Goal: Transaction & Acquisition: Download file/media

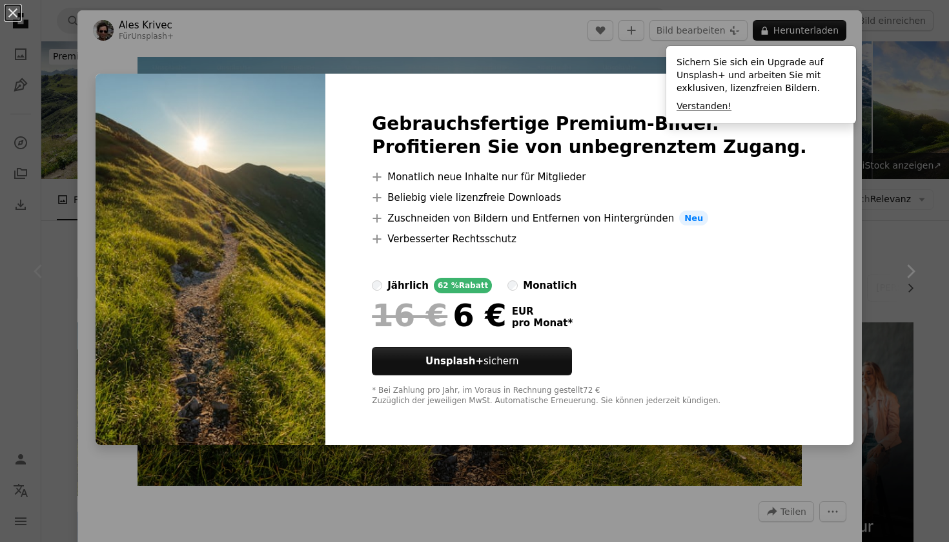
click at [713, 112] on button "Verstanden!" at bounding box center [703, 106] width 55 height 13
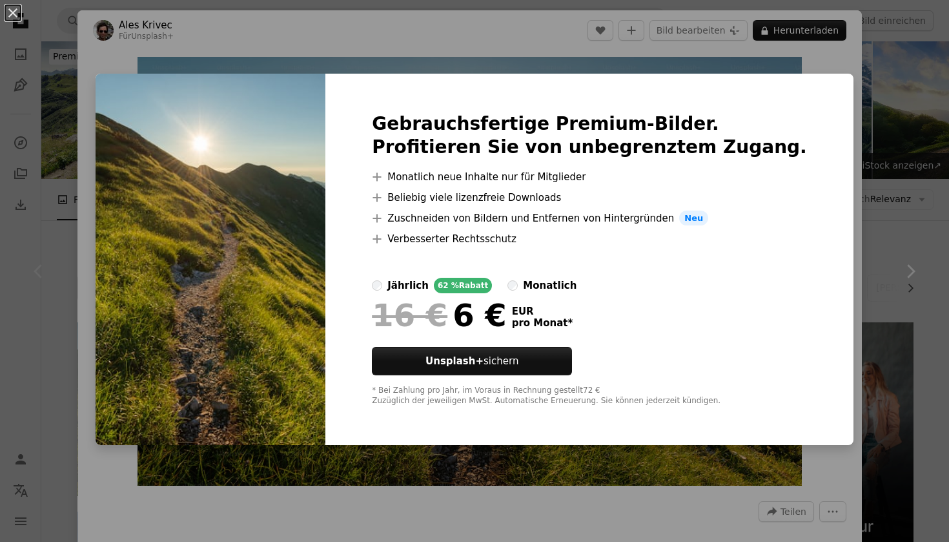
click at [172, 56] on div "An X shape Gebrauchsfertige Premium-Bilder. Profitieren Sie von unbegrenztem Zu…" at bounding box center [474, 271] width 949 height 542
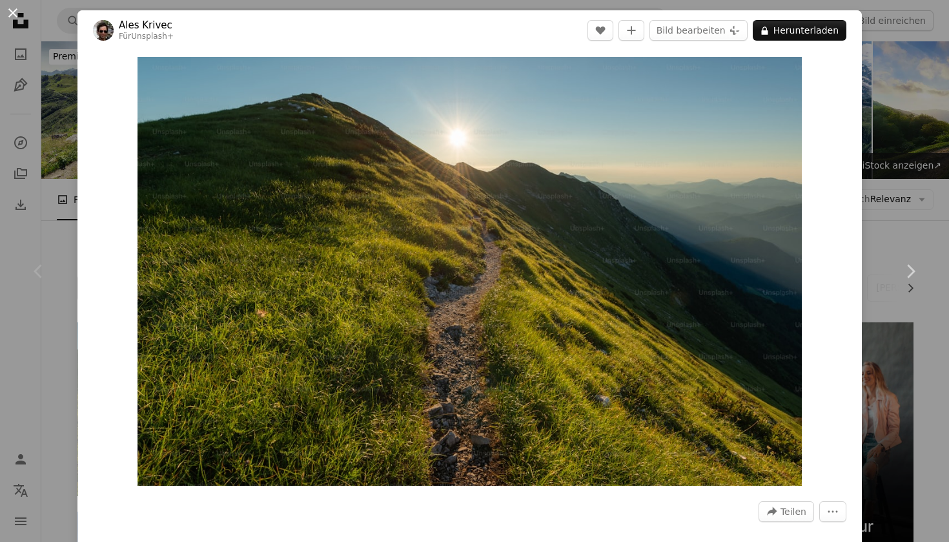
click at [5, 13] on button "An X shape" at bounding box center [12, 12] width 15 height 15
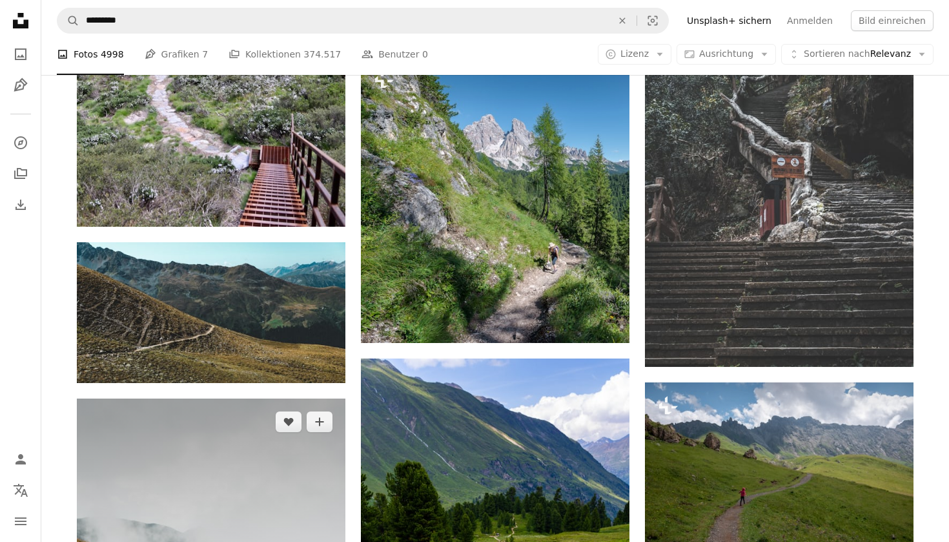
scroll to position [1481, 0]
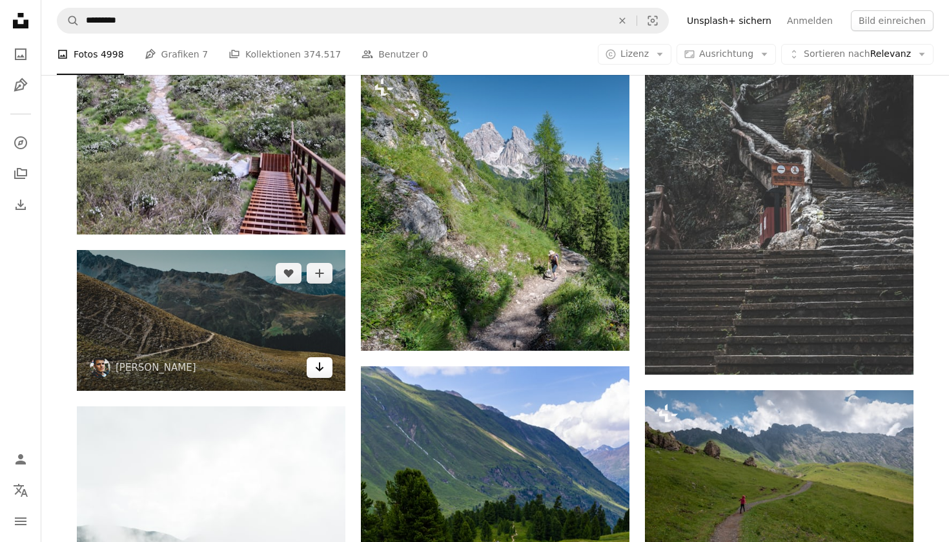
click at [321, 359] on icon "Arrow pointing down" at bounding box center [319, 366] width 10 height 15
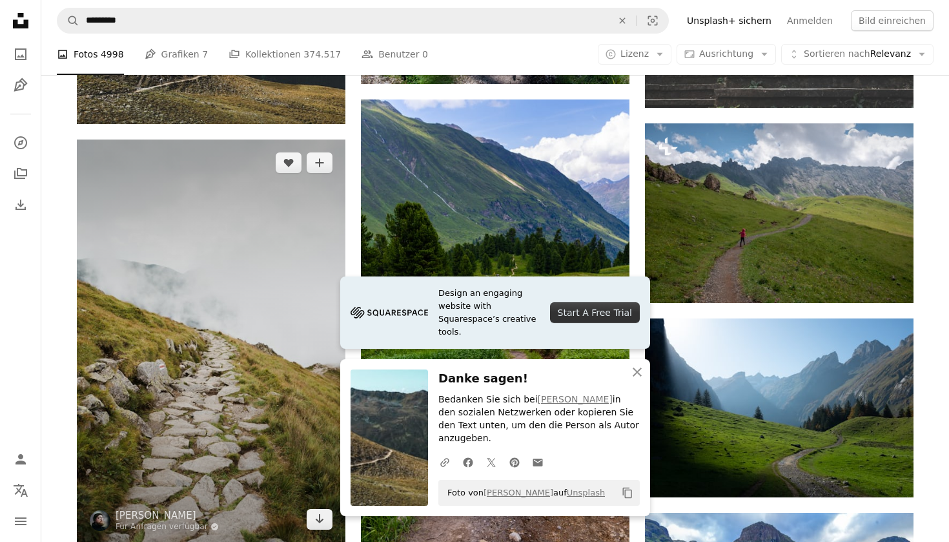
scroll to position [1806, 0]
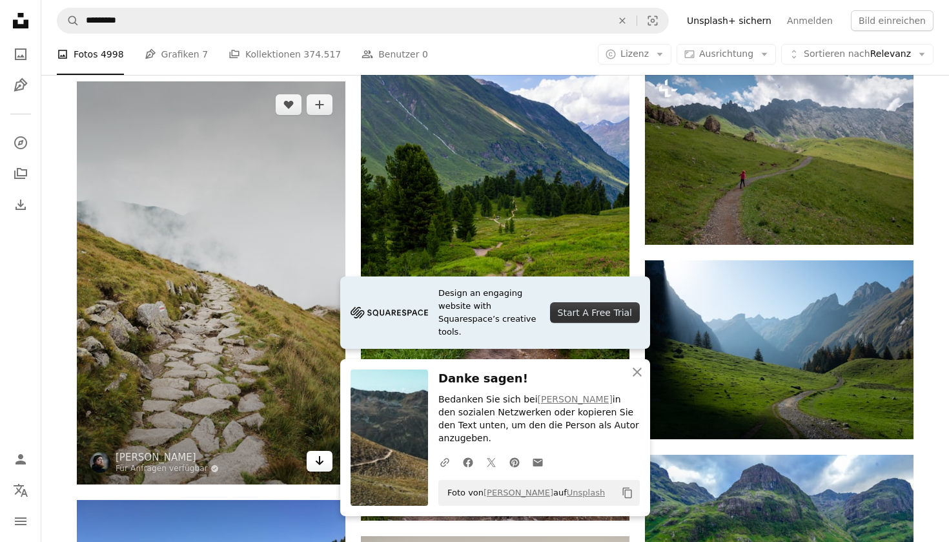
click at [324, 452] on icon "Arrow pointing down" at bounding box center [319, 459] width 10 height 15
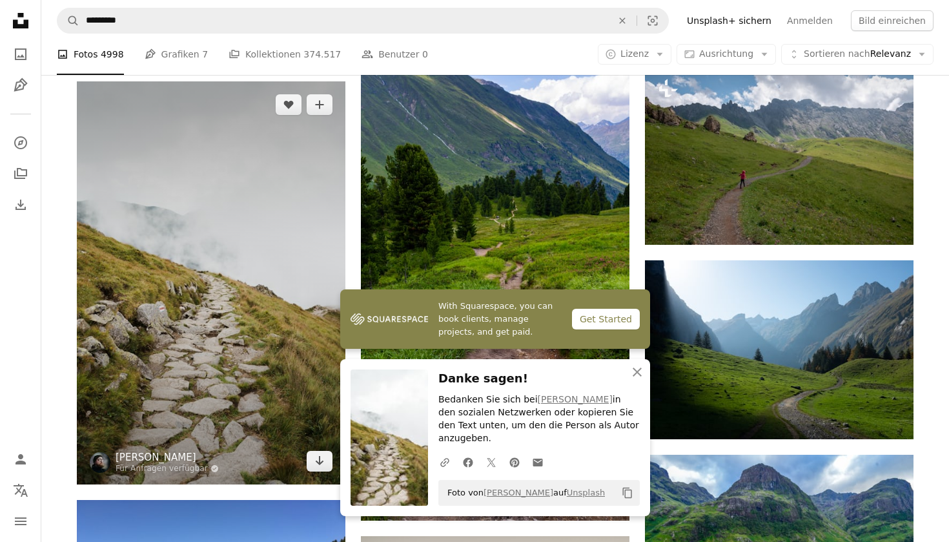
click at [190, 451] on link "[PERSON_NAME]" at bounding box center [167, 457] width 103 height 13
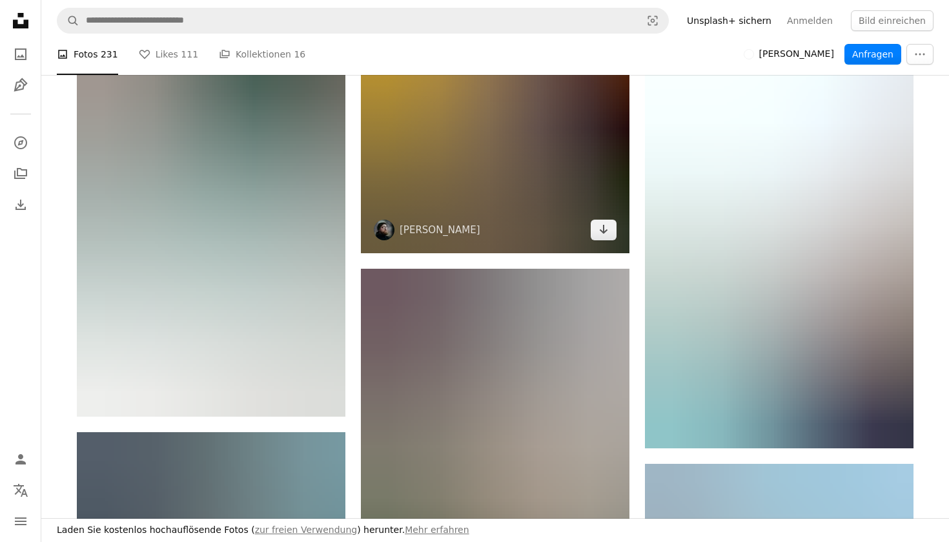
scroll to position [1533, 0]
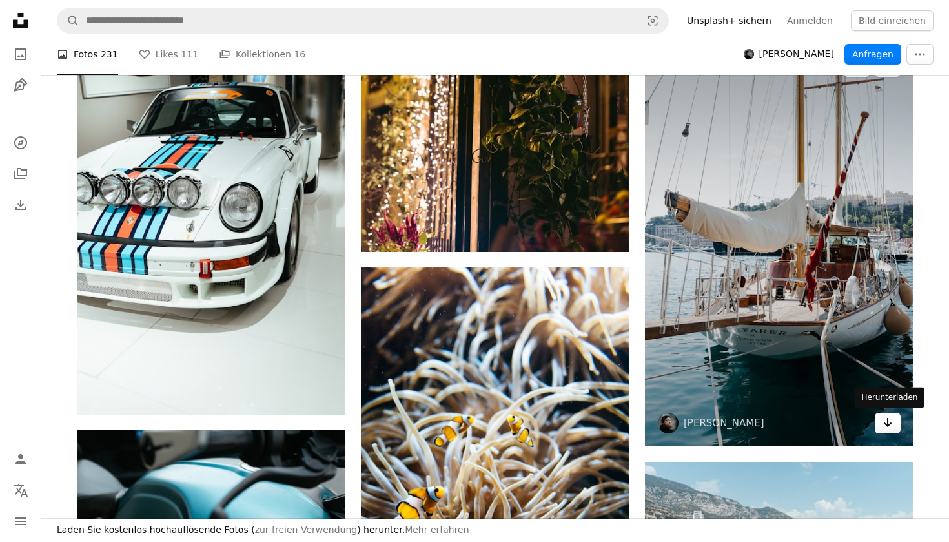
click at [891, 420] on icon "Arrow pointing down" at bounding box center [887, 421] width 10 height 15
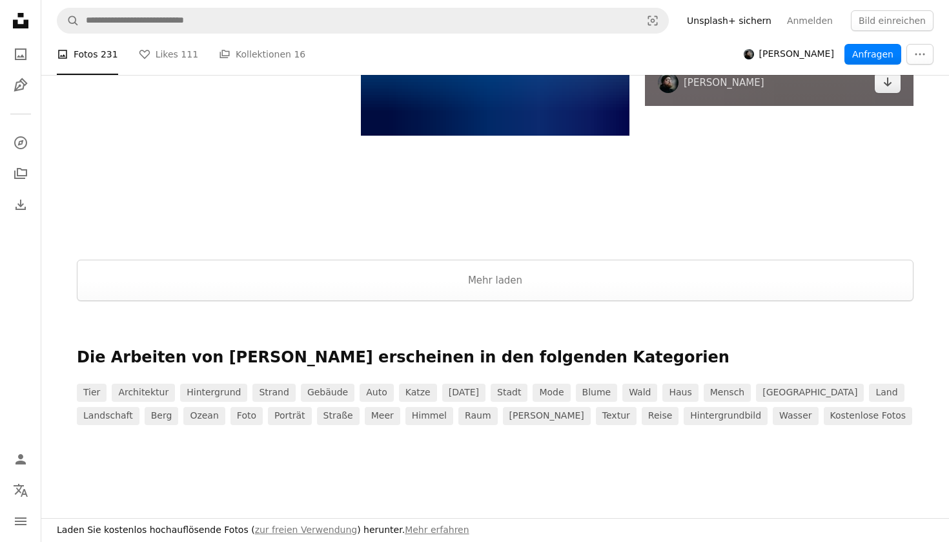
scroll to position [2489, 0]
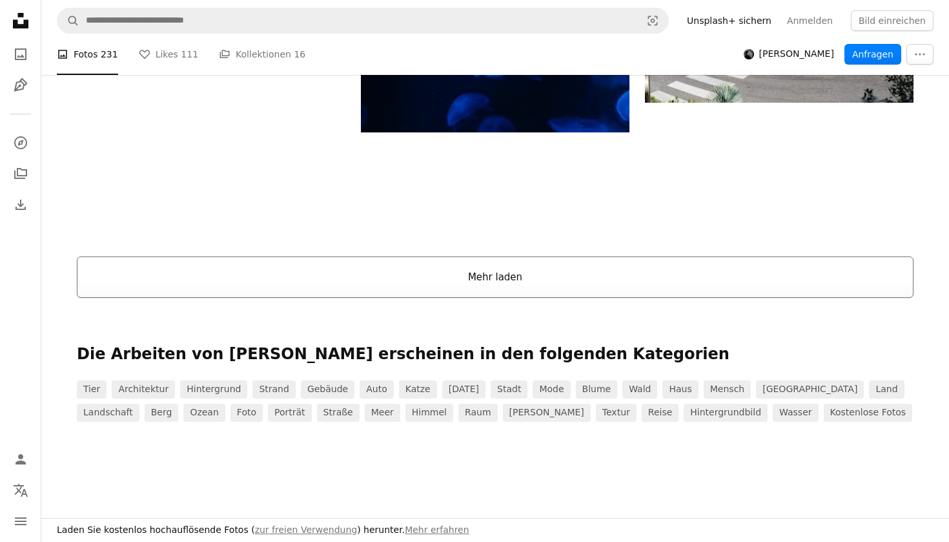
click at [595, 285] on button "Mehr laden" at bounding box center [495, 276] width 836 height 41
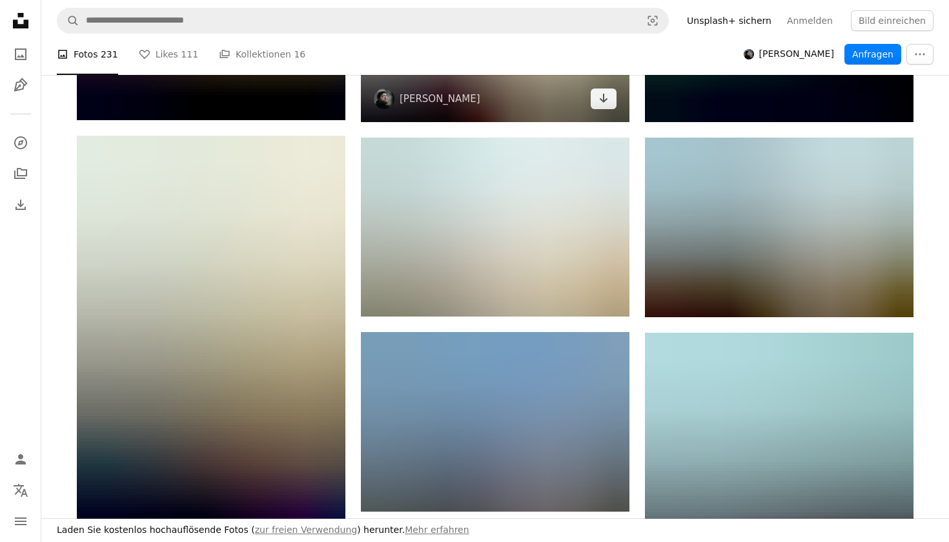
scroll to position [8557, 0]
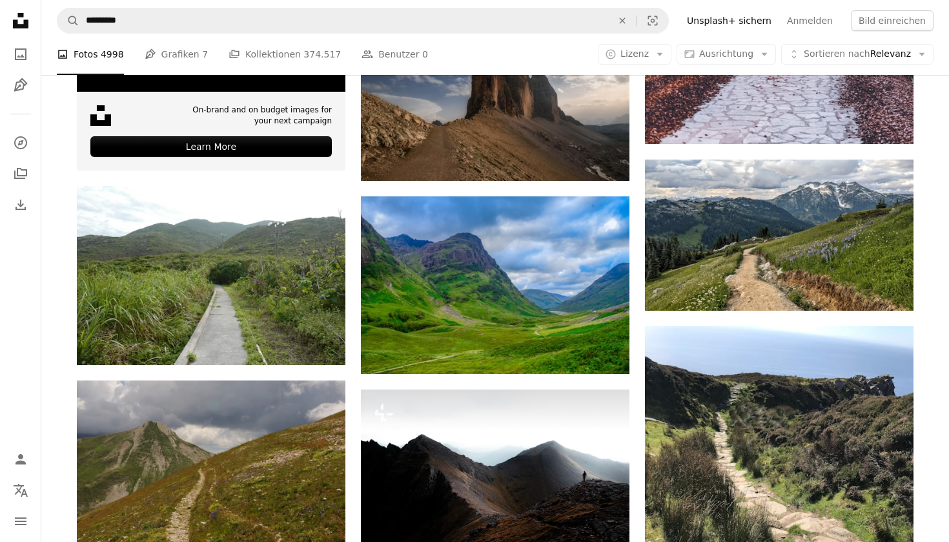
scroll to position [3120, 0]
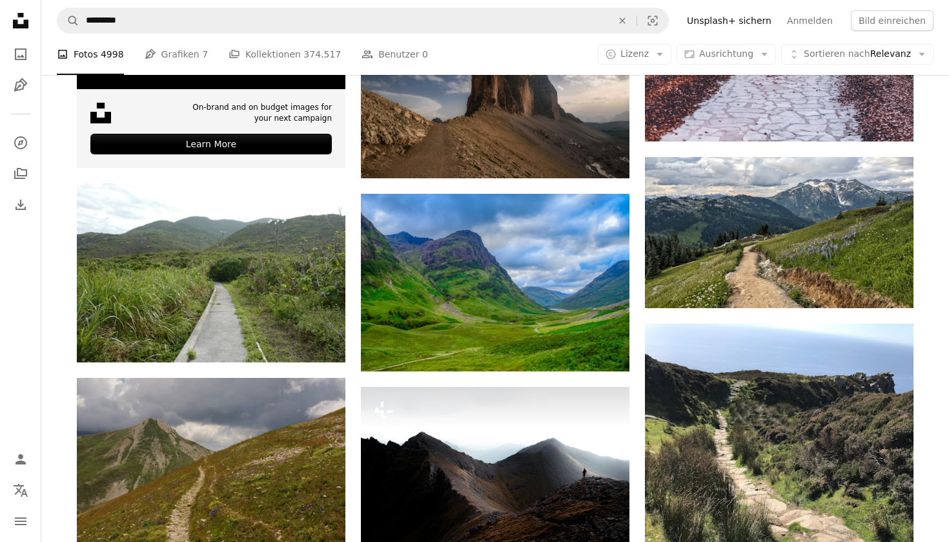
click at [232, 34] on nav "A magnifying glass ********* An X shape Visual search Filters Unsplash+ sichern…" at bounding box center [494, 20] width 907 height 41
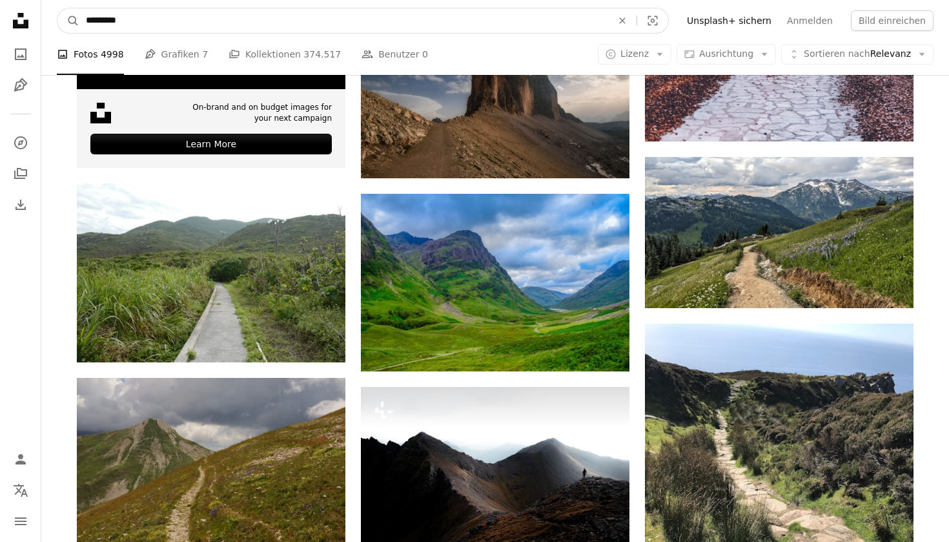
click at [226, 21] on input "*********" at bounding box center [343, 20] width 529 height 25
type input "**********"
click at [68, 21] on button "A magnifying glass" at bounding box center [68, 20] width 22 height 25
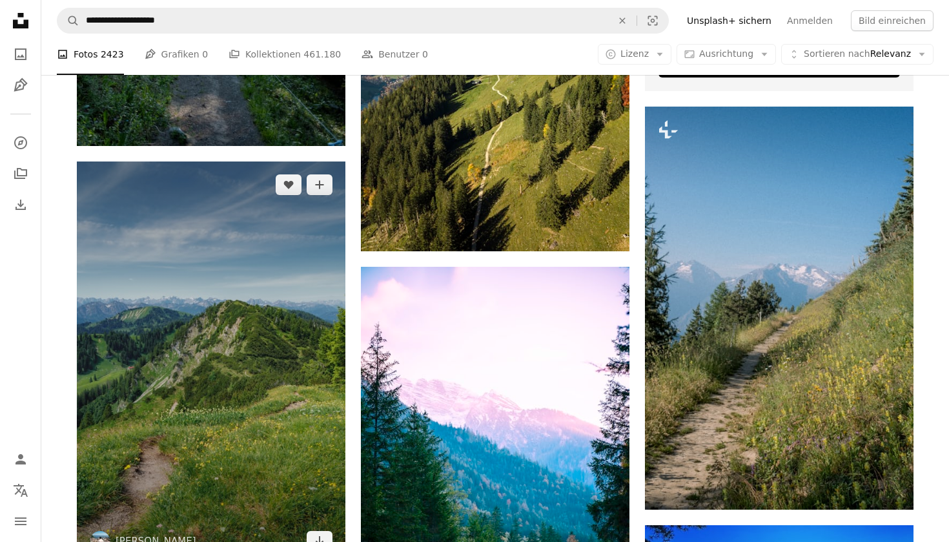
scroll to position [580, 0]
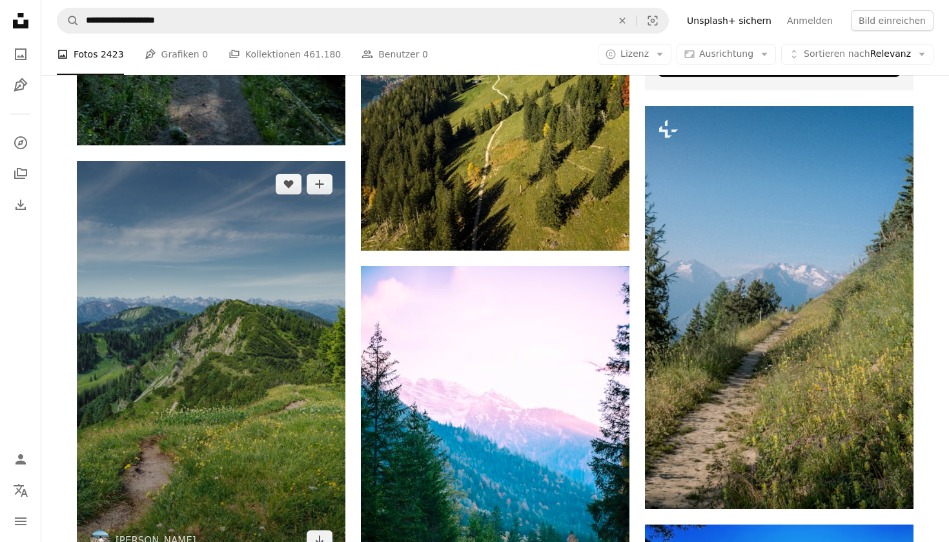
click at [202, 232] on img at bounding box center [211, 362] width 268 height 403
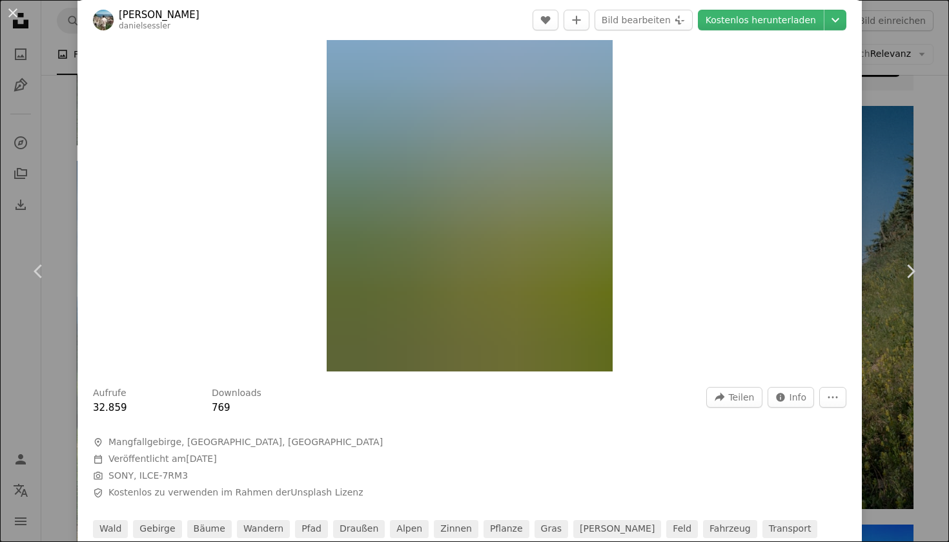
scroll to position [61, 0]
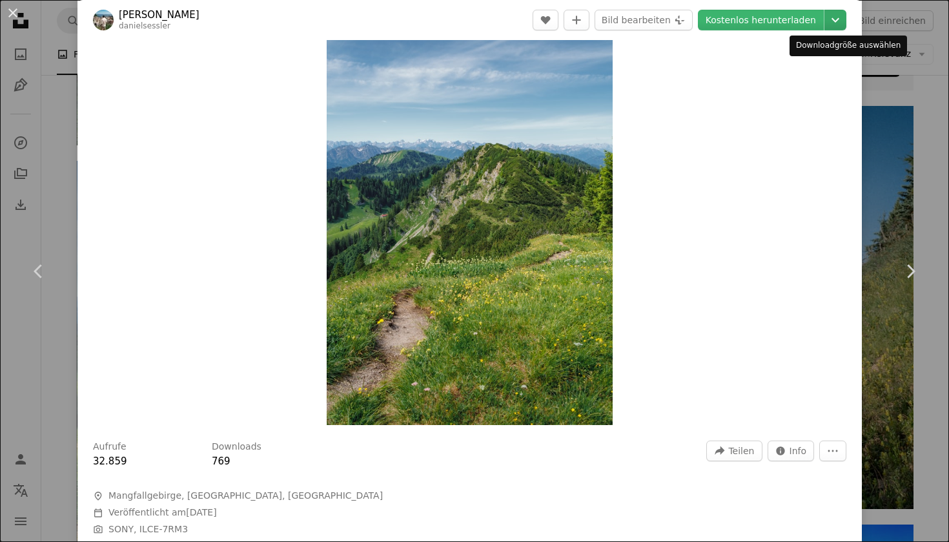
click at [841, 20] on icon "Chevron down" at bounding box center [835, 19] width 21 height 15
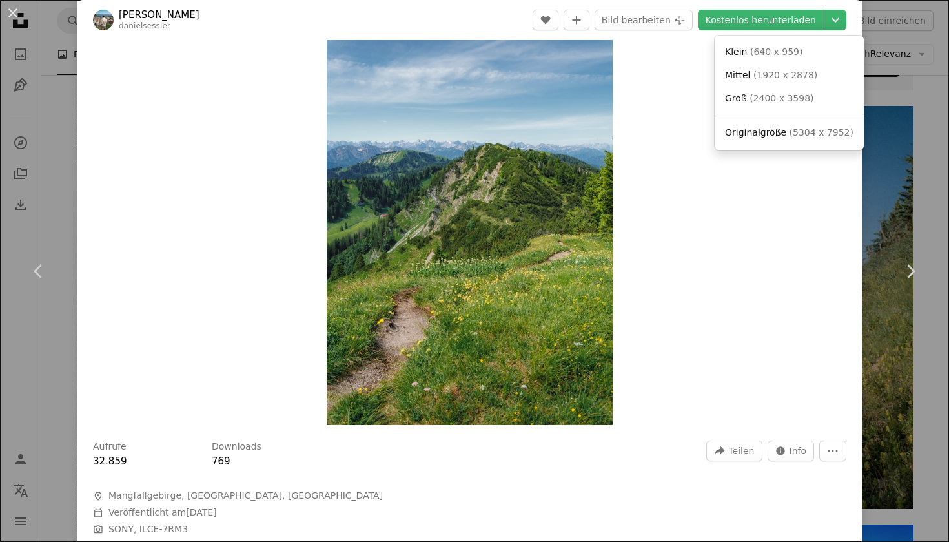
click at [716, 351] on dialog "An X shape Chevron left Chevron right [PERSON_NAME] danielsessler A heart A plu…" at bounding box center [474, 271] width 949 height 542
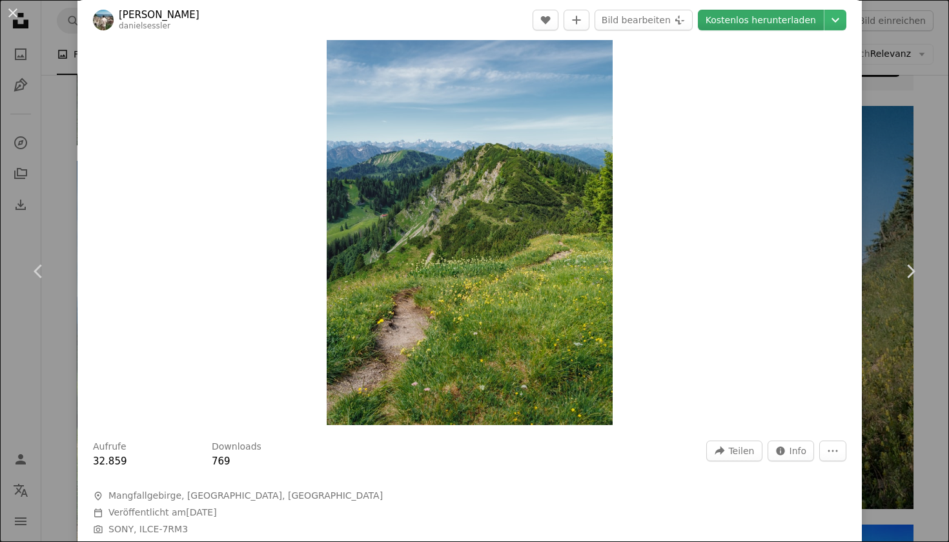
click at [796, 17] on link "Kostenlos herunterladen" at bounding box center [761, 20] width 126 height 21
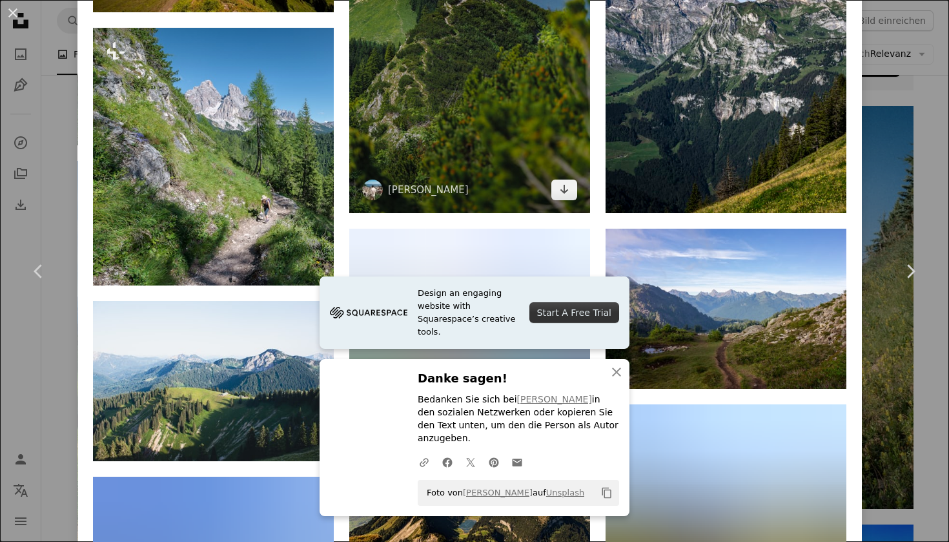
scroll to position [1133, 0]
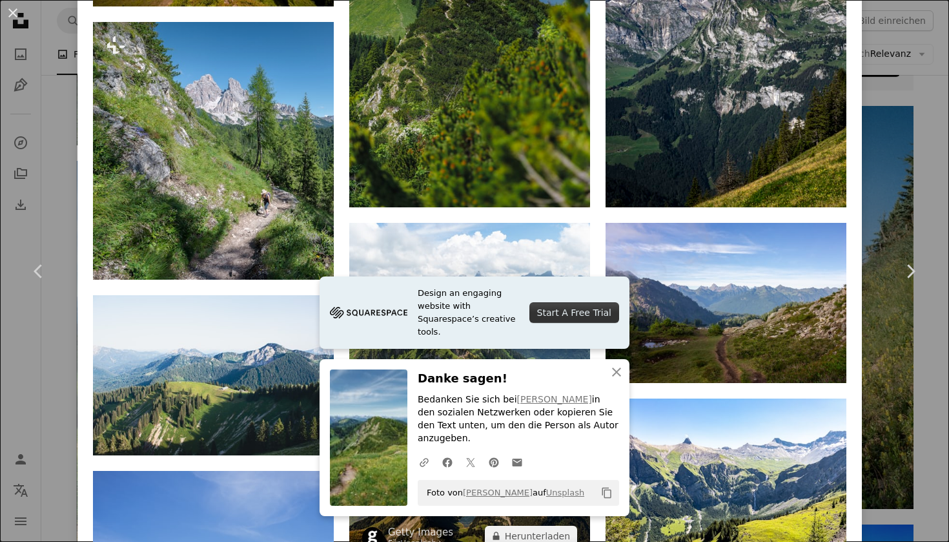
click at [451, 398] on img at bounding box center [469, 478] width 241 height 160
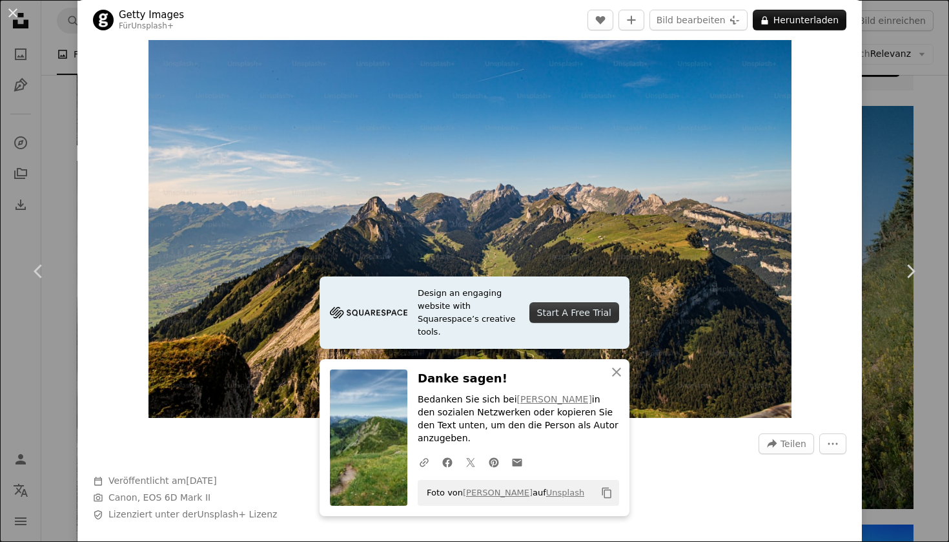
scroll to position [92, 0]
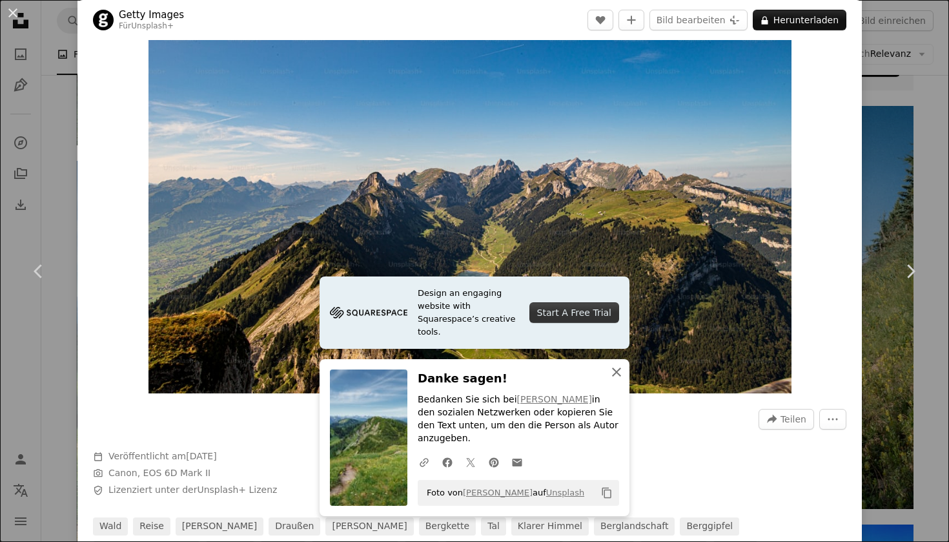
click at [629, 385] on button "An X shape Schließen" at bounding box center [616, 372] width 26 height 26
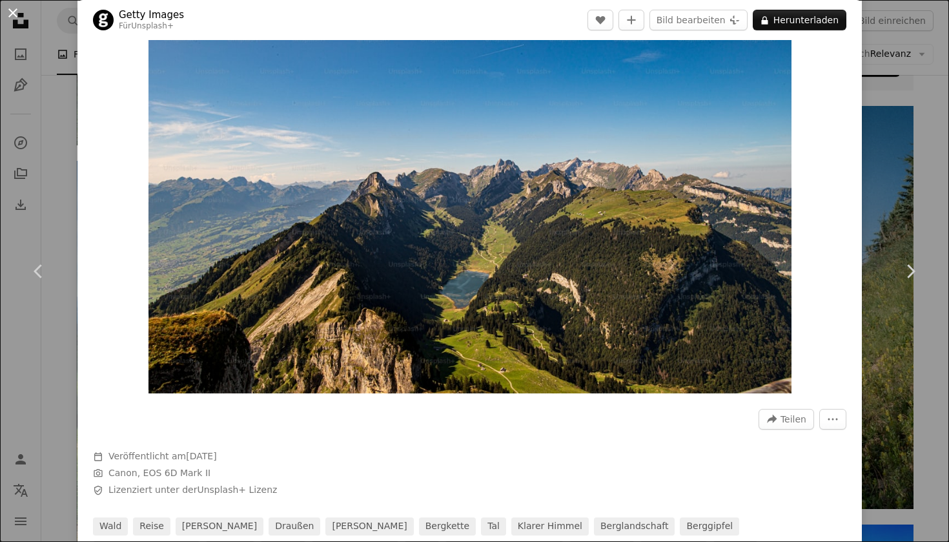
click at [12, 17] on button "An X shape" at bounding box center [12, 12] width 15 height 15
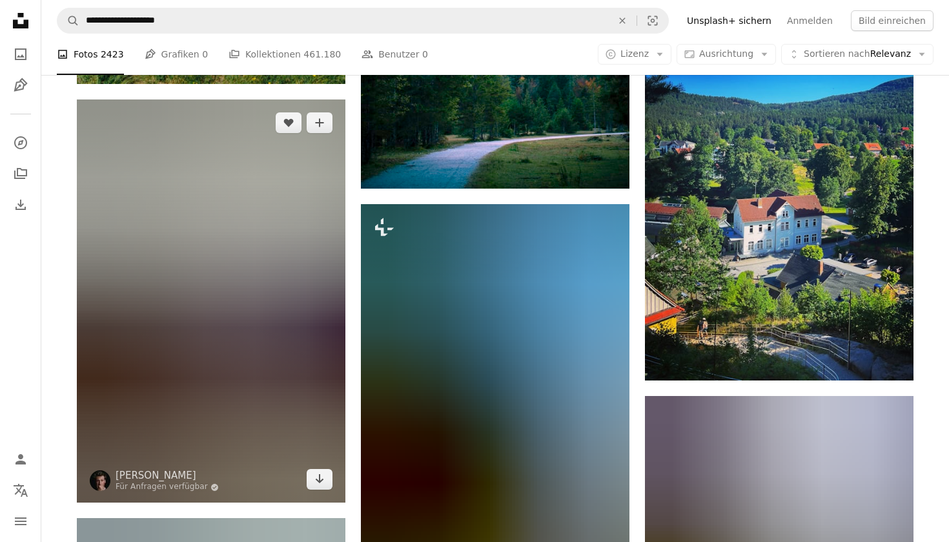
scroll to position [1062, 0]
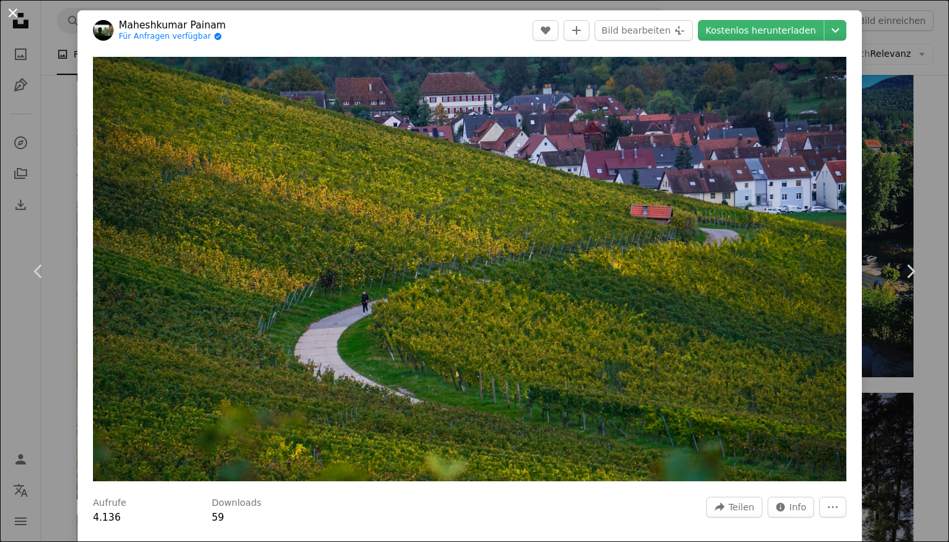
click at [20, 15] on button "An X shape" at bounding box center [12, 12] width 15 height 15
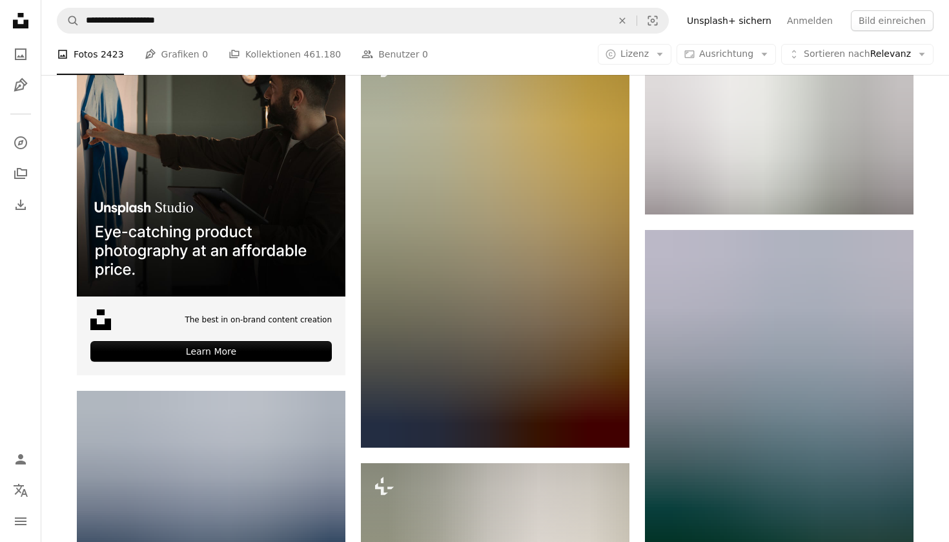
scroll to position [3039, 0]
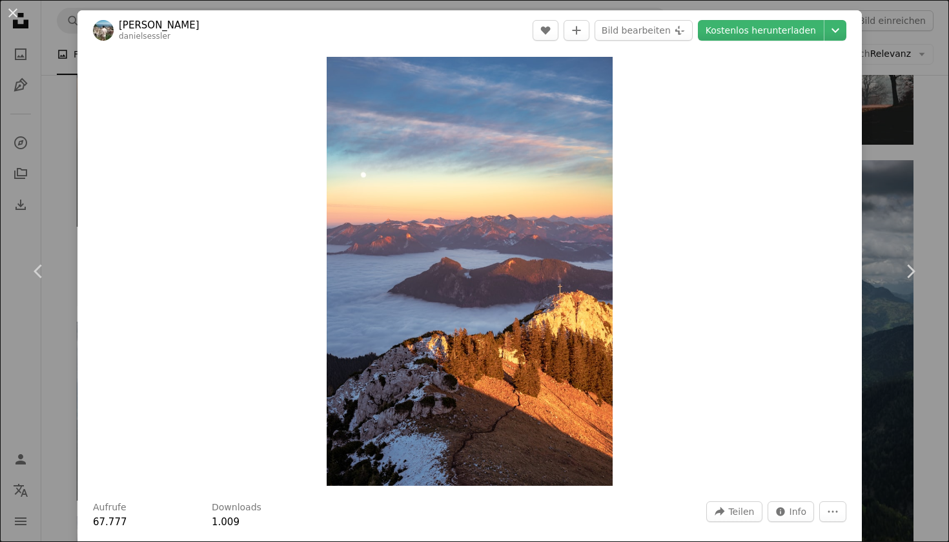
click at [139, 20] on link "[PERSON_NAME]" at bounding box center [159, 25] width 81 height 13
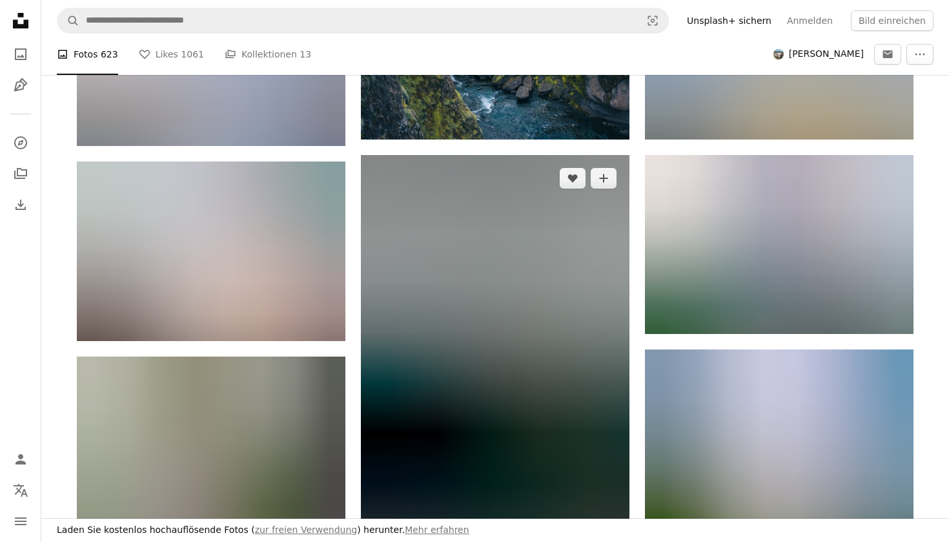
scroll to position [1107, 0]
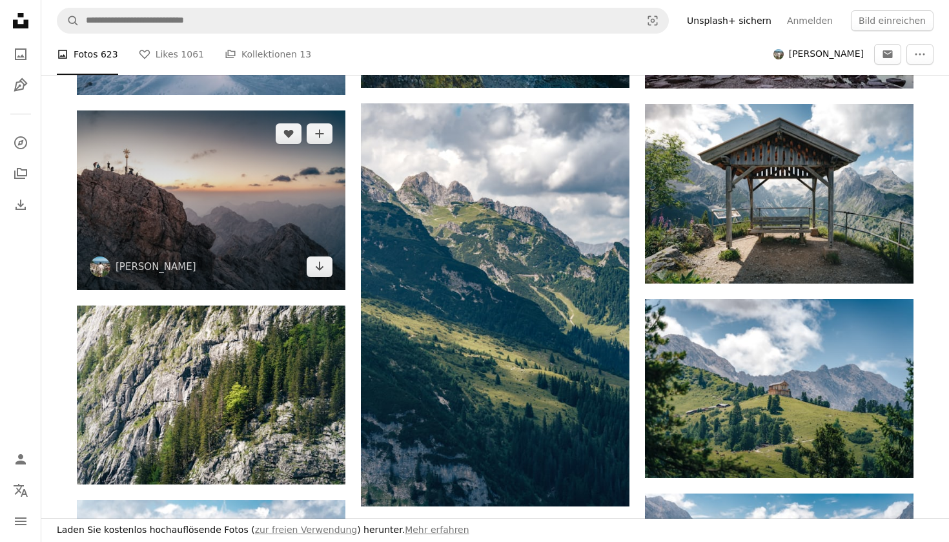
click at [183, 196] on img at bounding box center [211, 199] width 268 height 179
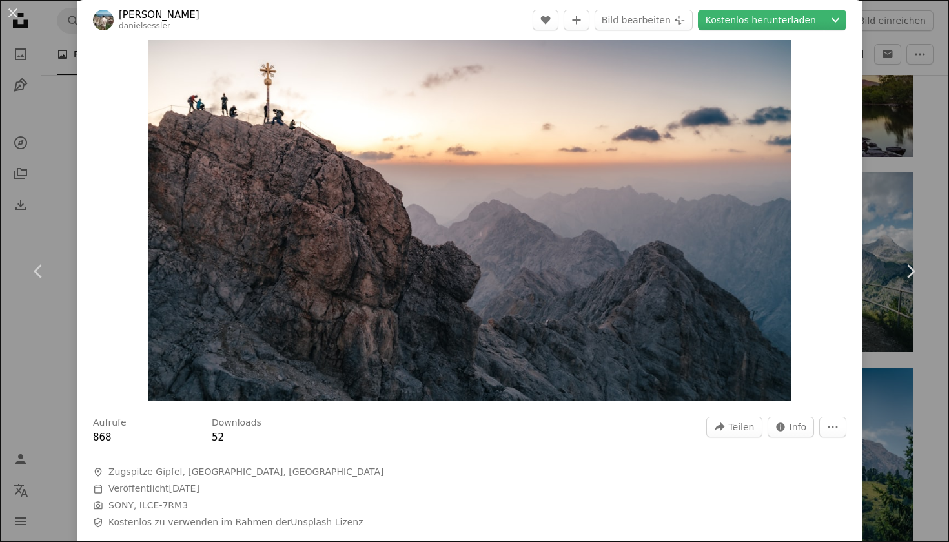
scroll to position [88, 0]
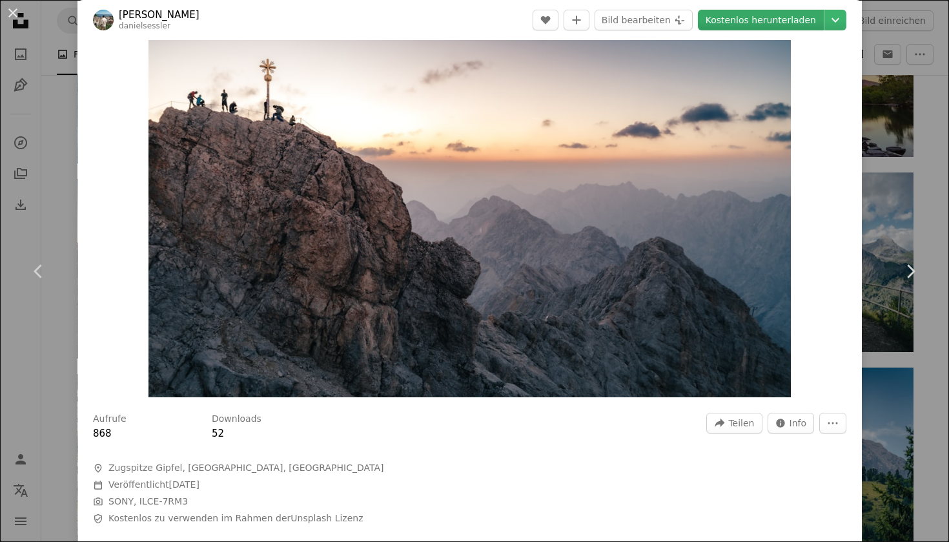
click at [769, 25] on link "Kostenlos herunterladen" at bounding box center [761, 20] width 126 height 21
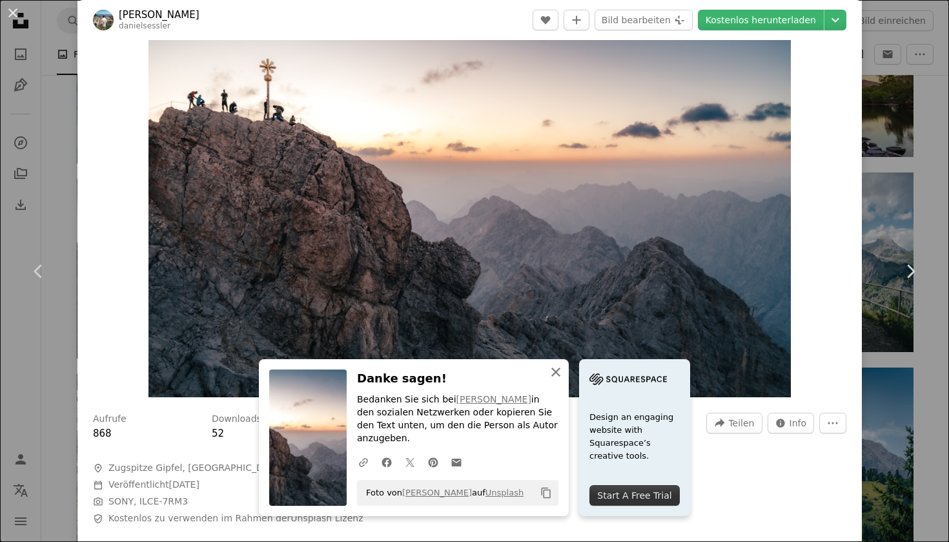
click at [560, 376] on icon "button" at bounding box center [555, 371] width 9 height 9
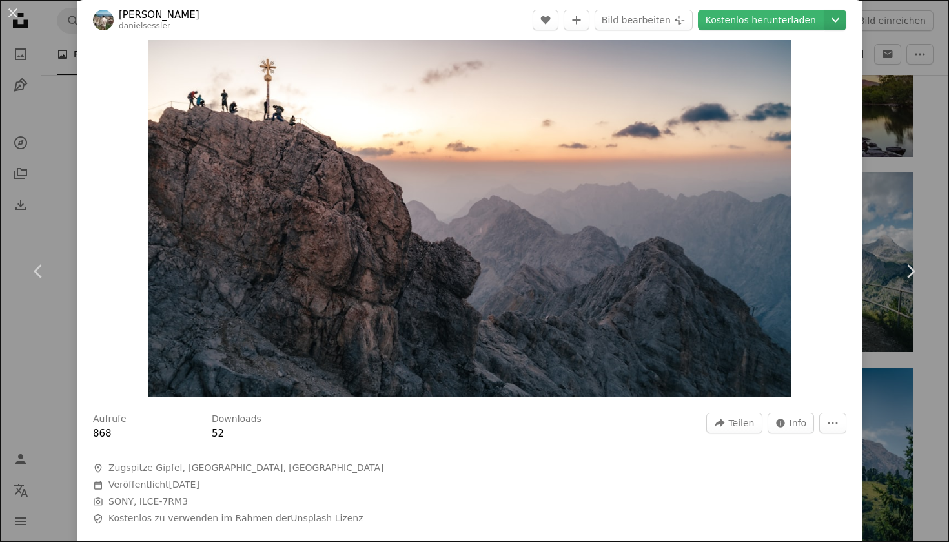
click at [835, 26] on icon "Chevron down" at bounding box center [835, 19] width 21 height 15
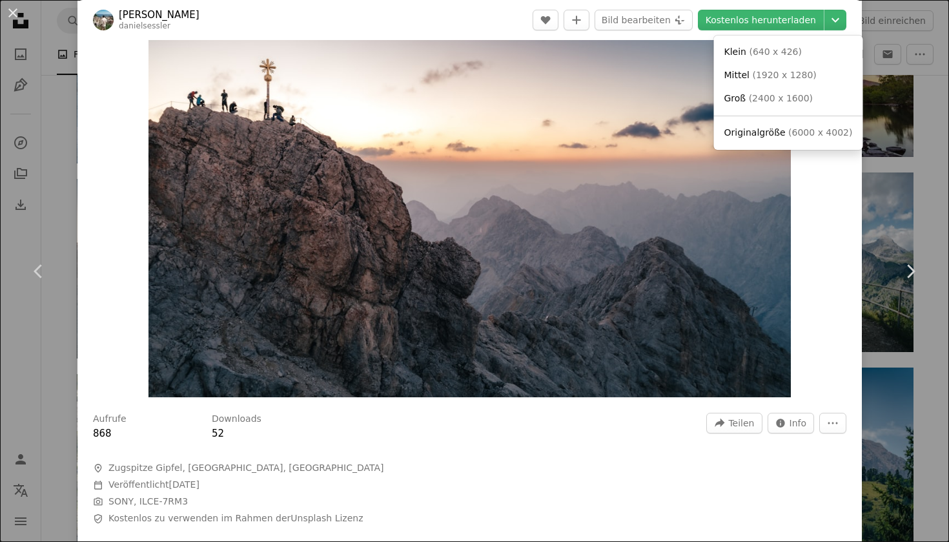
click at [755, 35] on dialog "An X shape Chevron left Chevron right [PERSON_NAME] danielsessler A heart A plu…" at bounding box center [474, 271] width 949 height 542
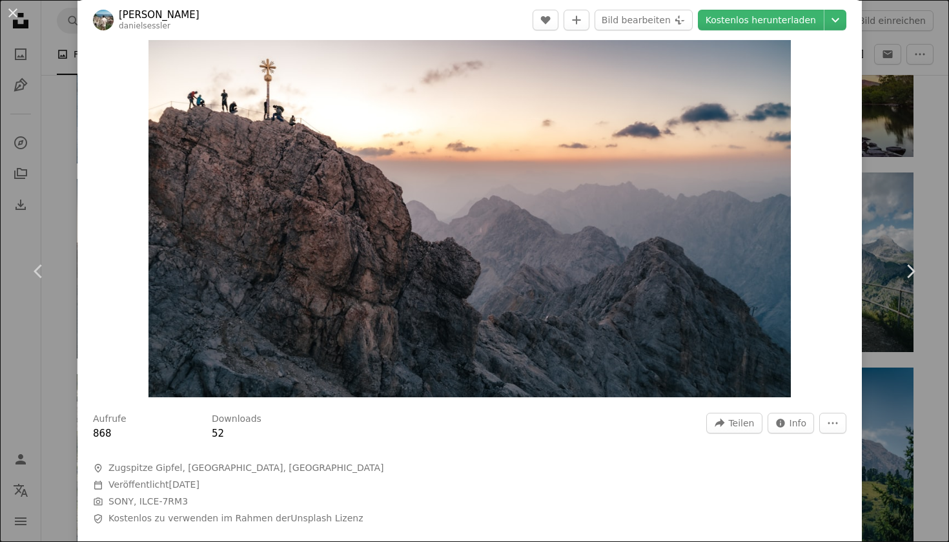
click at [755, 30] on header "[PERSON_NAME] danielsessler A heart A plus sign Bild bearbeiten Plus sign for U…" at bounding box center [469, 20] width 784 height 40
click at [764, 19] on link "Kostenlos herunterladen" at bounding box center [761, 20] width 126 height 21
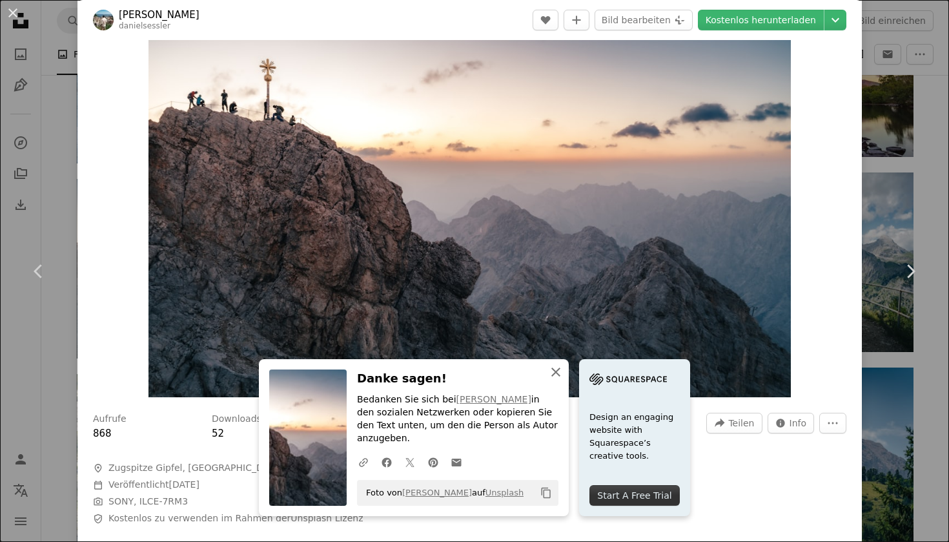
click at [563, 380] on icon "An X shape" at bounding box center [555, 371] width 15 height 15
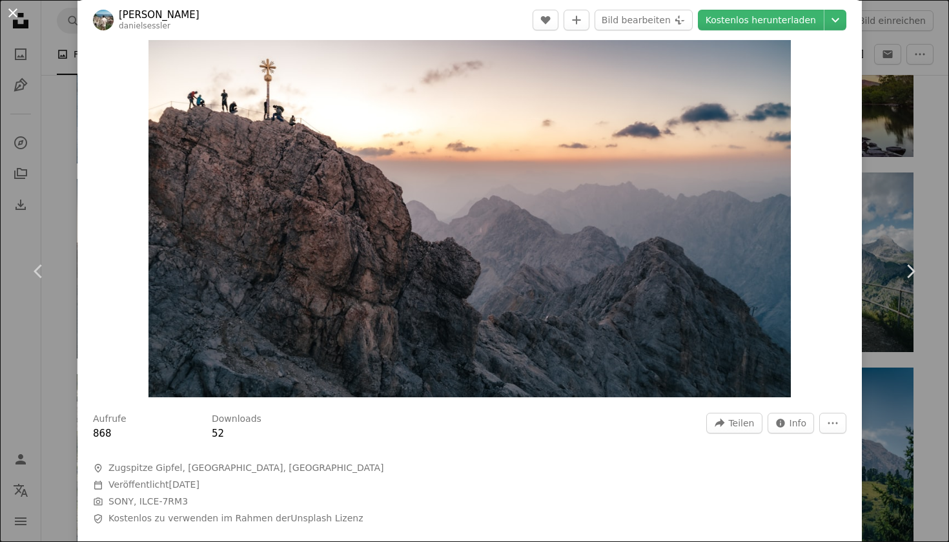
click at [9, 8] on button "An X shape" at bounding box center [12, 12] width 15 height 15
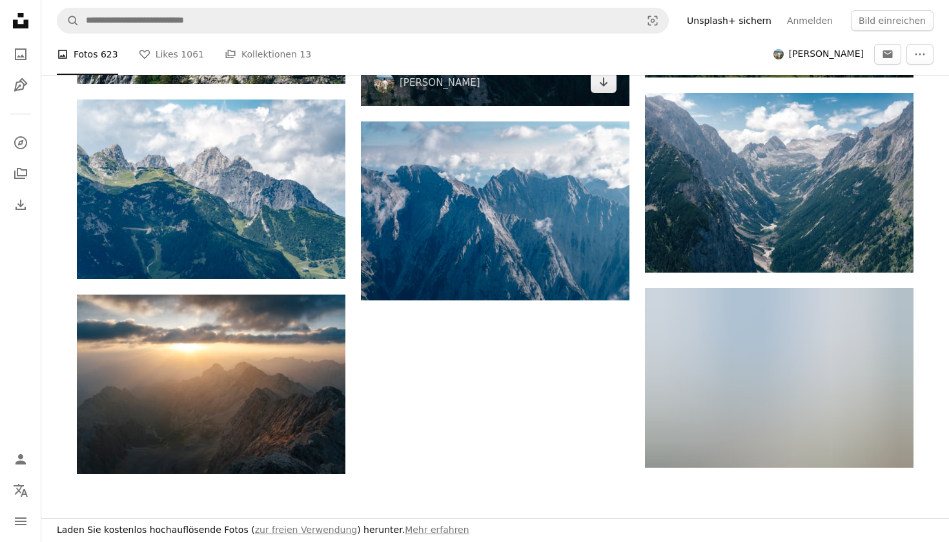
scroll to position [1541, 0]
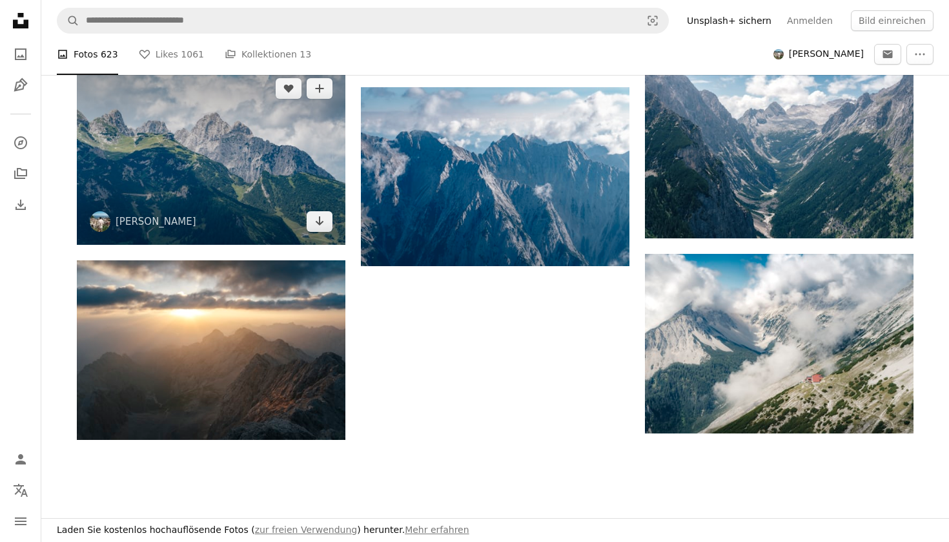
click at [163, 127] on img at bounding box center [211, 154] width 268 height 179
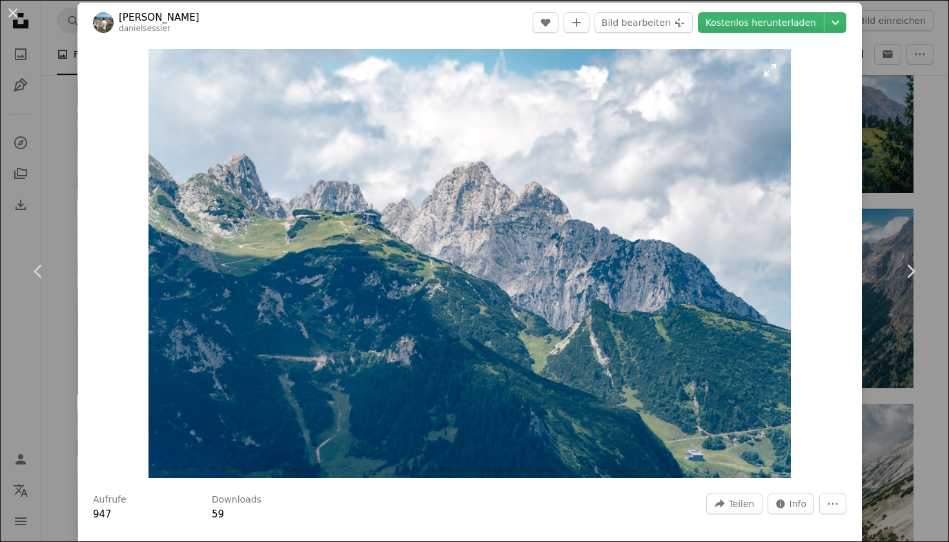
scroll to position [9, 0]
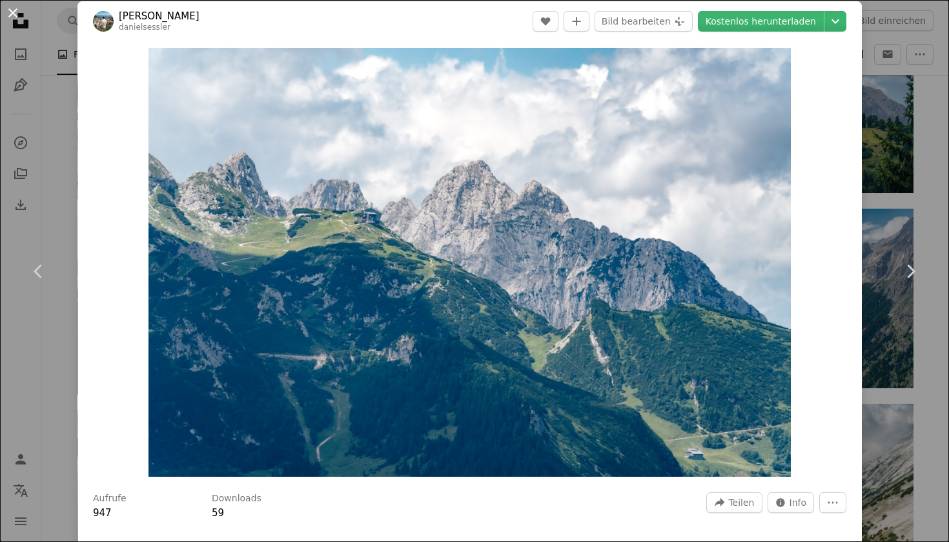
click at [16, 8] on button "An X shape" at bounding box center [12, 12] width 15 height 15
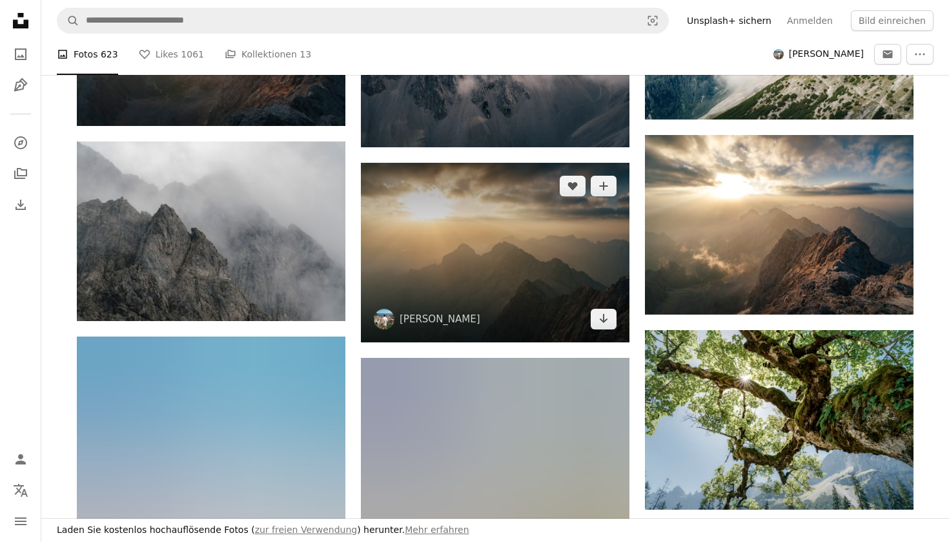
scroll to position [1853, 0]
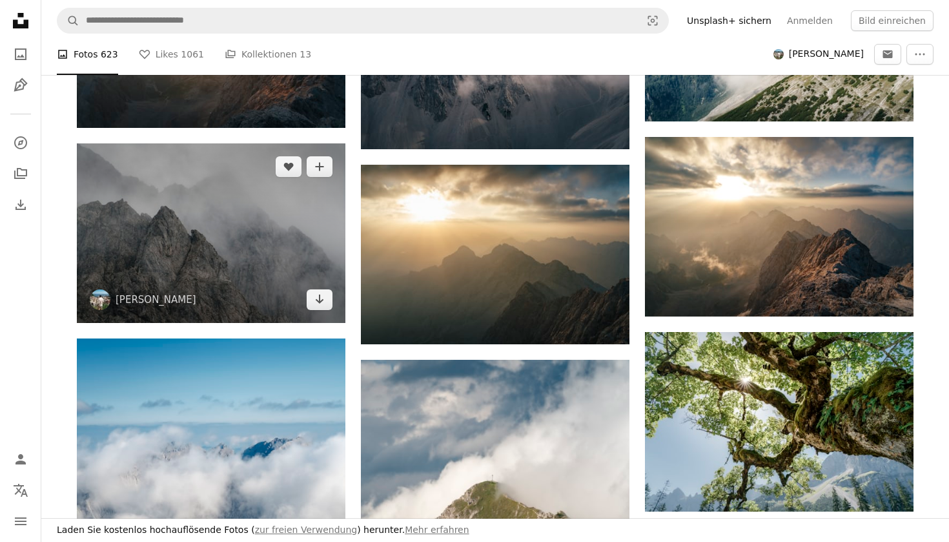
click at [239, 203] on img at bounding box center [211, 232] width 268 height 179
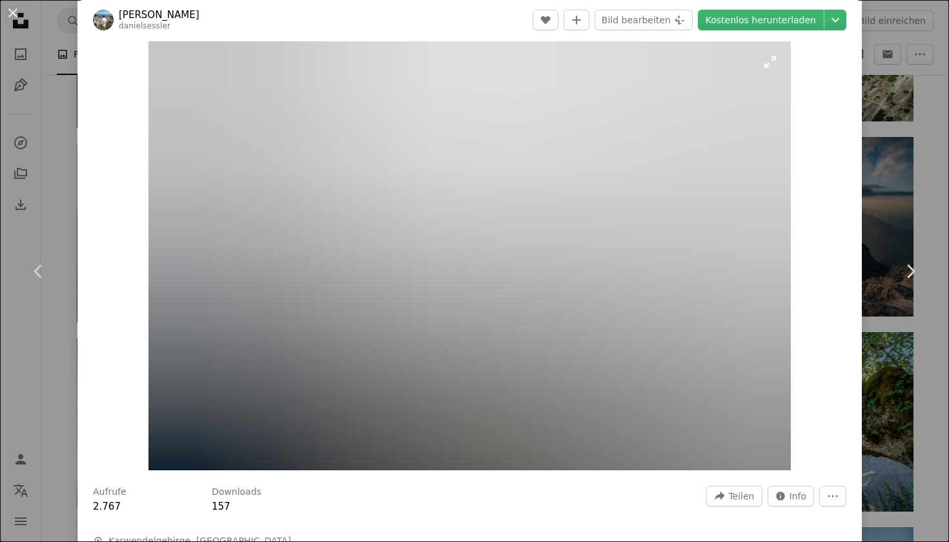
scroll to position [12, 0]
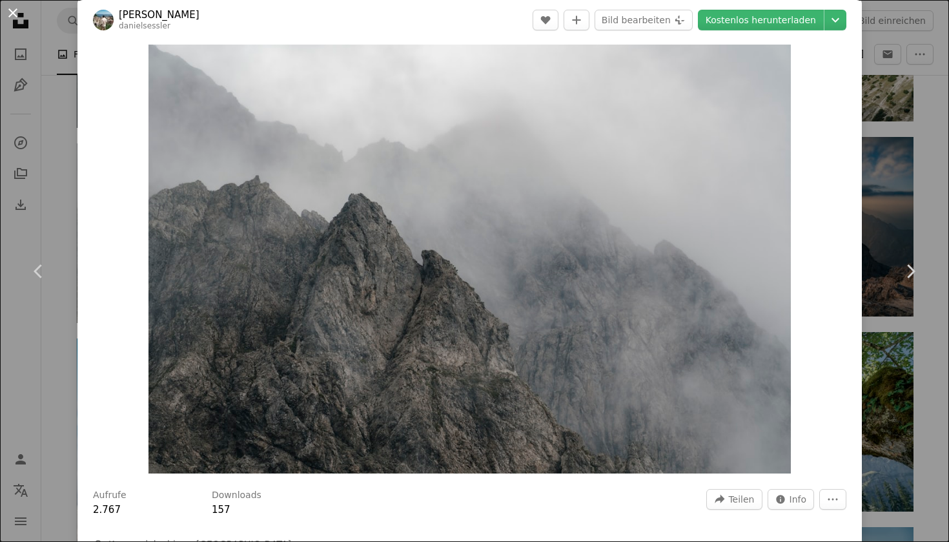
click at [19, 12] on button "An X shape" at bounding box center [12, 12] width 15 height 15
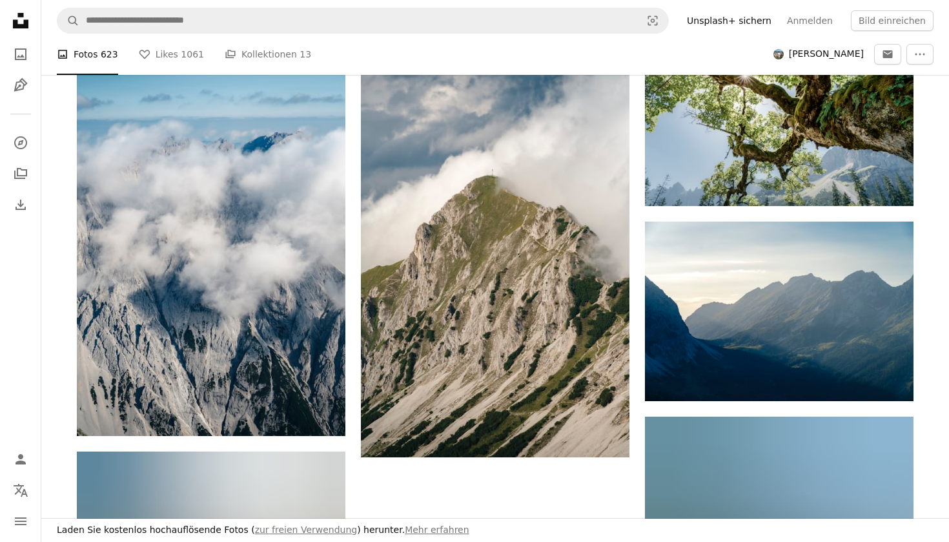
scroll to position [2159, 0]
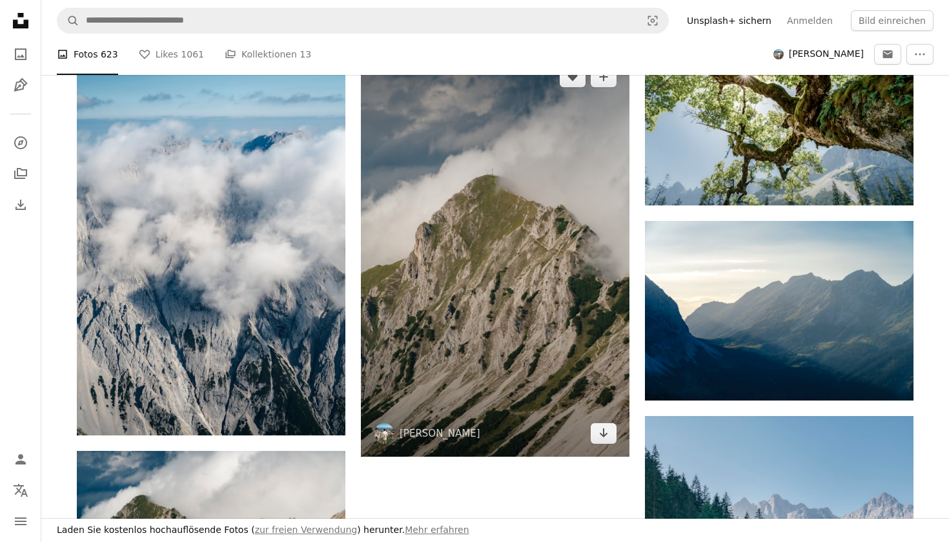
click at [477, 218] on img at bounding box center [495, 255] width 268 height 403
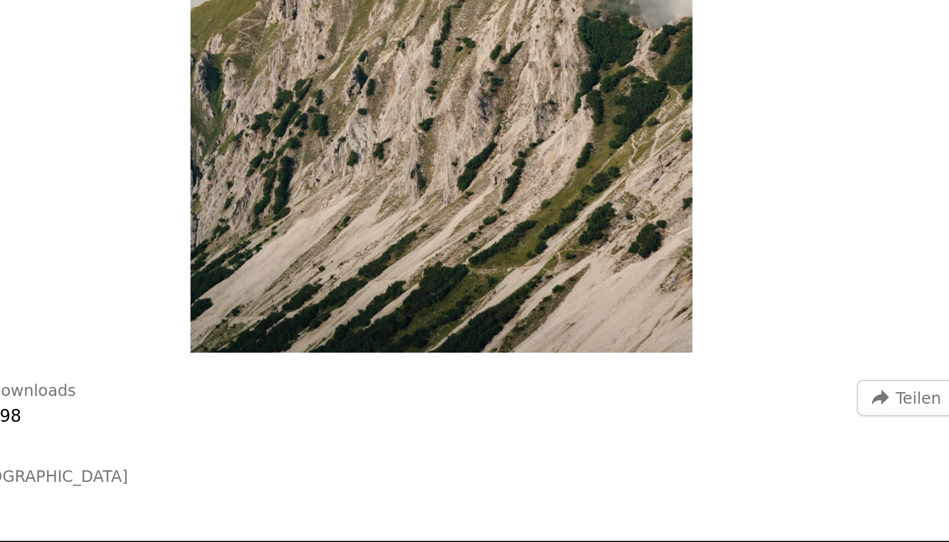
scroll to position [2167, 0]
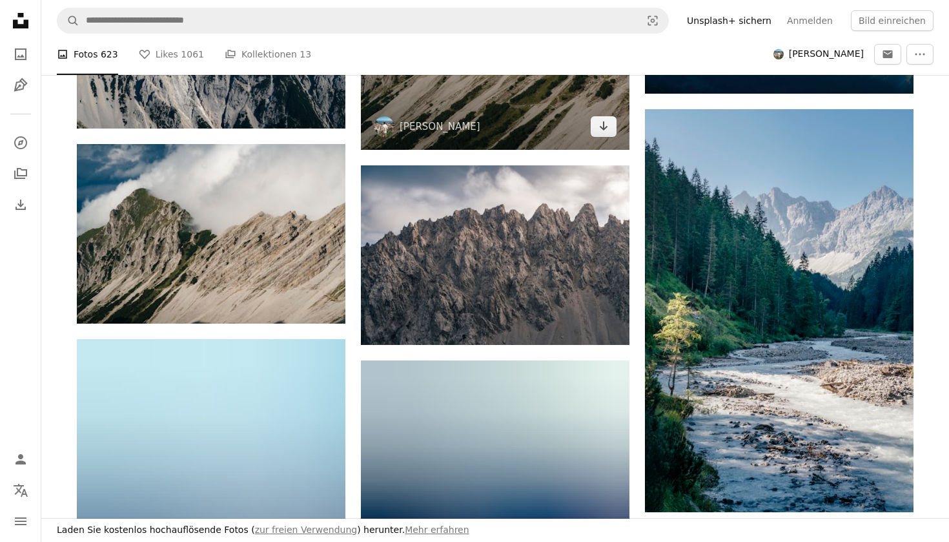
scroll to position [2468, 0]
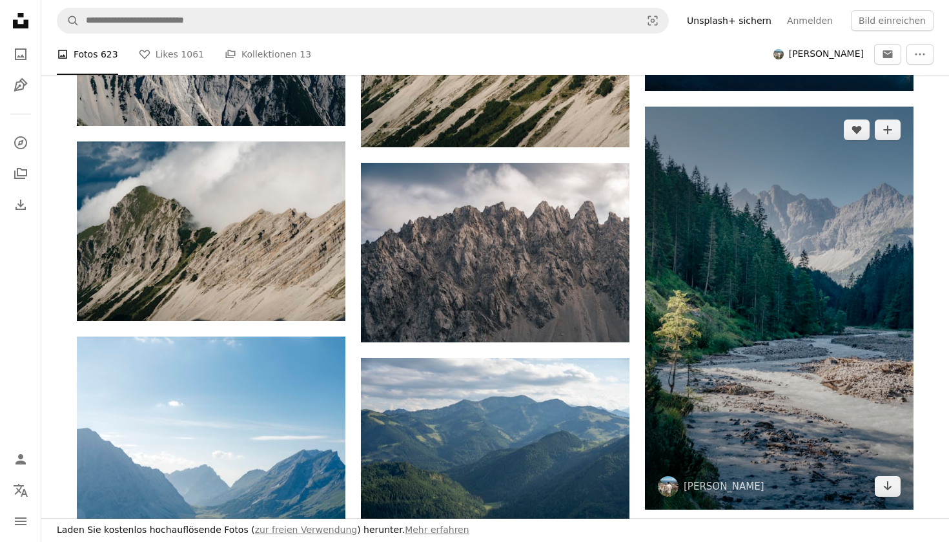
click at [828, 318] on img at bounding box center [779, 307] width 268 height 403
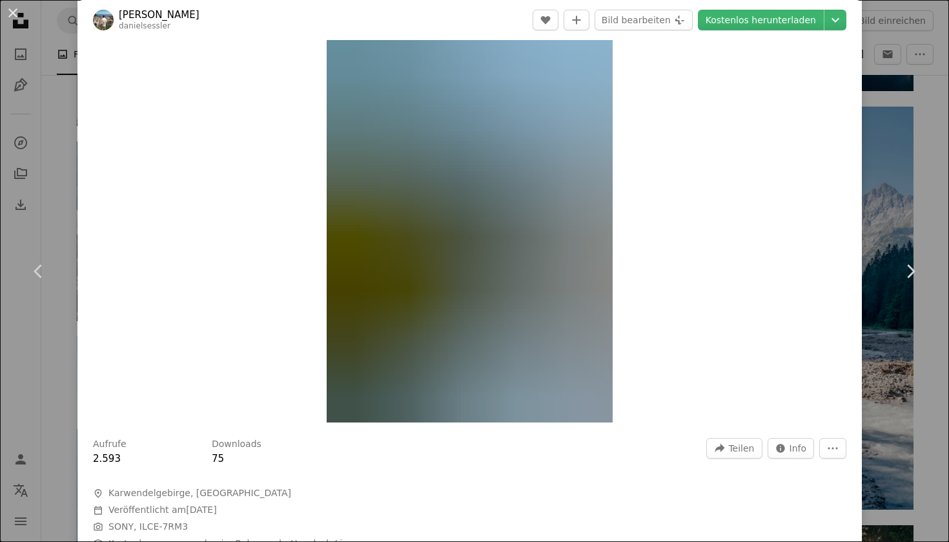
scroll to position [64, 0]
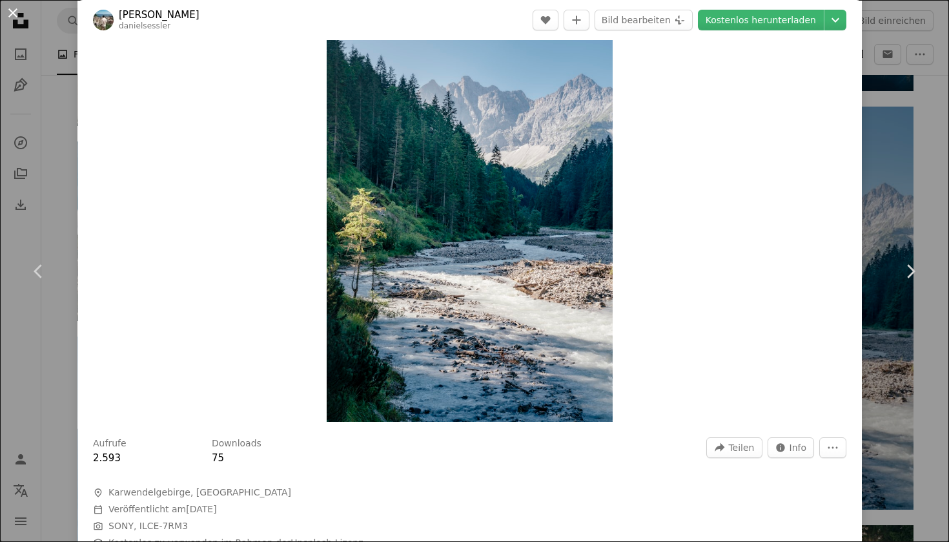
click at [10, 17] on button "An X shape" at bounding box center [12, 12] width 15 height 15
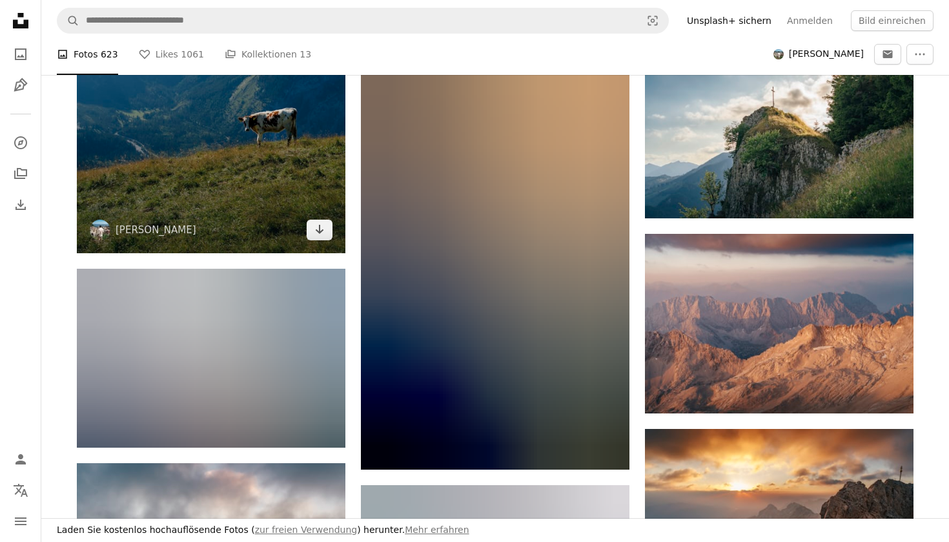
scroll to position [2959, 0]
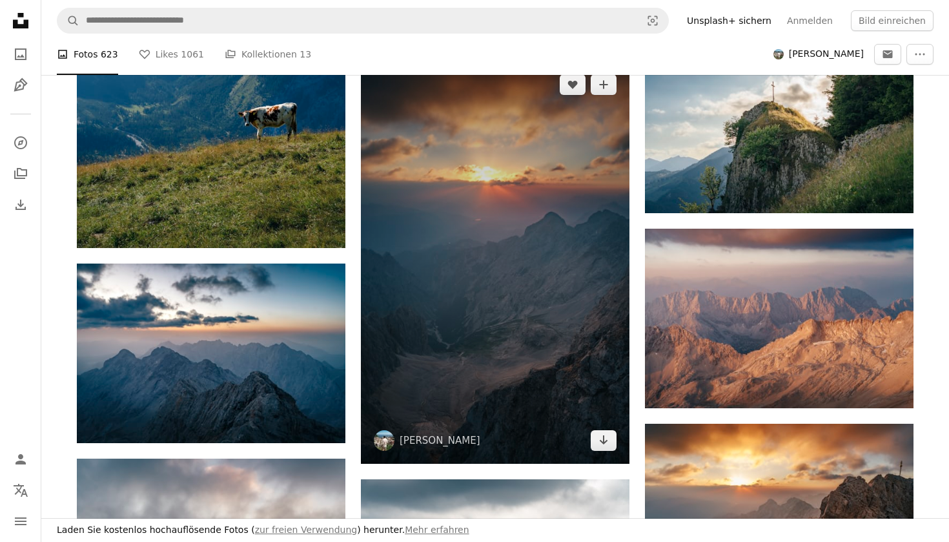
click at [480, 294] on img at bounding box center [495, 262] width 268 height 402
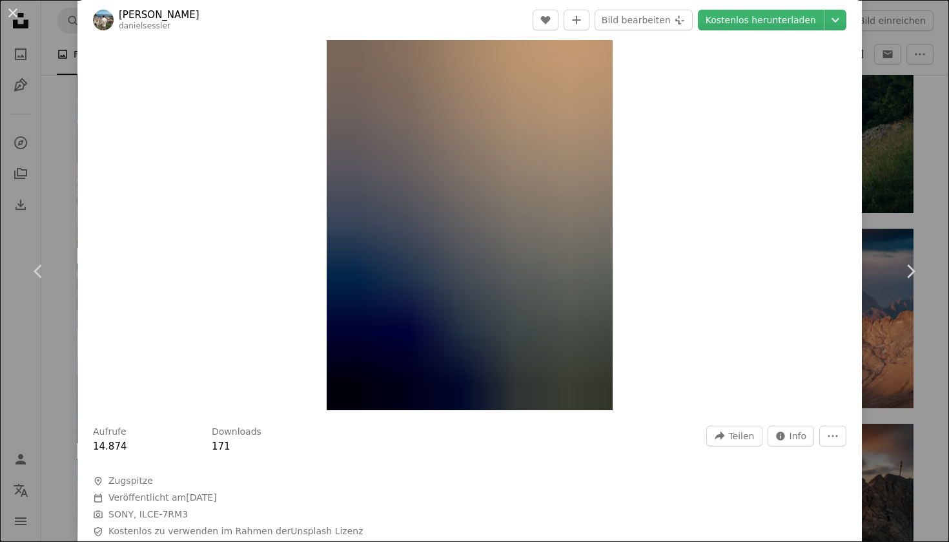
scroll to position [45, 0]
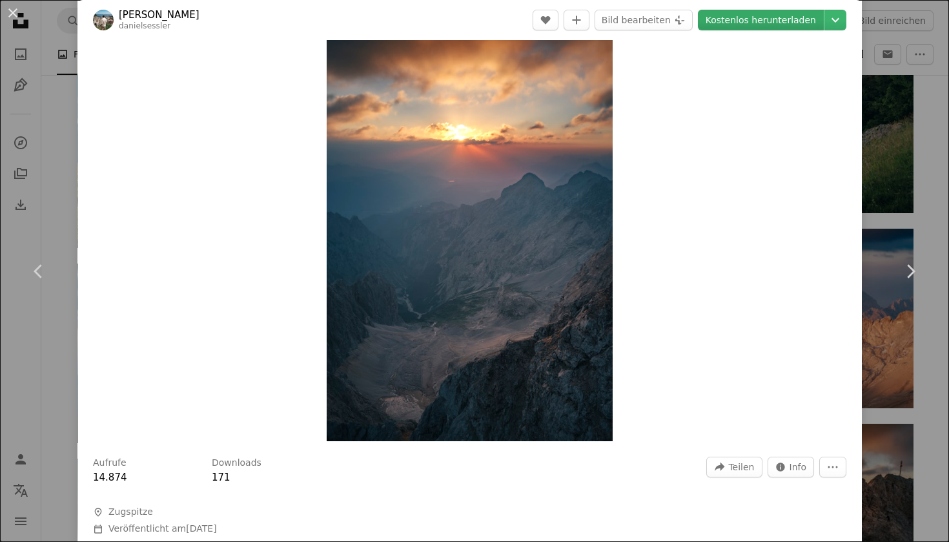
click at [780, 19] on link "Kostenlos herunterladen" at bounding box center [761, 20] width 126 height 21
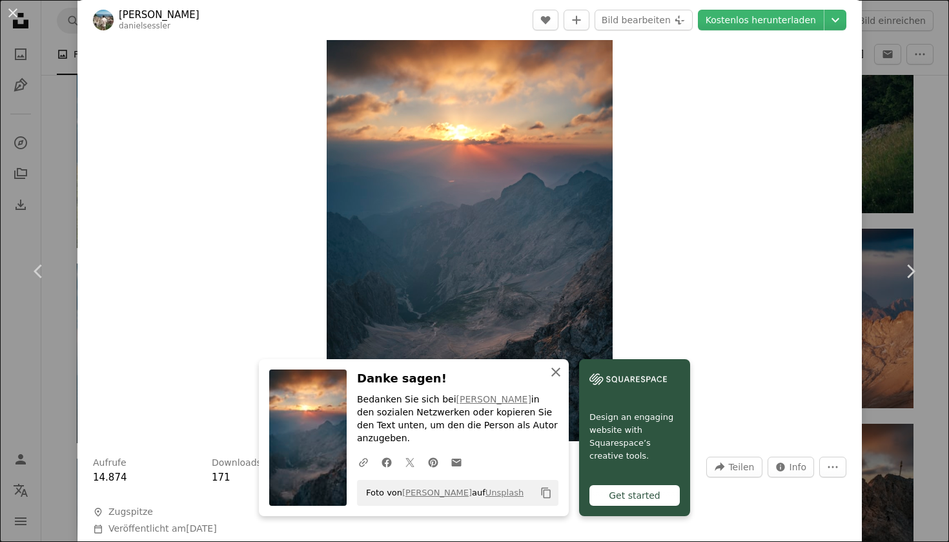
click at [563, 380] on icon "An X shape" at bounding box center [555, 371] width 15 height 15
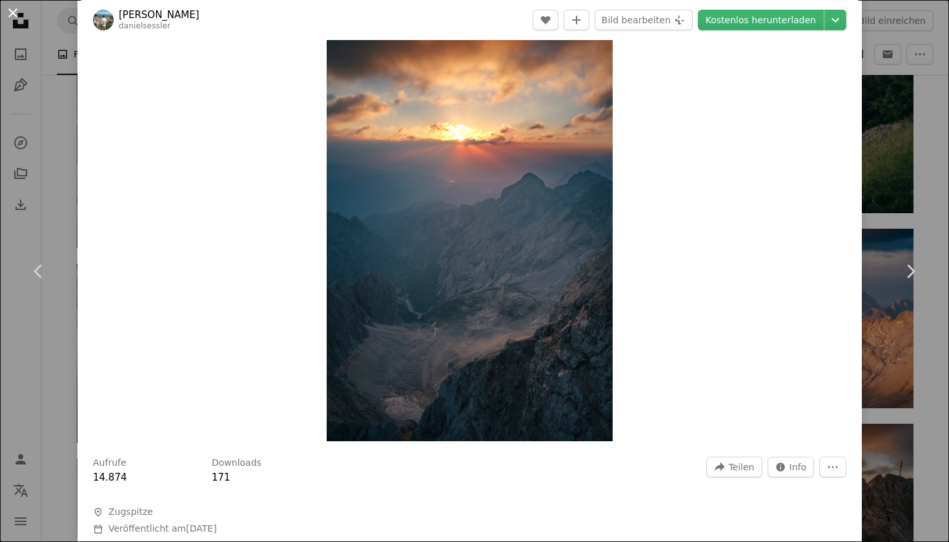
click at [5, 11] on button "An X shape" at bounding box center [12, 12] width 15 height 15
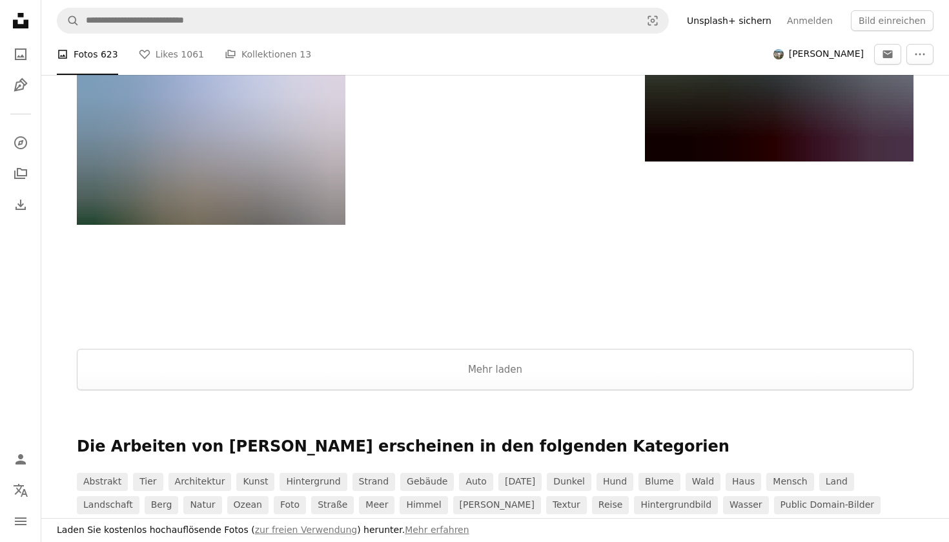
scroll to position [4419, 0]
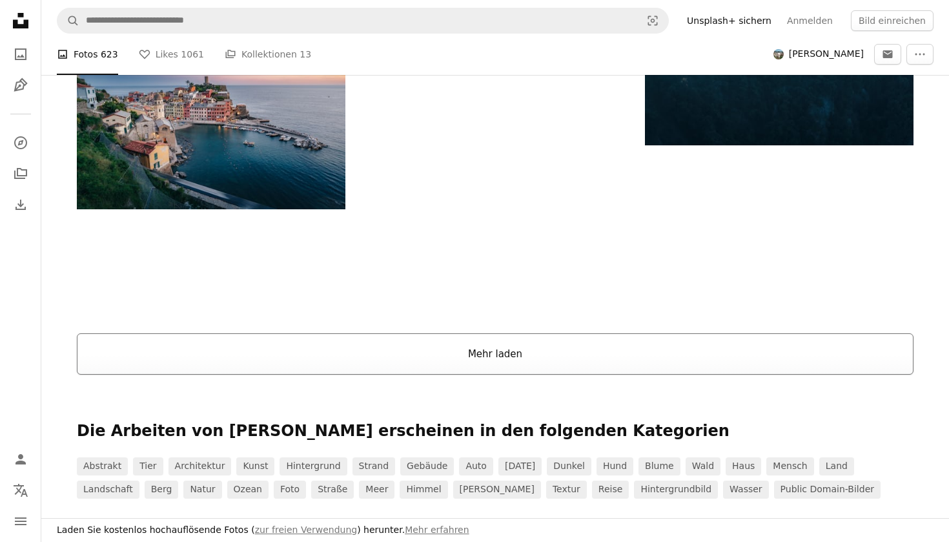
click at [568, 348] on button "Mehr laden" at bounding box center [495, 353] width 836 height 41
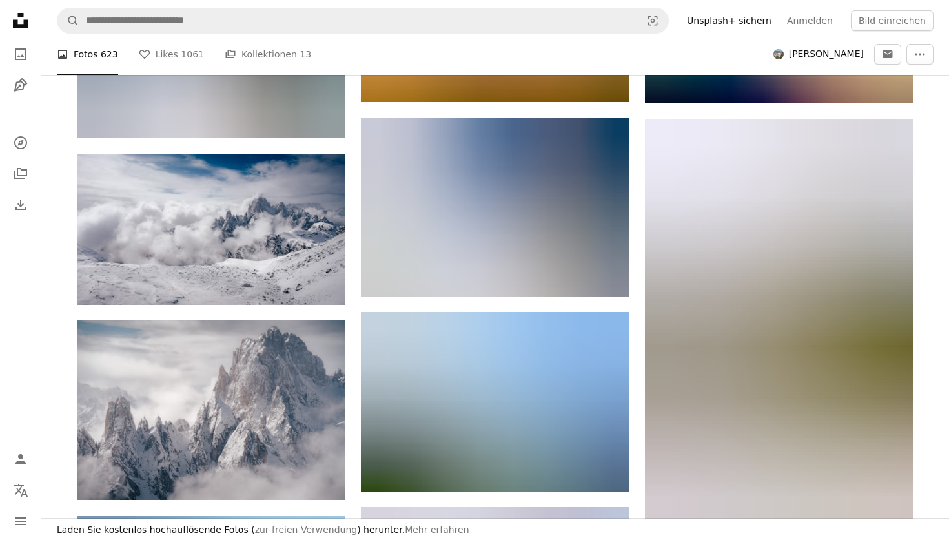
scroll to position [6312, 0]
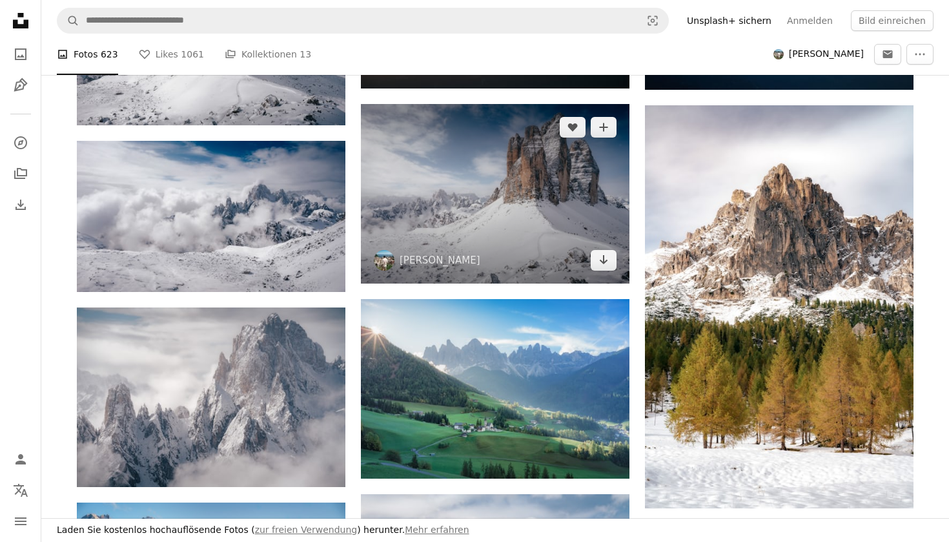
click at [472, 223] on img at bounding box center [495, 193] width 268 height 179
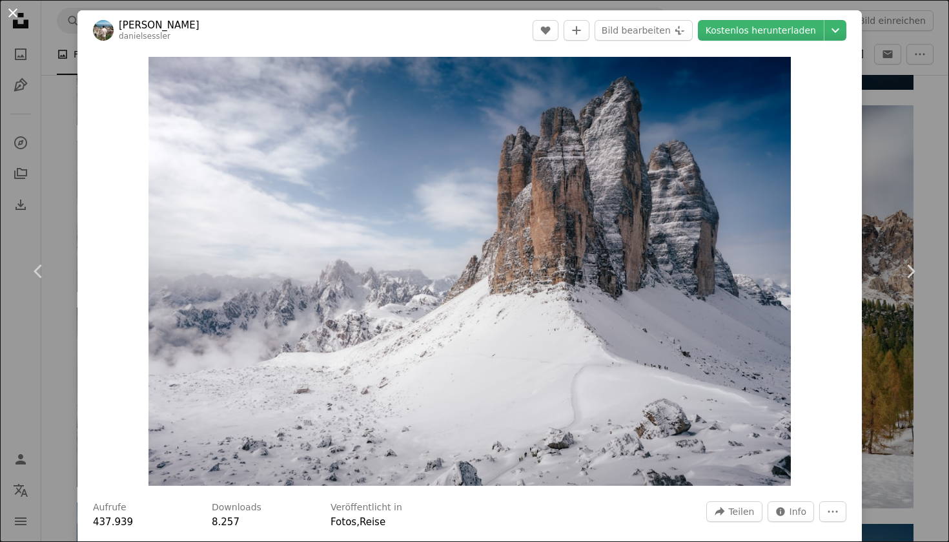
click at [13, 8] on button "An X shape" at bounding box center [12, 12] width 15 height 15
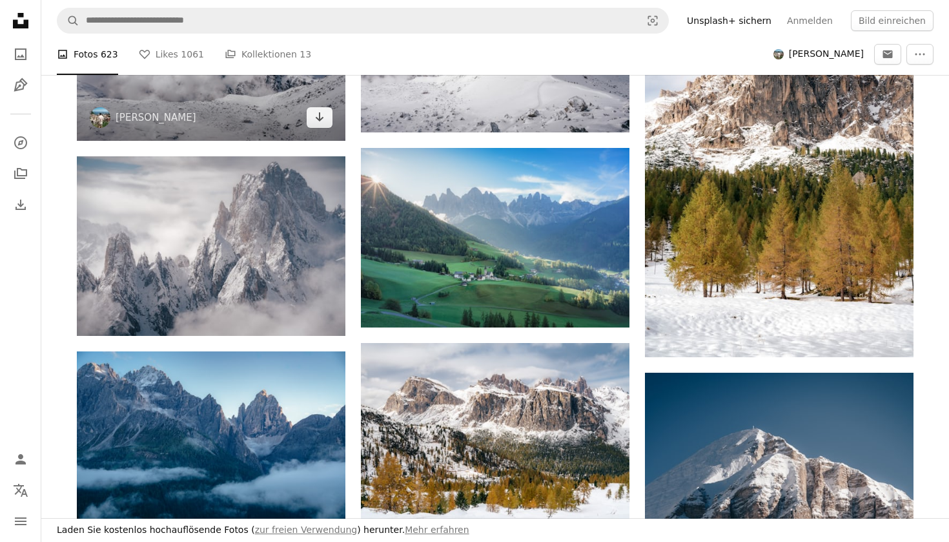
scroll to position [6466, 0]
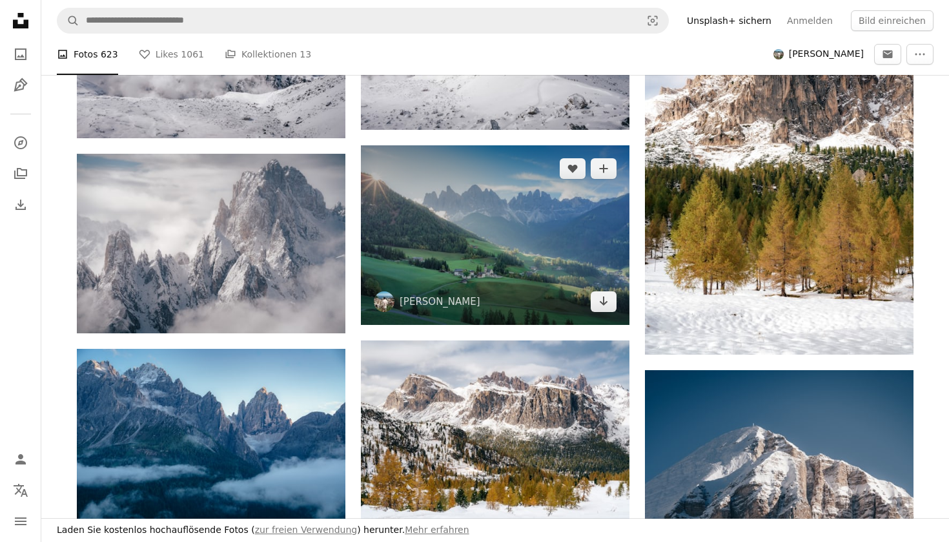
click at [458, 230] on img at bounding box center [495, 234] width 268 height 179
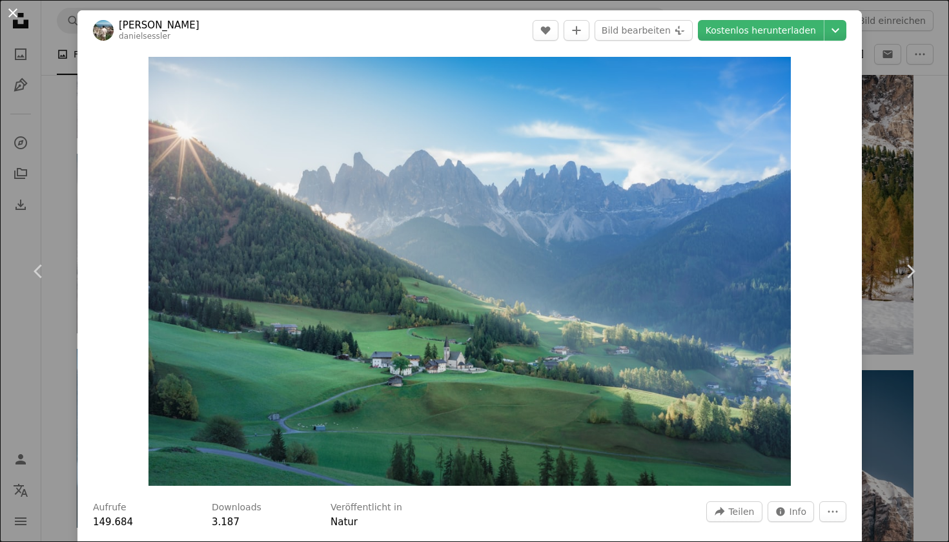
click at [13, 15] on button "An X shape" at bounding box center [12, 12] width 15 height 15
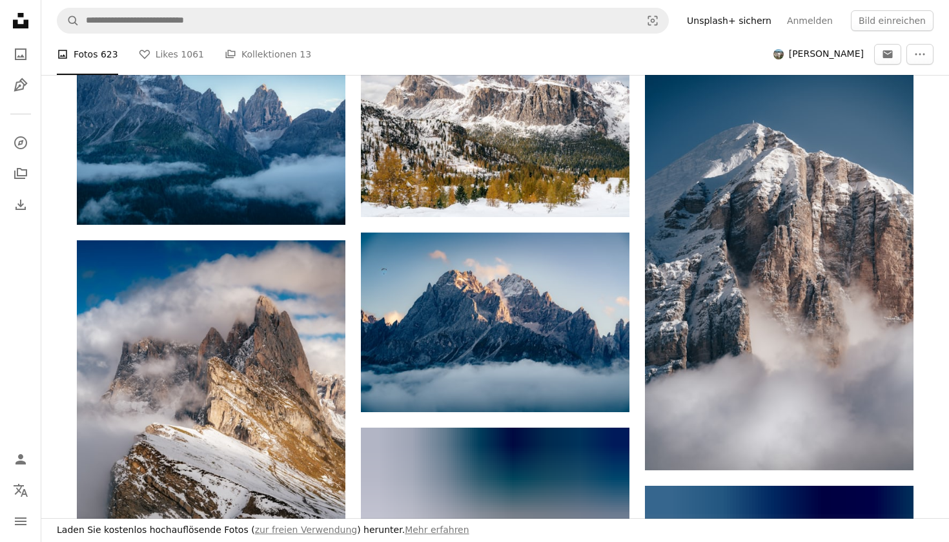
scroll to position [6772, 0]
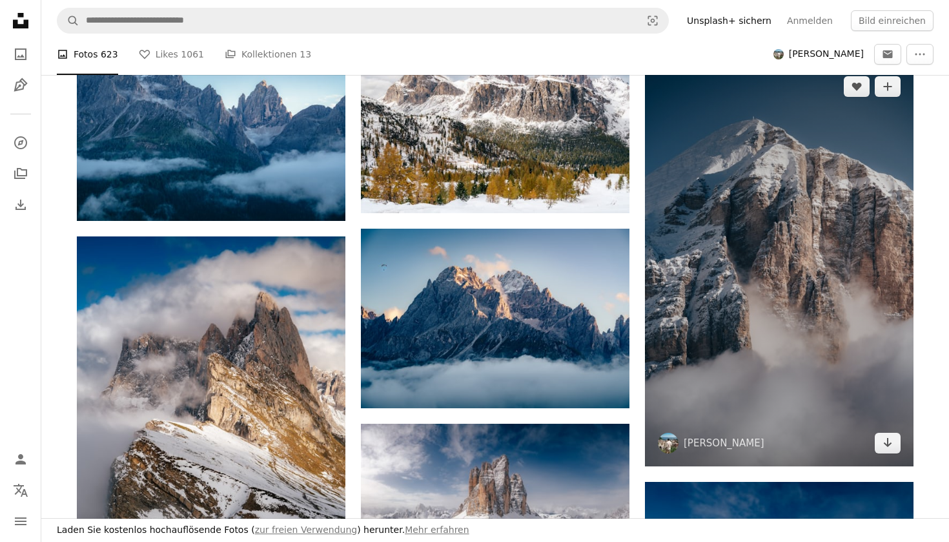
click at [725, 185] on img at bounding box center [779, 264] width 268 height 403
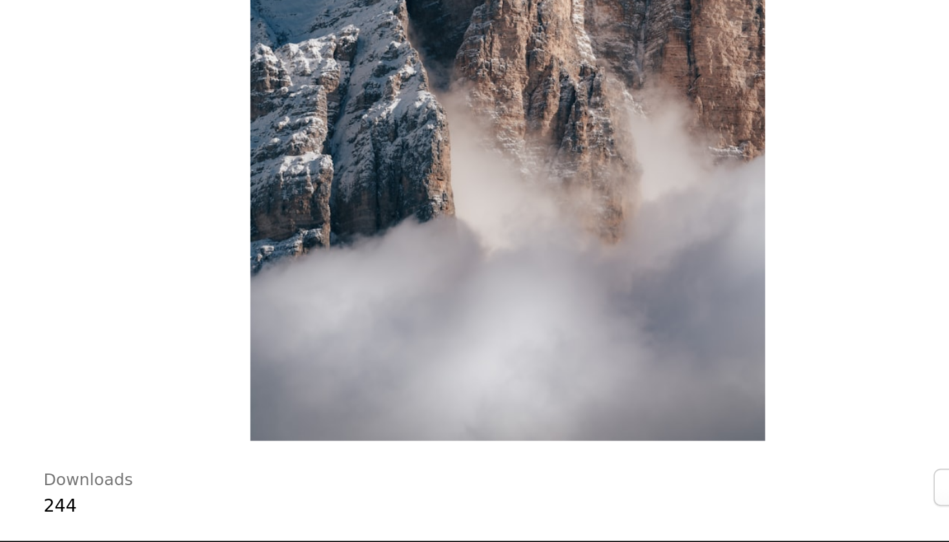
scroll to position [6769, 0]
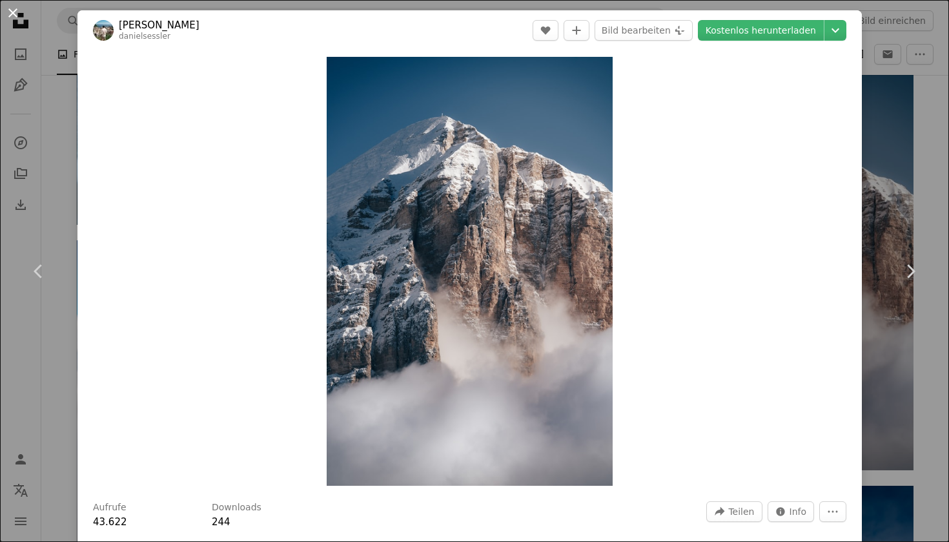
click at [6, 9] on button "An X shape" at bounding box center [12, 12] width 15 height 15
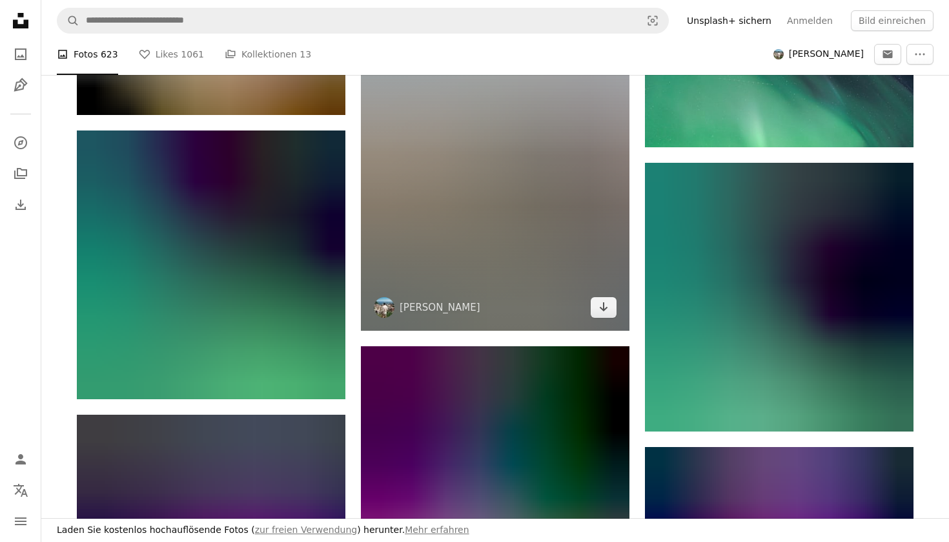
scroll to position [10851, 0]
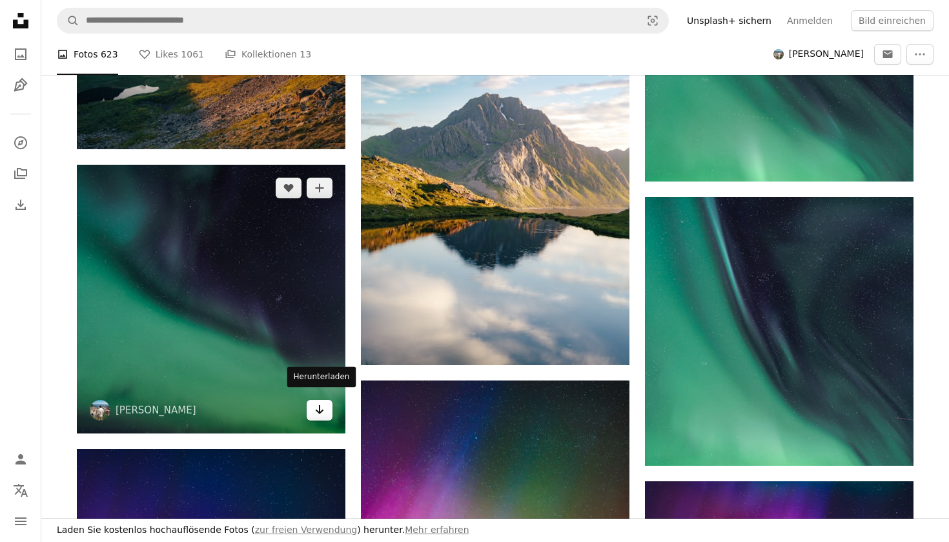
click at [317, 405] on icon "Herunterladen" at bounding box center [320, 409] width 8 height 9
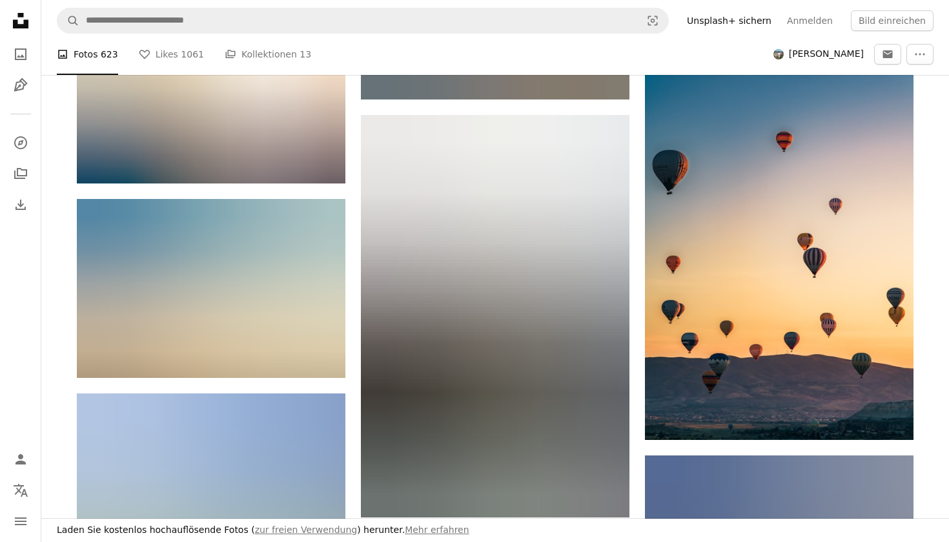
scroll to position [12912, 0]
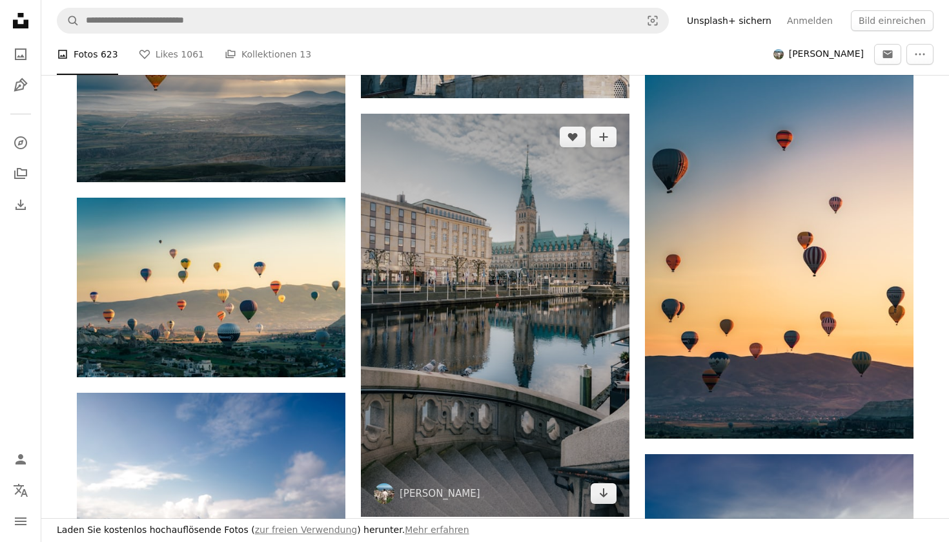
click at [518, 307] on img at bounding box center [495, 315] width 268 height 403
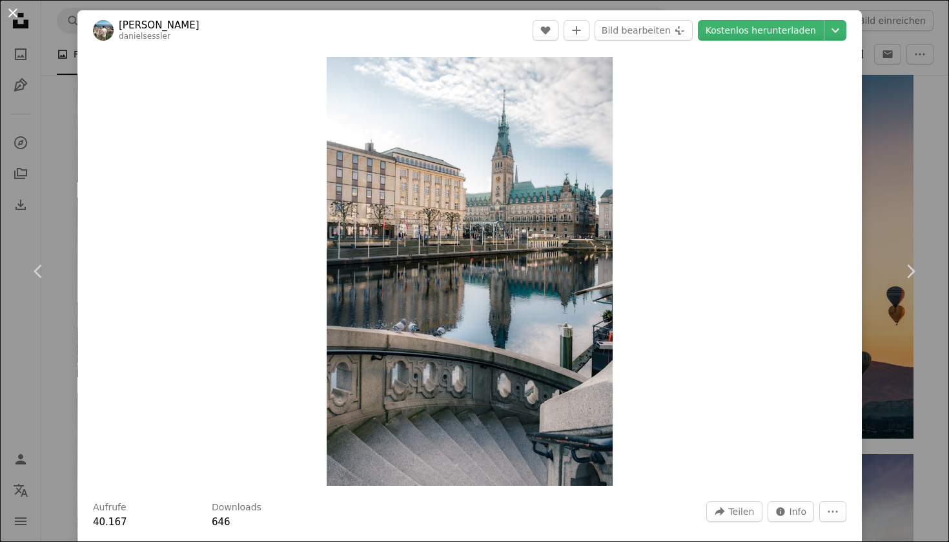
click at [18, 14] on button "An X shape" at bounding box center [12, 12] width 15 height 15
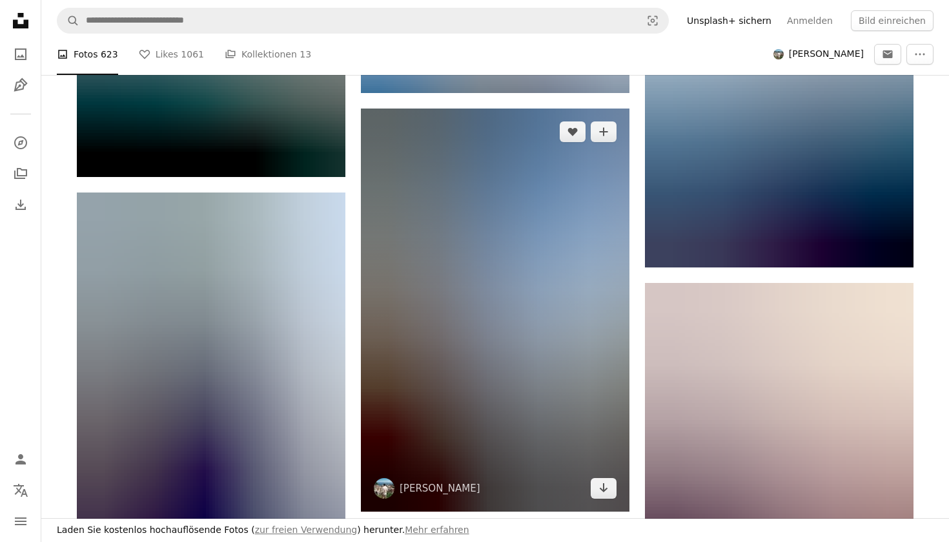
scroll to position [14955, 0]
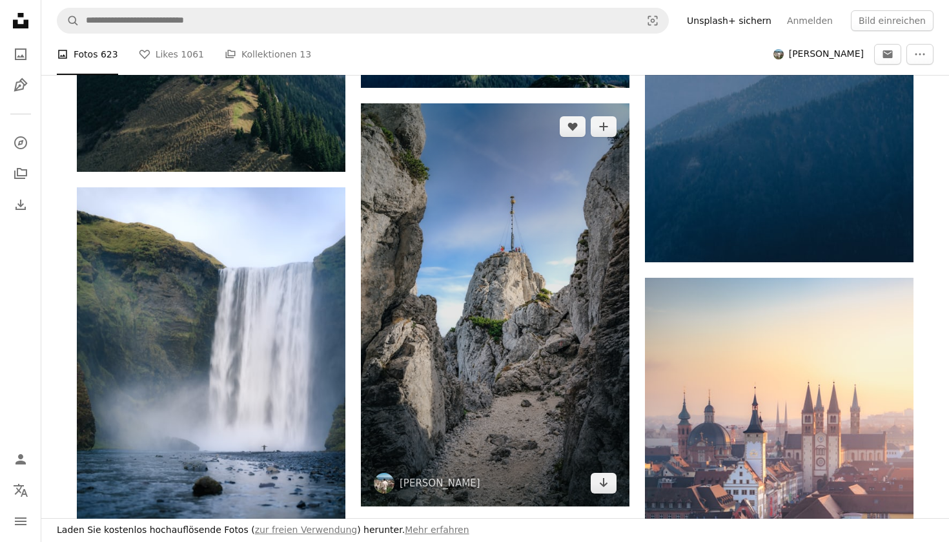
click at [491, 323] on img at bounding box center [495, 304] width 268 height 403
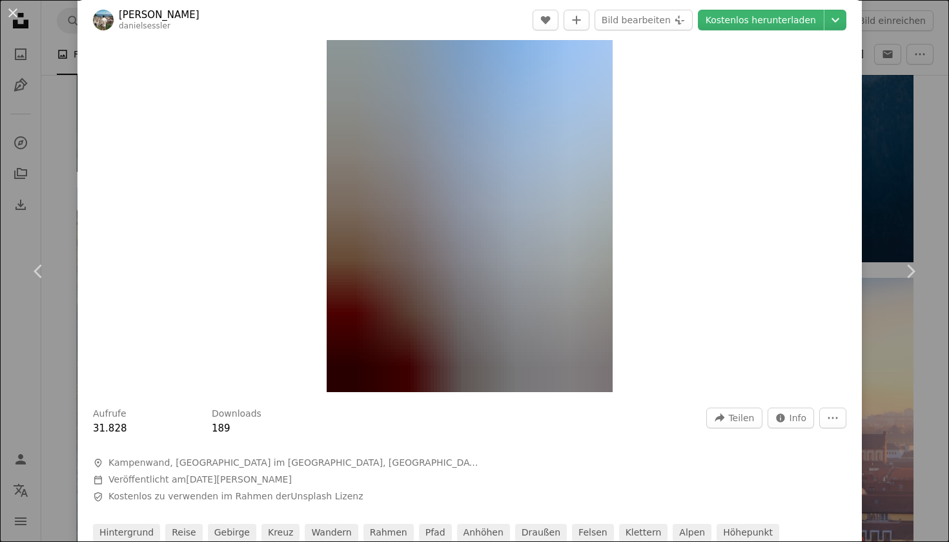
scroll to position [98, 0]
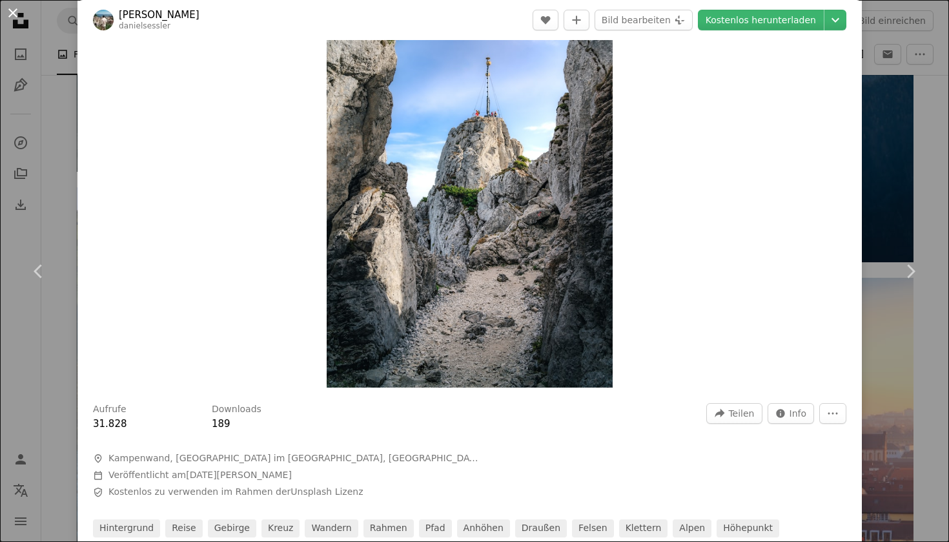
click at [12, 17] on button "An X shape" at bounding box center [12, 12] width 15 height 15
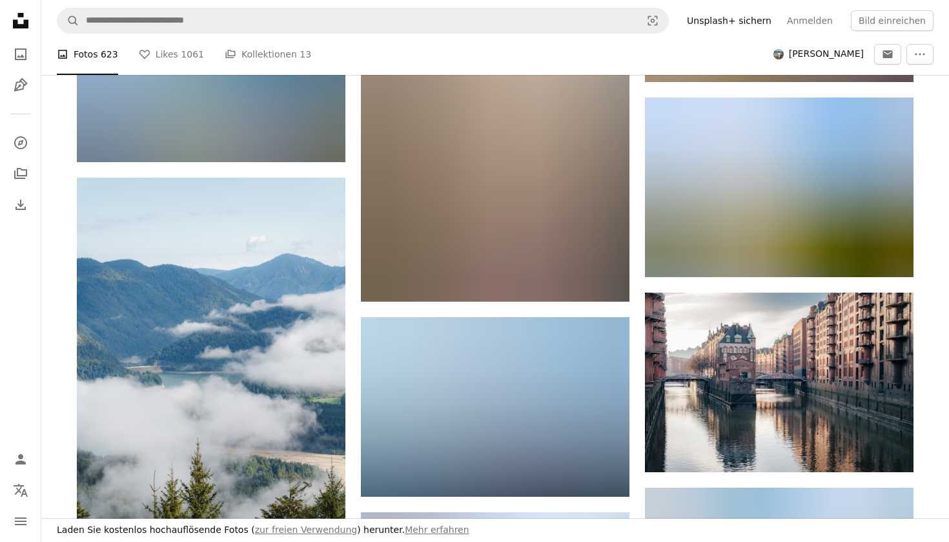
scroll to position [15878, 0]
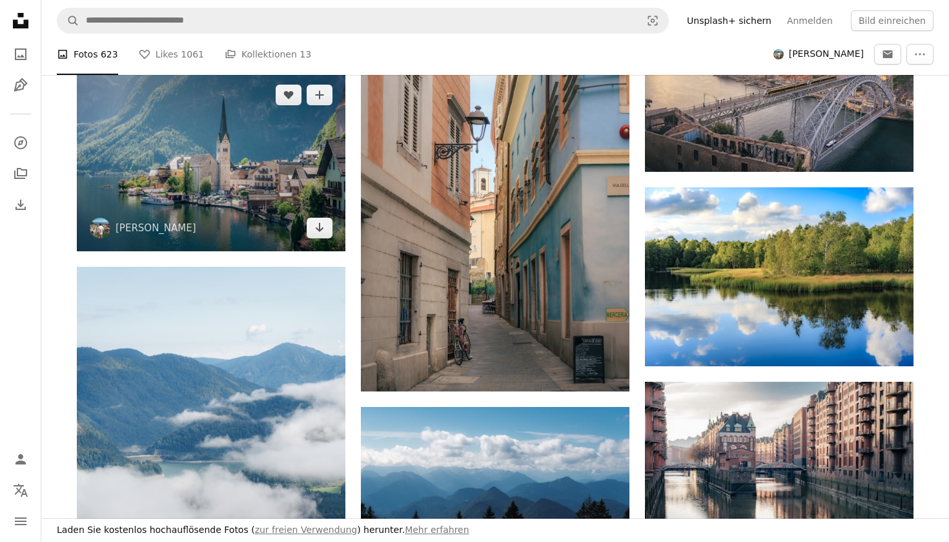
click at [230, 166] on img at bounding box center [211, 161] width 268 height 179
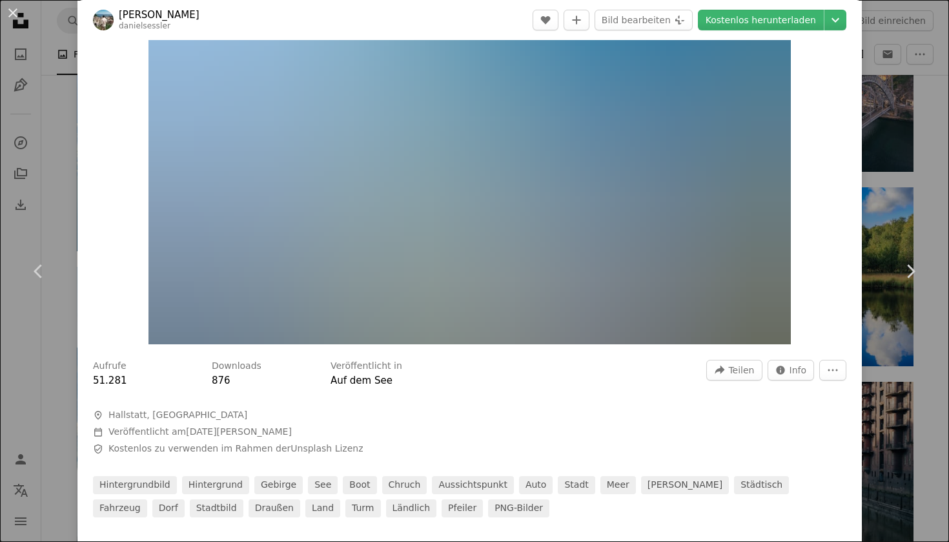
scroll to position [168, 0]
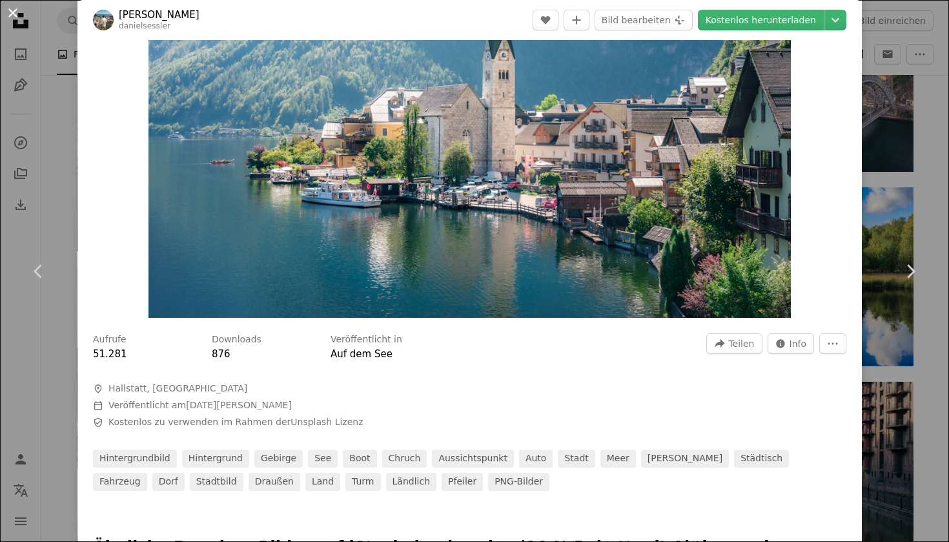
click at [12, 14] on button "An X shape" at bounding box center [12, 12] width 15 height 15
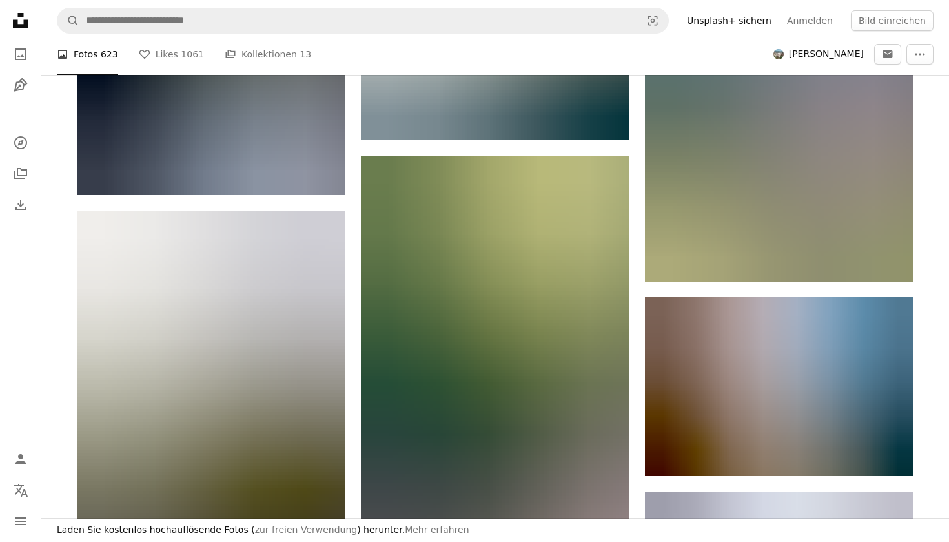
scroll to position [17160, 0]
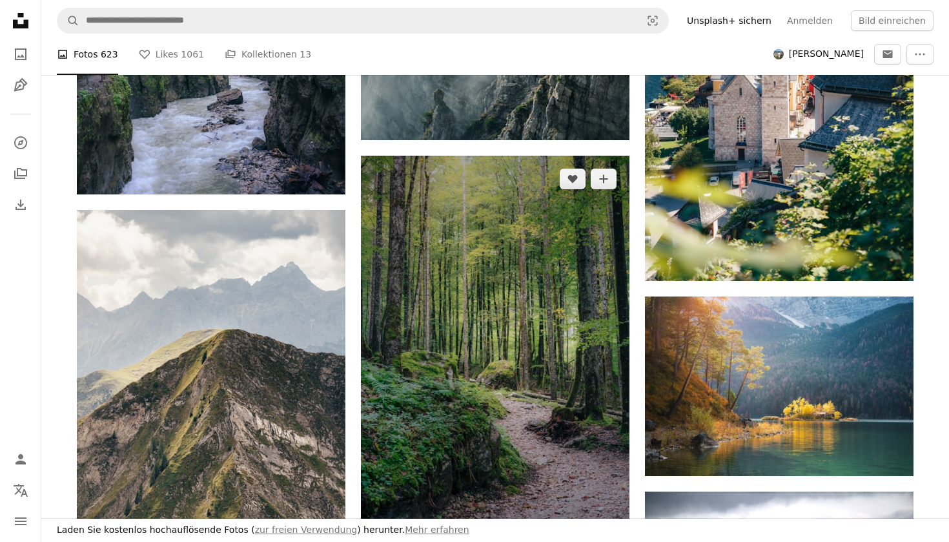
click at [506, 359] on img at bounding box center [495, 357] width 268 height 403
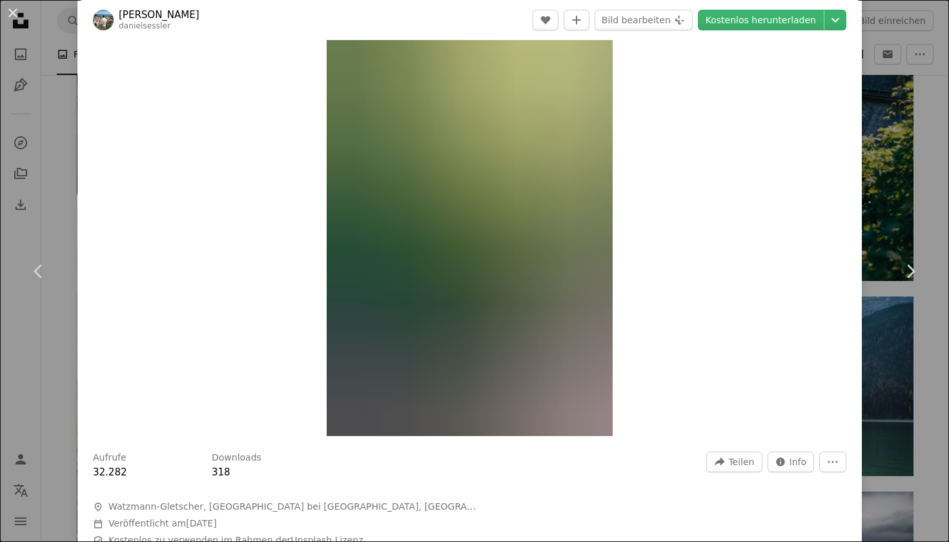
scroll to position [73, 0]
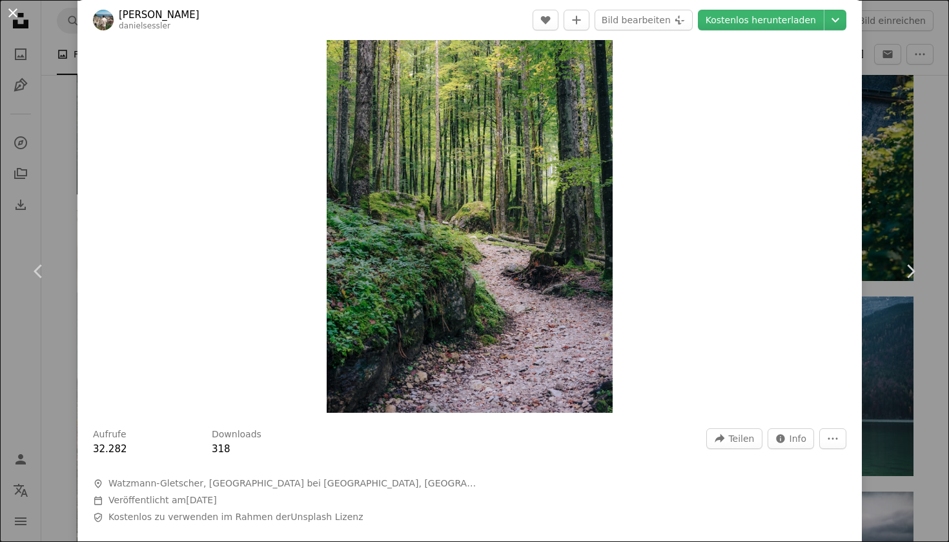
click at [10, 11] on button "An X shape" at bounding box center [12, 12] width 15 height 15
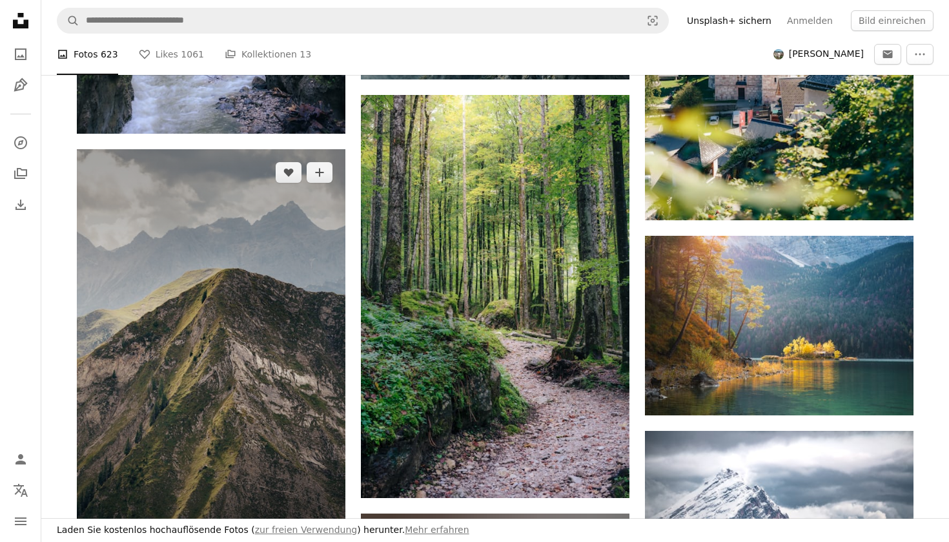
scroll to position [17222, 0]
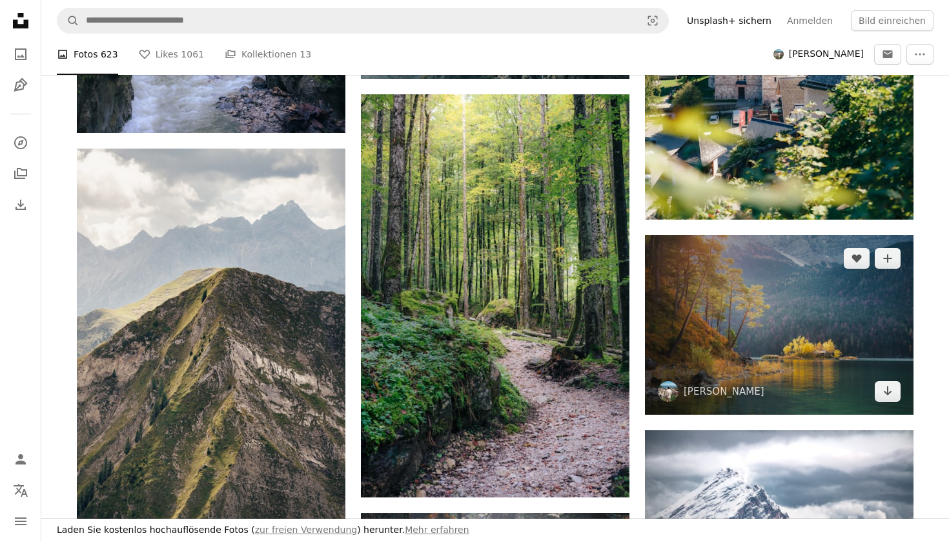
click at [731, 306] on img at bounding box center [779, 324] width 268 height 179
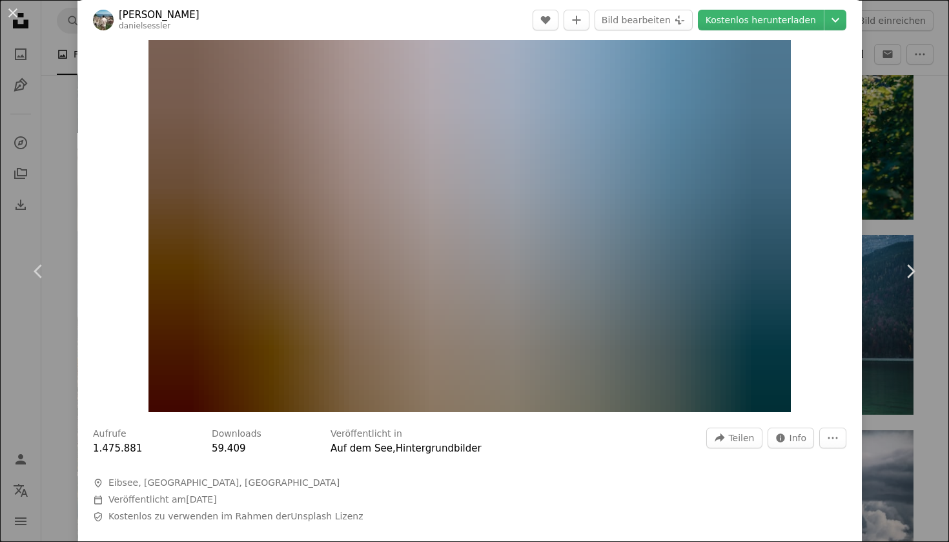
scroll to position [72, 0]
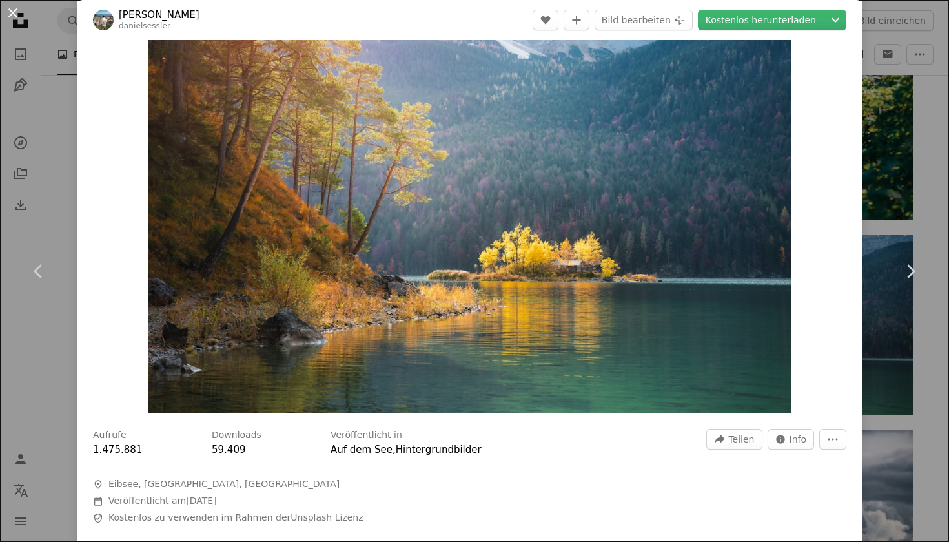
click at [15, 19] on button "An X shape" at bounding box center [12, 12] width 15 height 15
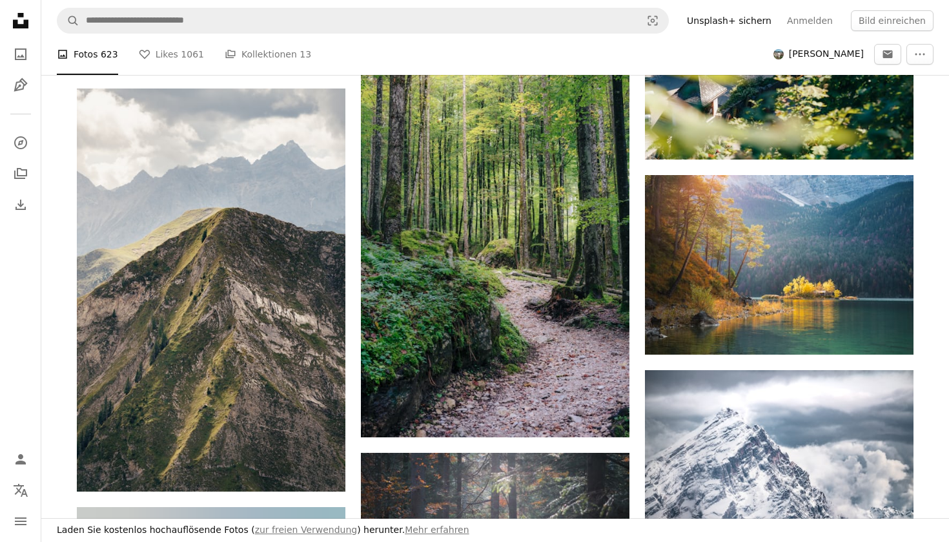
scroll to position [17287, 0]
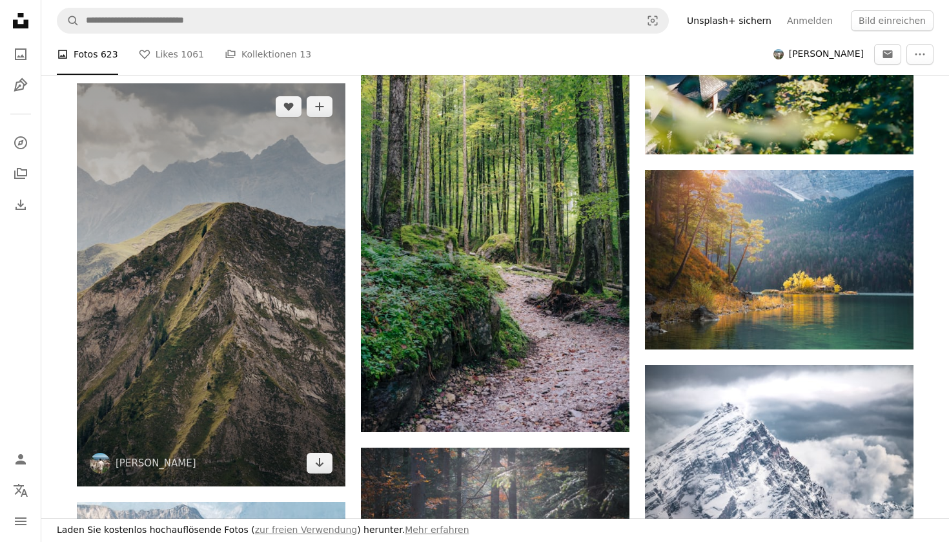
click at [172, 226] on img at bounding box center [211, 284] width 268 height 403
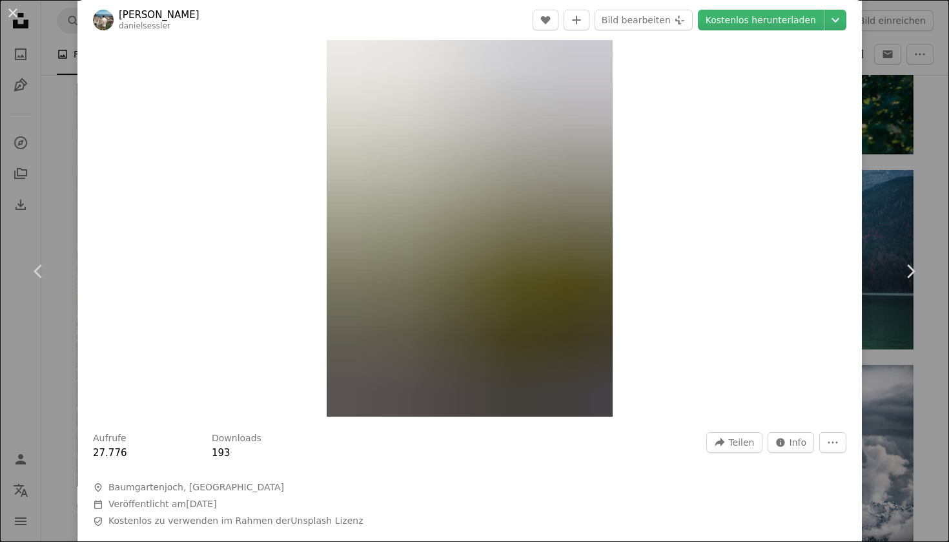
scroll to position [71, 0]
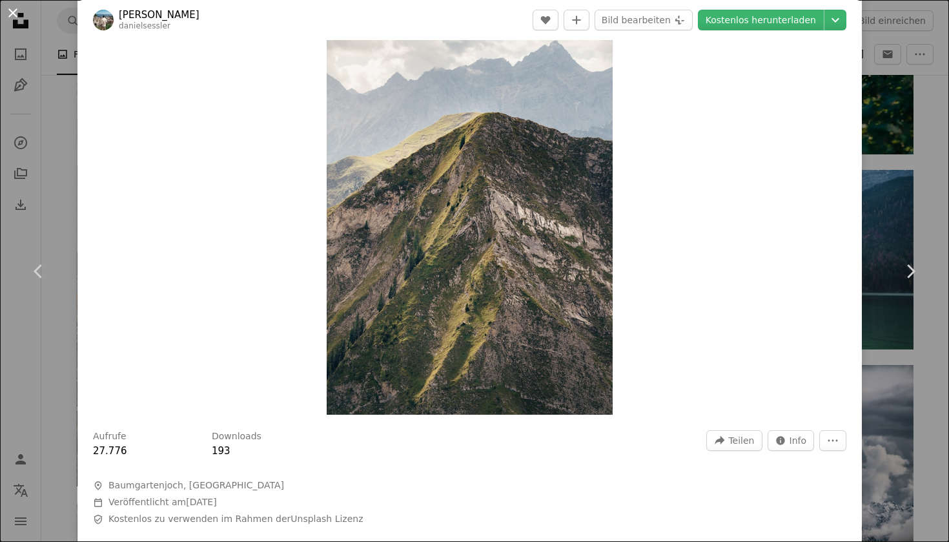
click at [20, 15] on button "An X shape" at bounding box center [12, 12] width 15 height 15
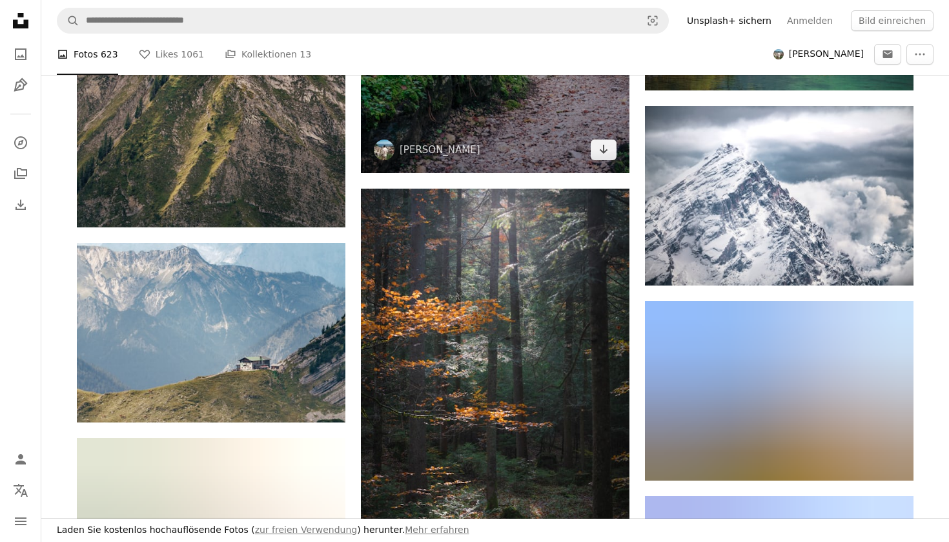
scroll to position [17572, 0]
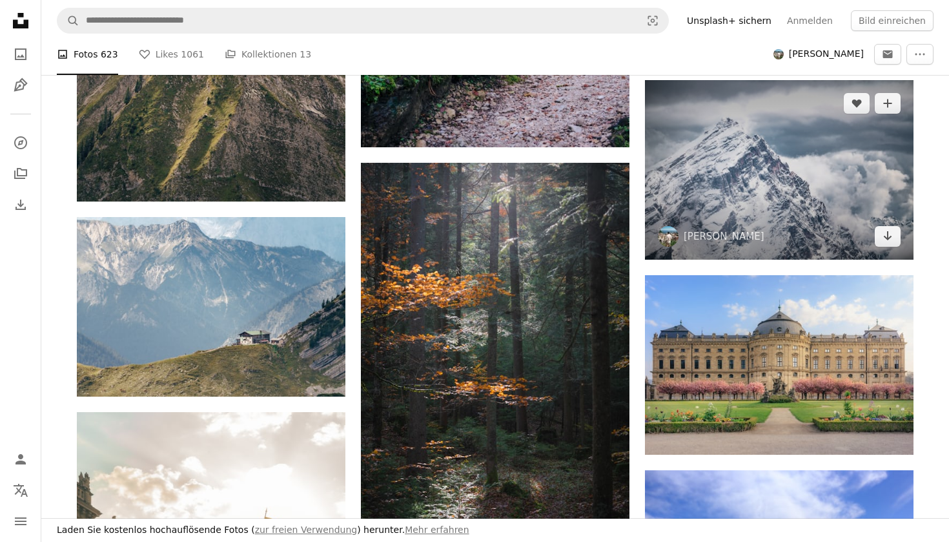
click at [760, 158] on img at bounding box center [779, 169] width 268 height 179
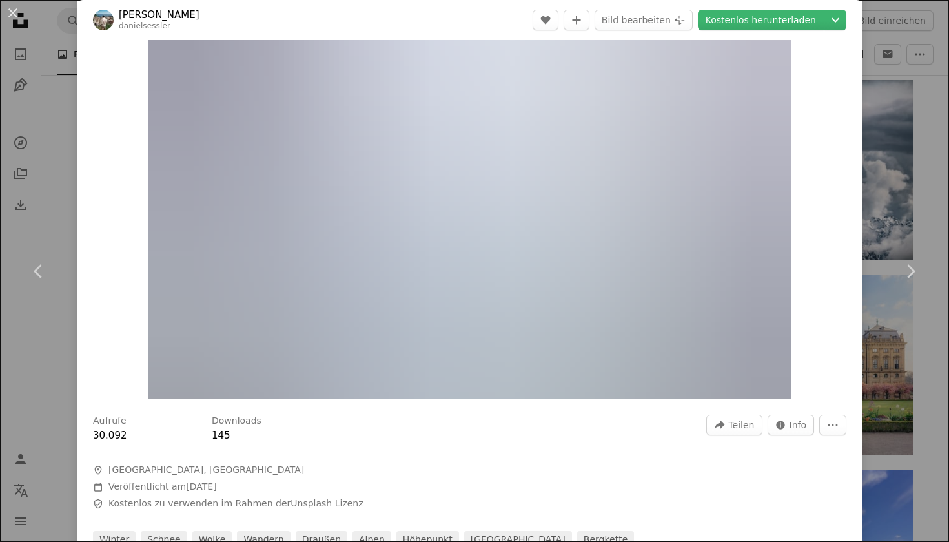
scroll to position [90, 0]
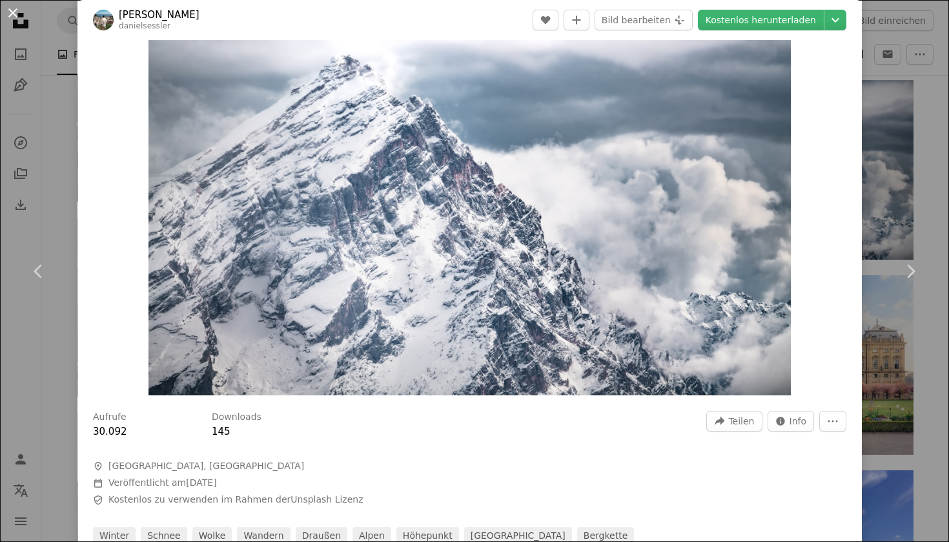
click at [5, 16] on button "An X shape" at bounding box center [12, 12] width 15 height 15
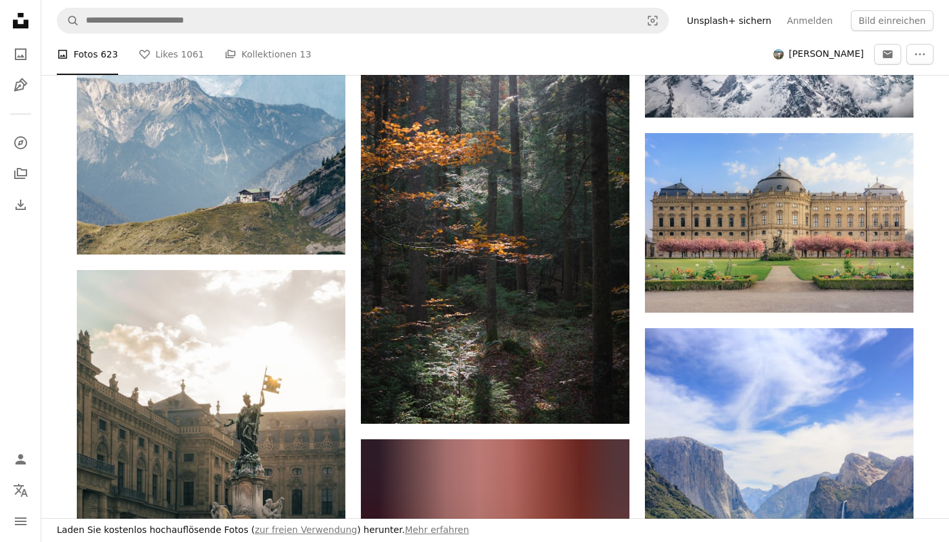
scroll to position [17715, 0]
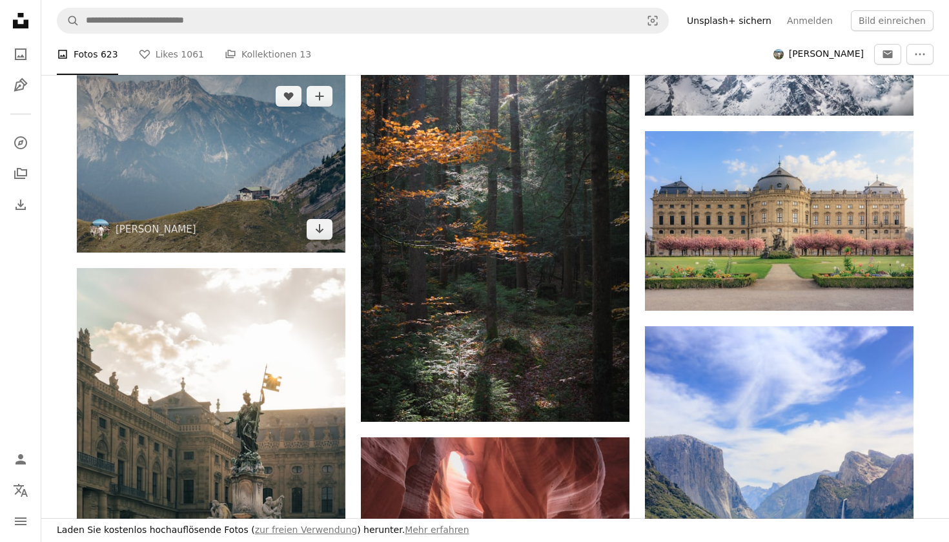
click at [243, 177] on img at bounding box center [211, 162] width 268 height 179
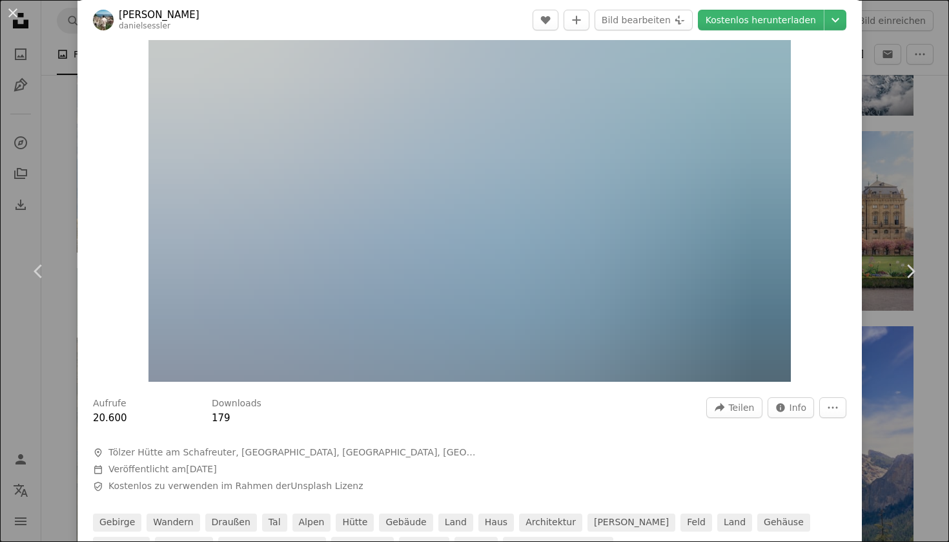
scroll to position [106, 0]
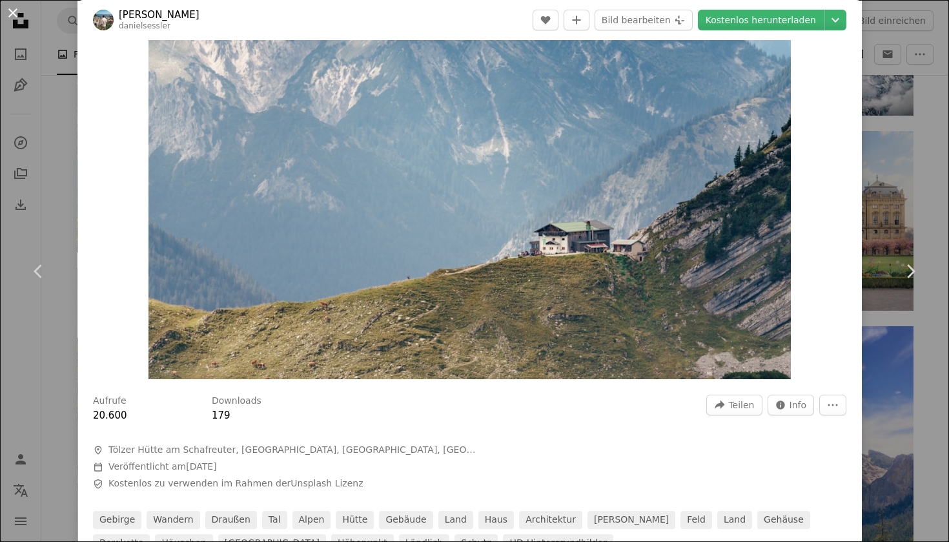
click at [15, 11] on button "An X shape" at bounding box center [12, 12] width 15 height 15
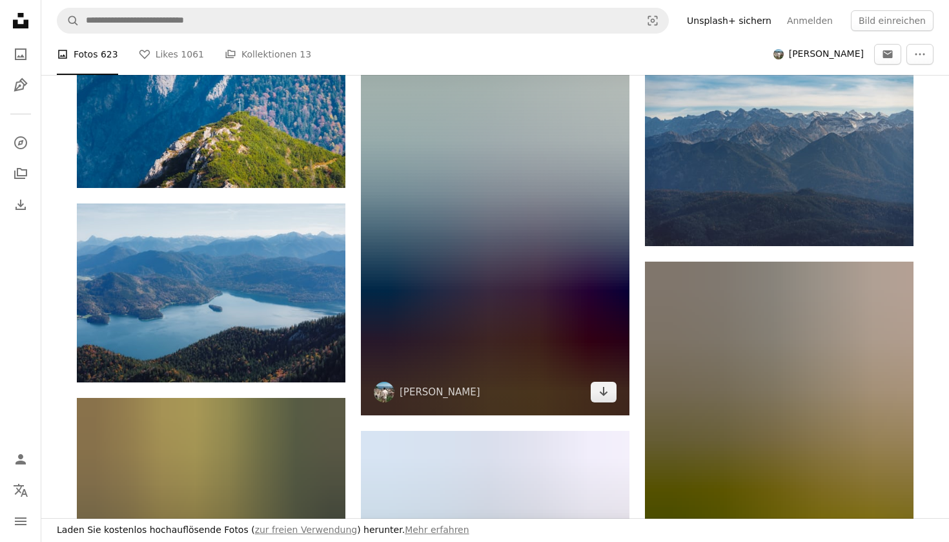
scroll to position [20173, 0]
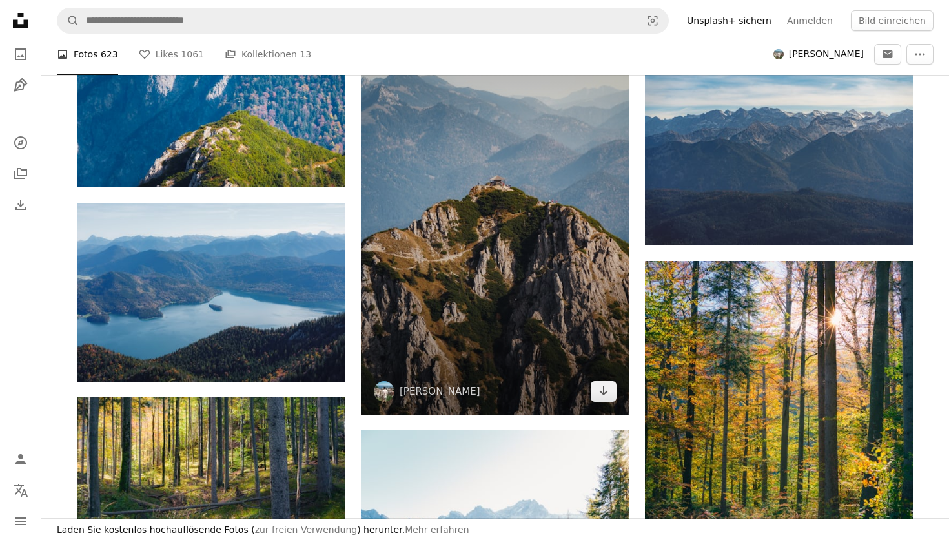
click at [449, 242] on img at bounding box center [495, 213] width 268 height 403
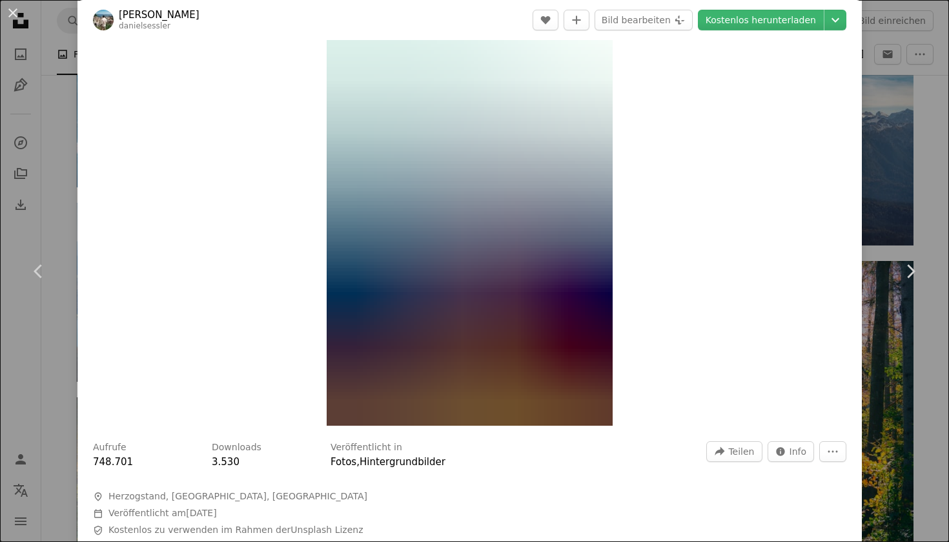
scroll to position [58, 0]
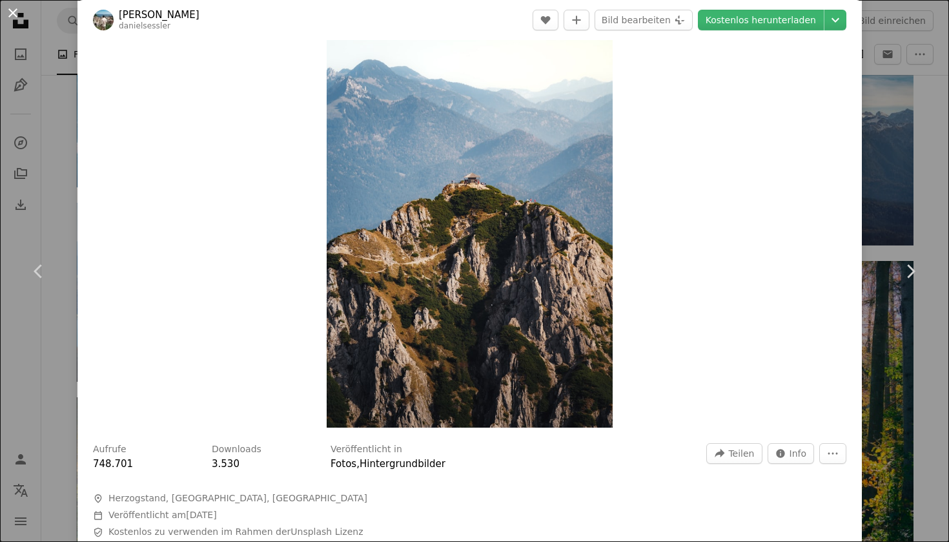
click at [21, 10] on button "An X shape" at bounding box center [12, 12] width 15 height 15
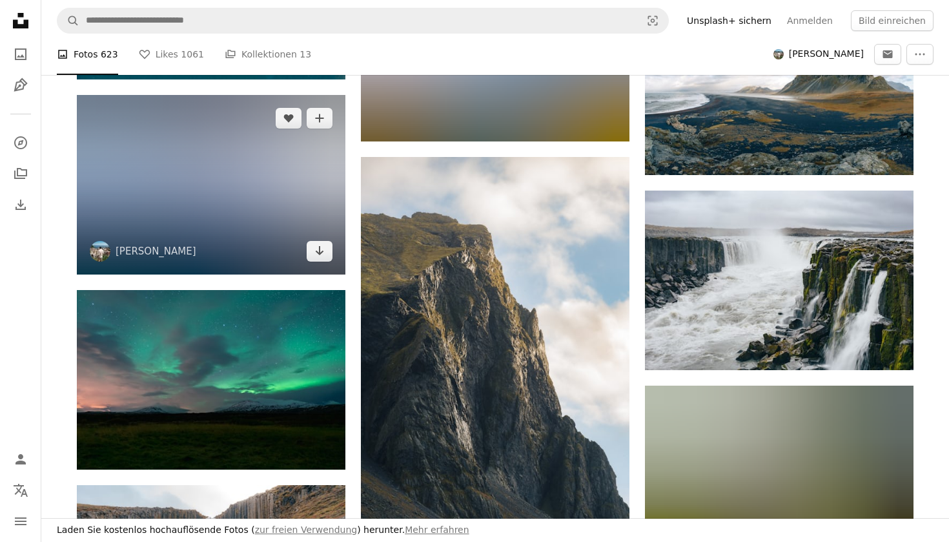
scroll to position [21262, 0]
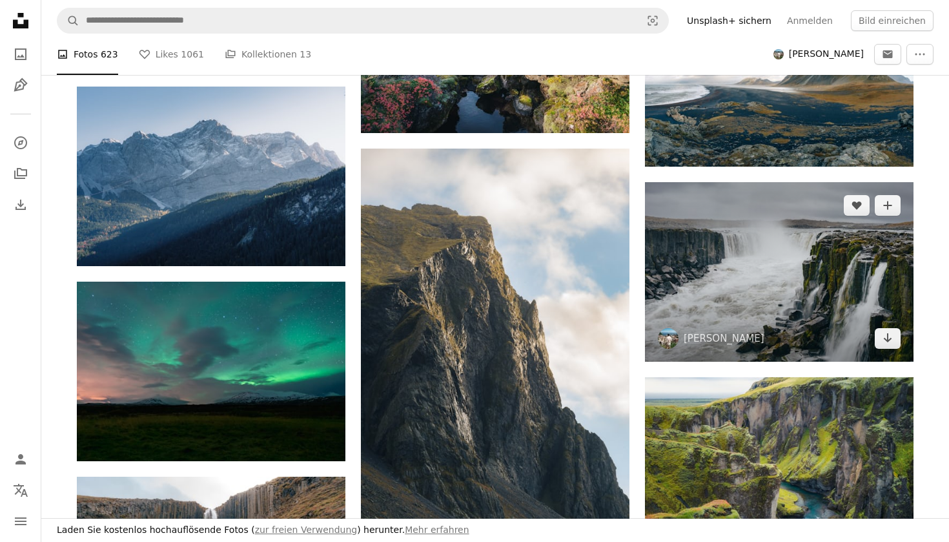
click at [685, 241] on img at bounding box center [779, 271] width 268 height 179
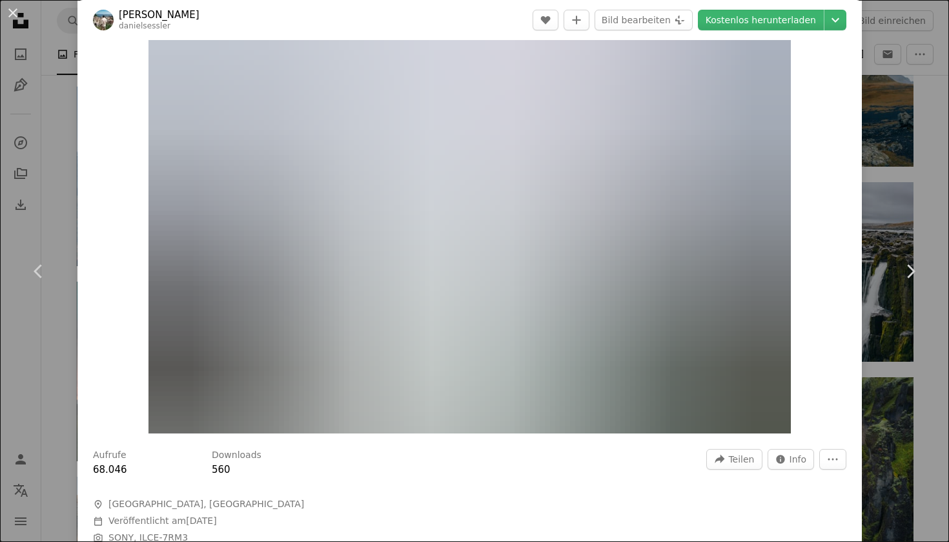
scroll to position [88, 0]
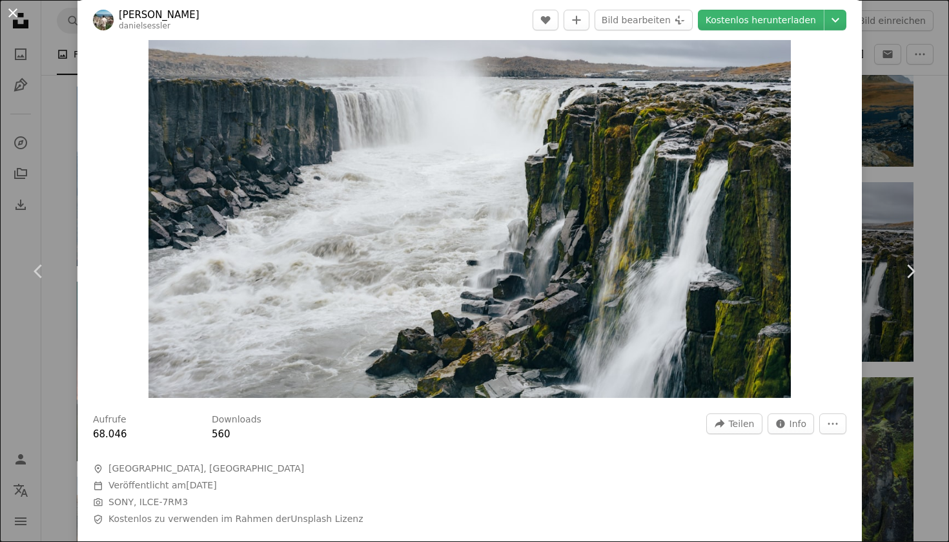
click at [14, 10] on button "An X shape" at bounding box center [12, 12] width 15 height 15
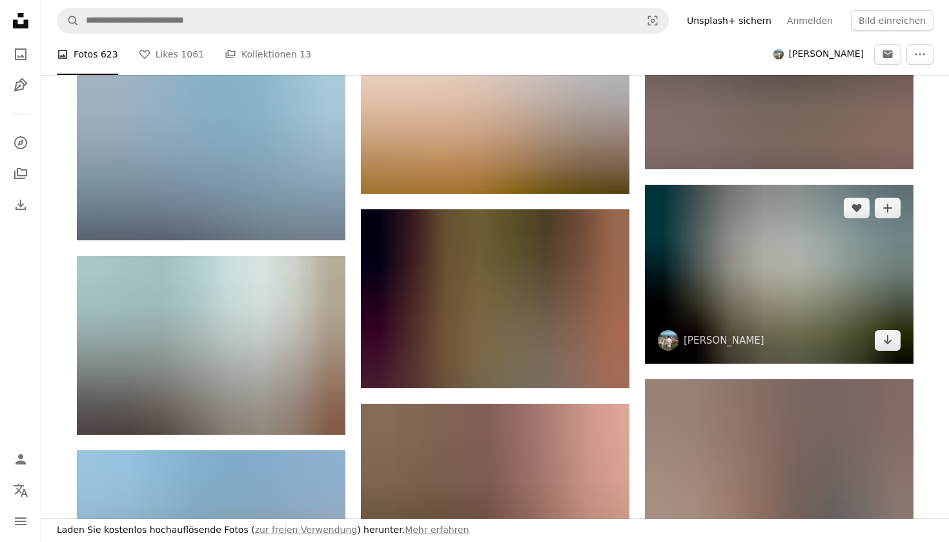
scroll to position [25659, 0]
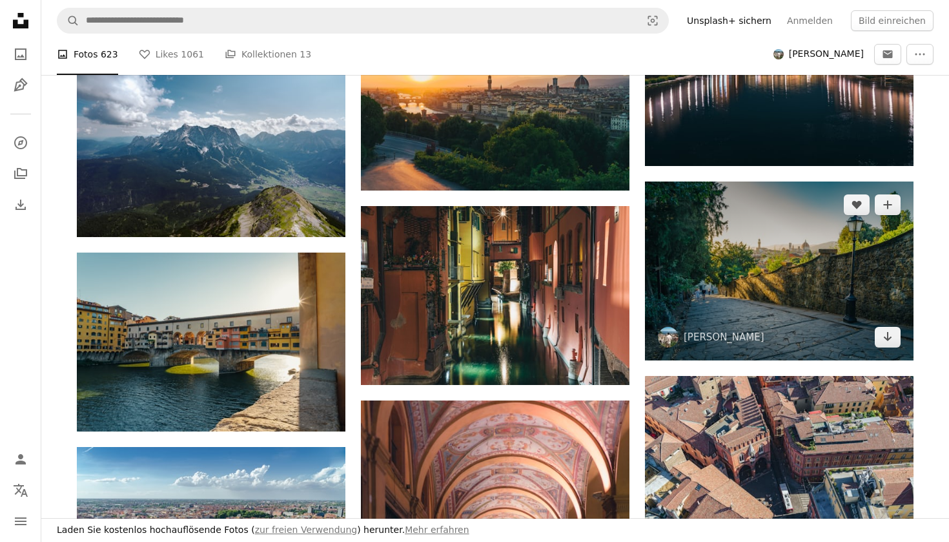
click at [740, 294] on img at bounding box center [779, 270] width 268 height 179
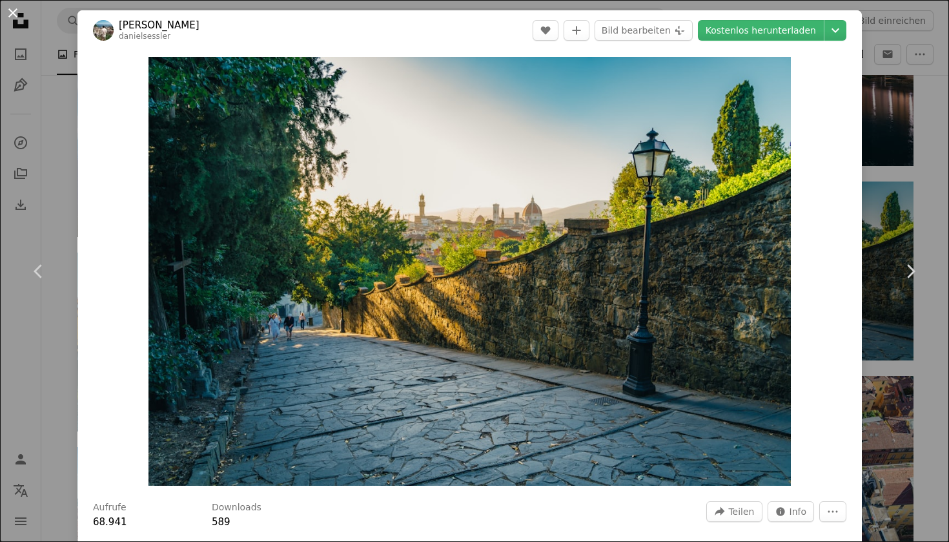
click at [14, 7] on button "An X shape" at bounding box center [12, 12] width 15 height 15
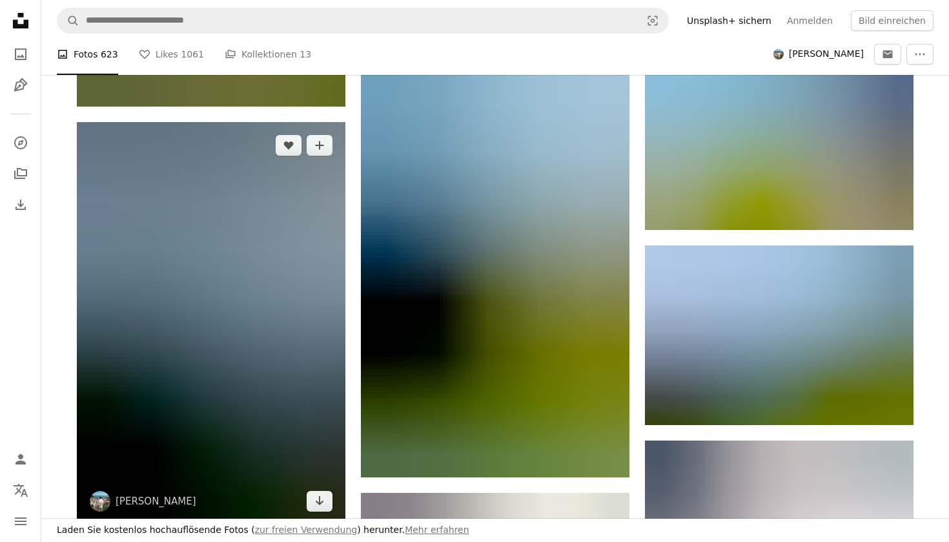
scroll to position [27410, 0]
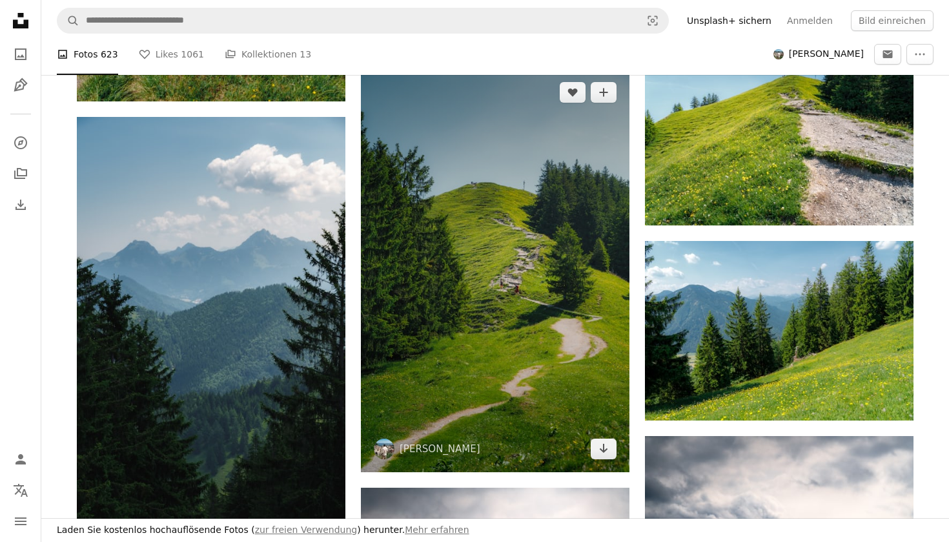
click at [521, 332] on img at bounding box center [495, 270] width 268 height 403
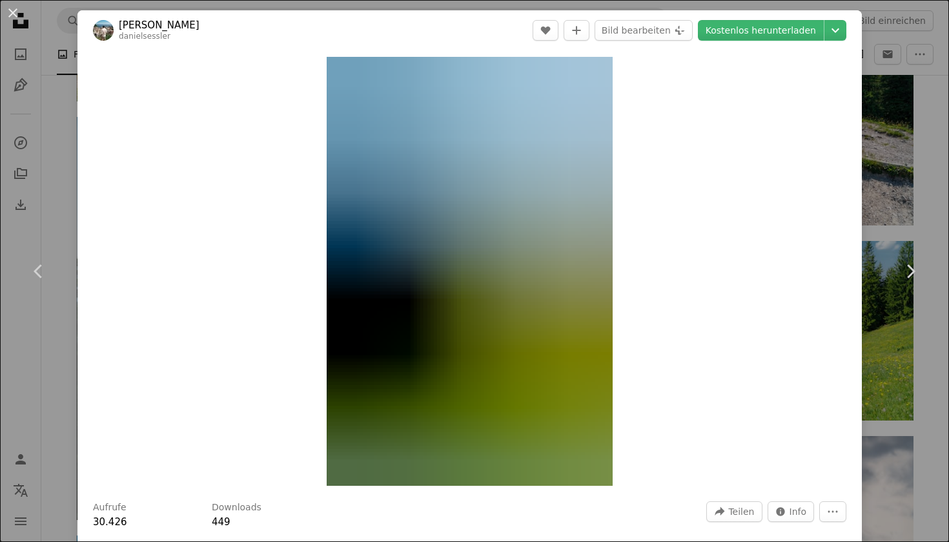
scroll to position [112, 0]
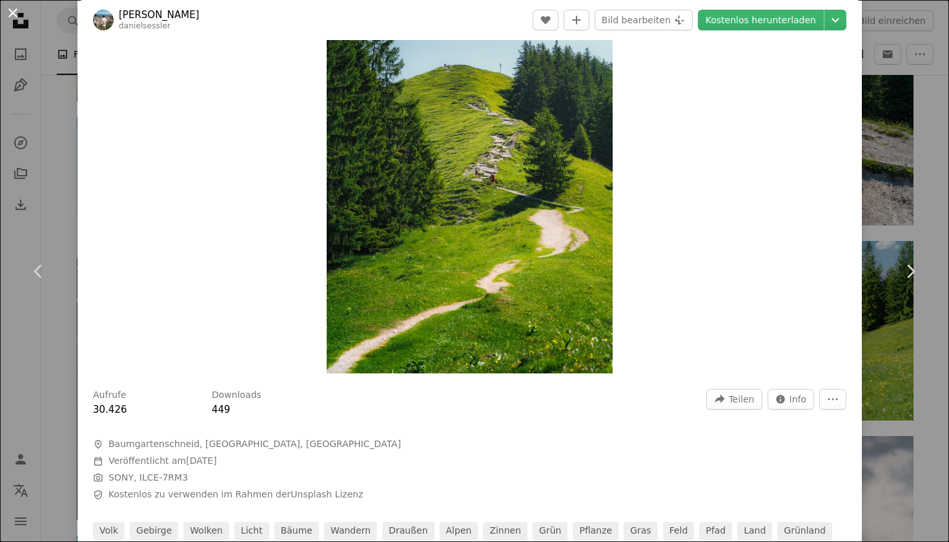
click at [14, 14] on button "An X shape" at bounding box center [12, 12] width 15 height 15
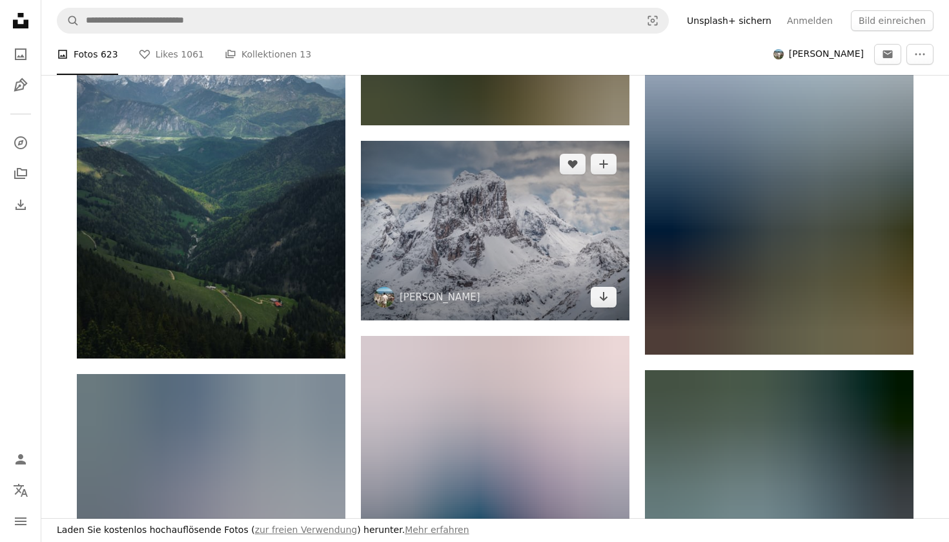
scroll to position [28940, 0]
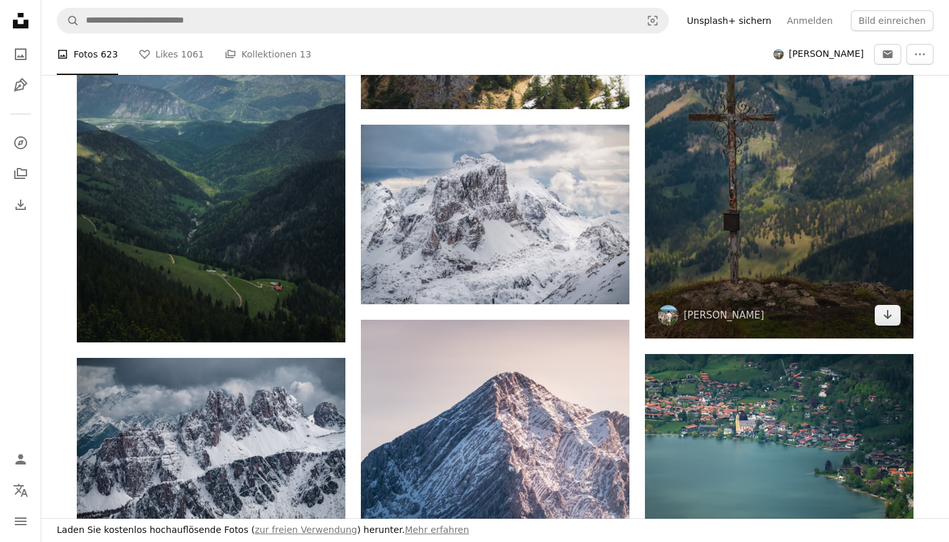
click at [830, 250] on img at bounding box center [779, 136] width 268 height 403
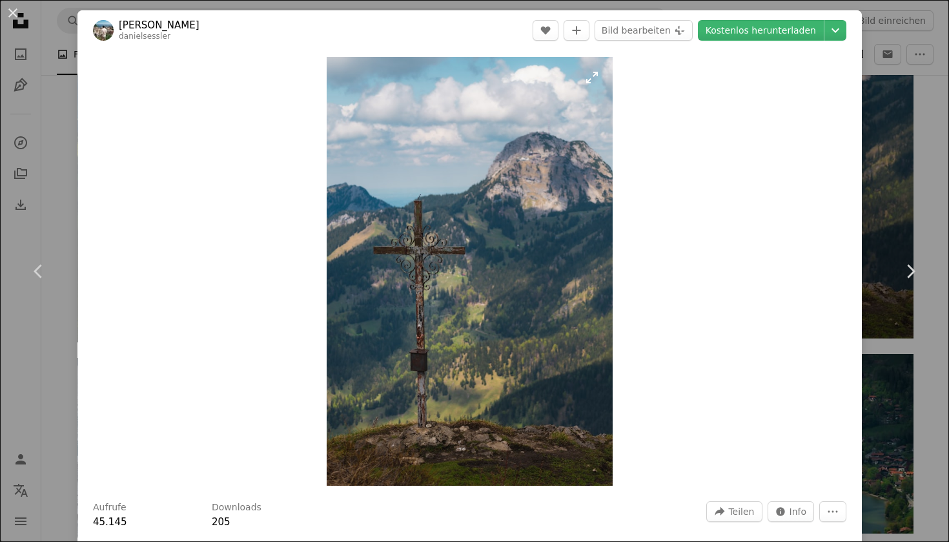
scroll to position [159, 0]
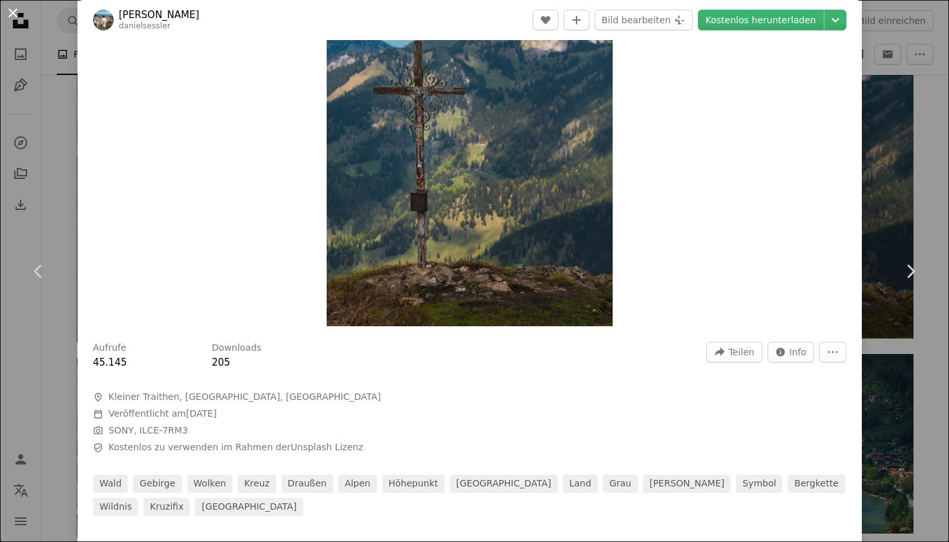
click at [5, 16] on button "An X shape" at bounding box center [12, 12] width 15 height 15
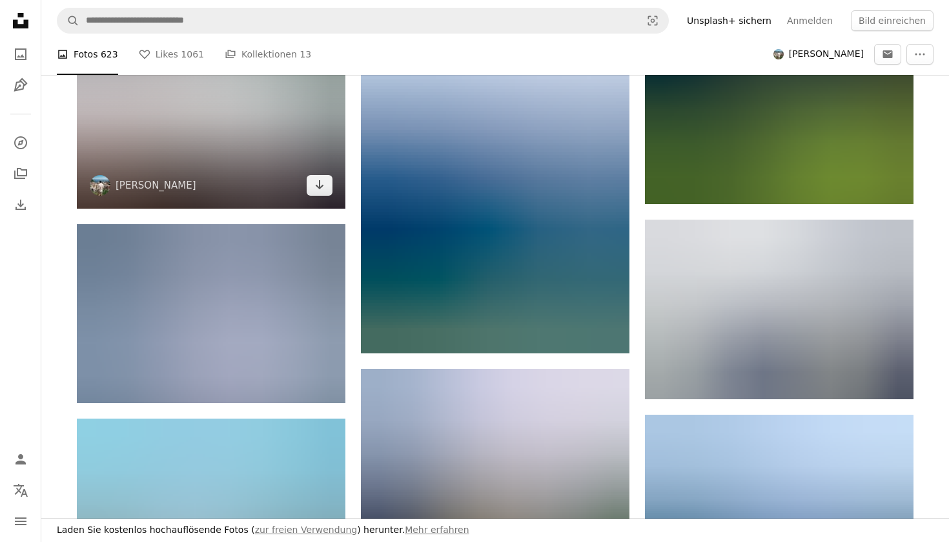
scroll to position [31472, 0]
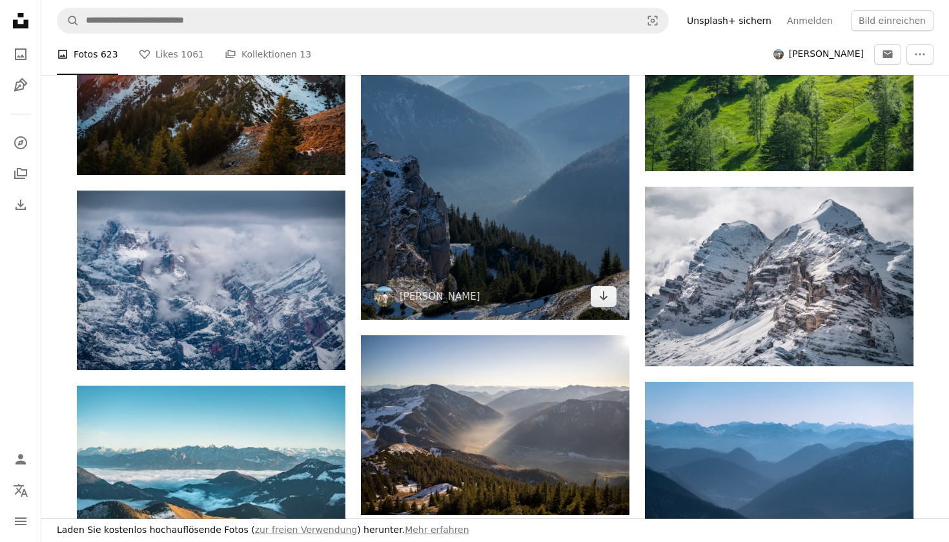
click at [434, 195] on img at bounding box center [495, 118] width 268 height 403
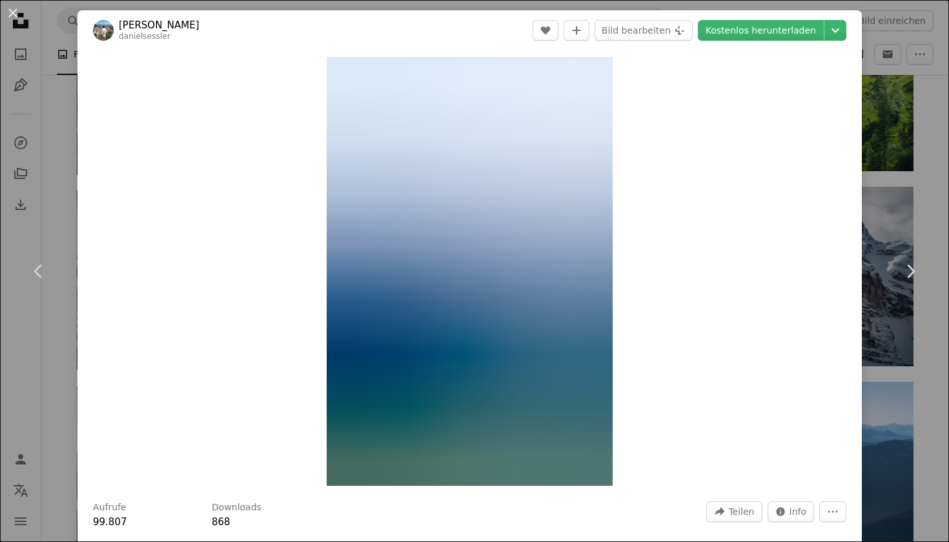
scroll to position [159, 0]
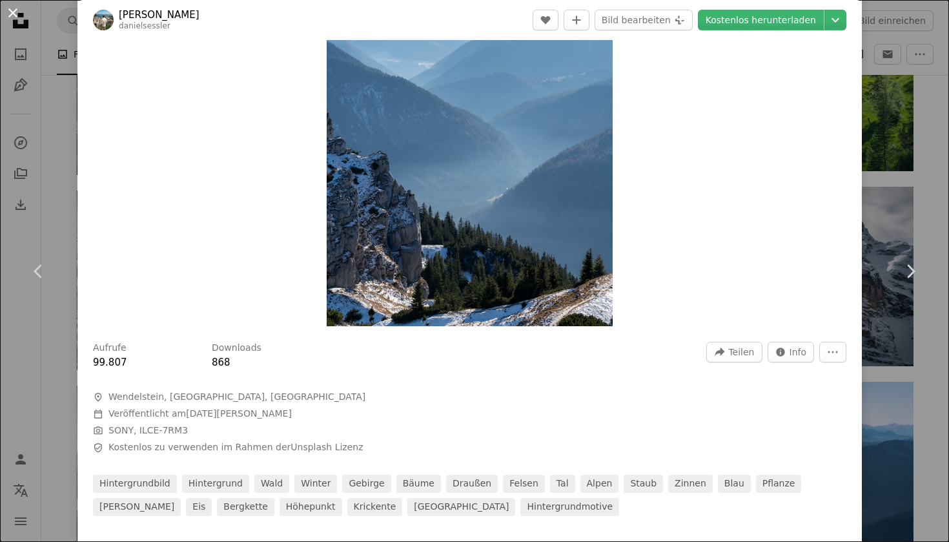
click at [10, 18] on button "An X shape" at bounding box center [12, 12] width 15 height 15
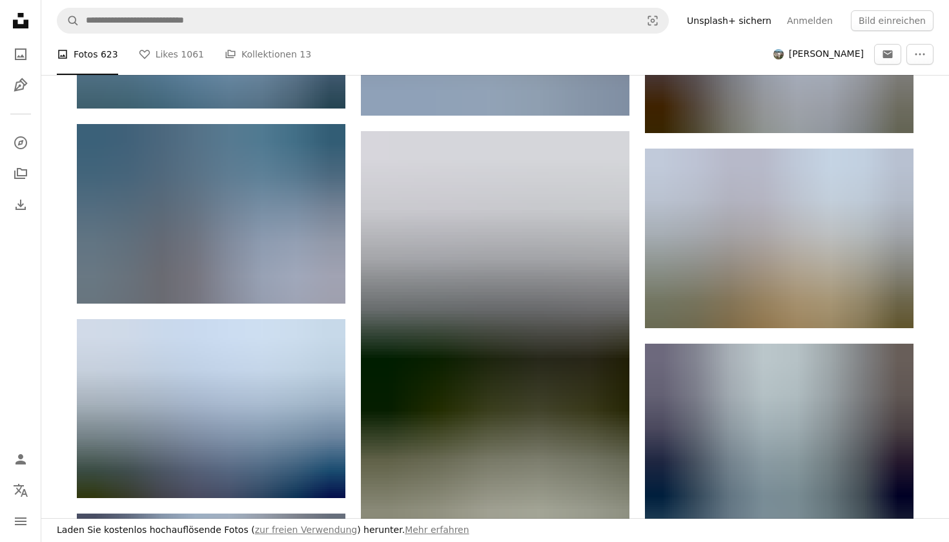
scroll to position [32713, 0]
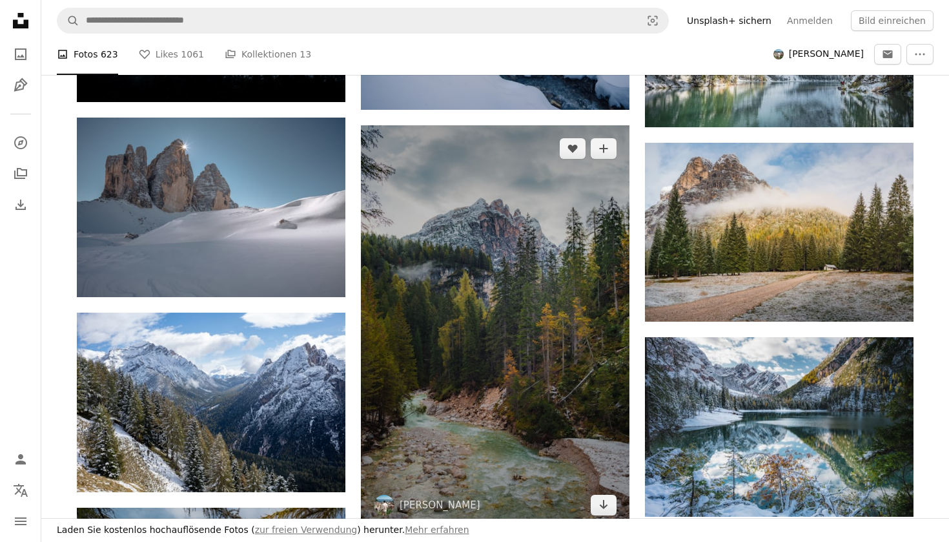
click at [527, 367] on img at bounding box center [495, 326] width 268 height 403
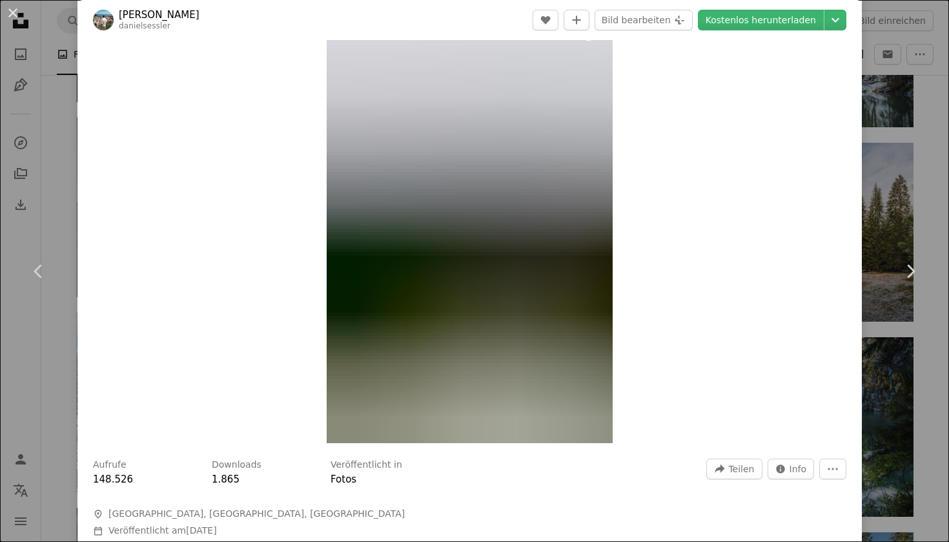
scroll to position [47, 0]
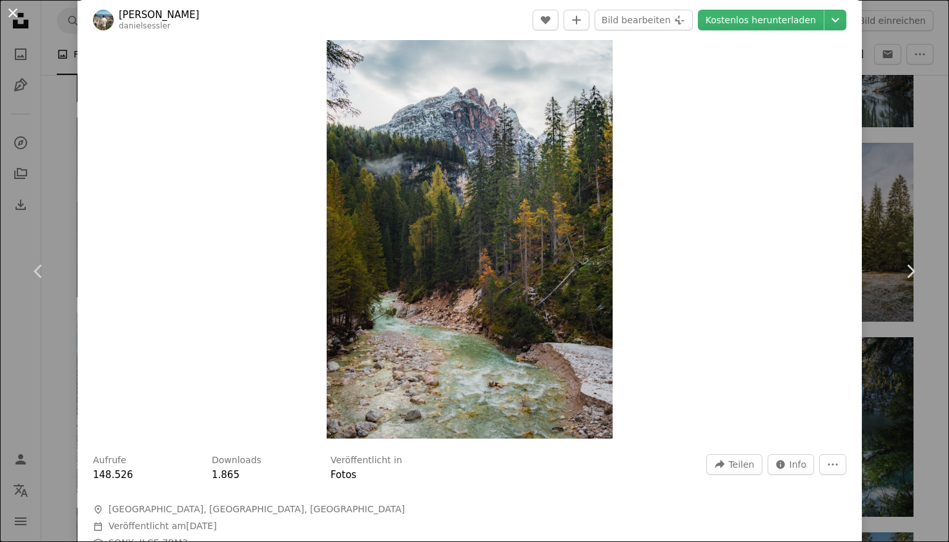
click at [12, 8] on button "An X shape" at bounding box center [12, 12] width 15 height 15
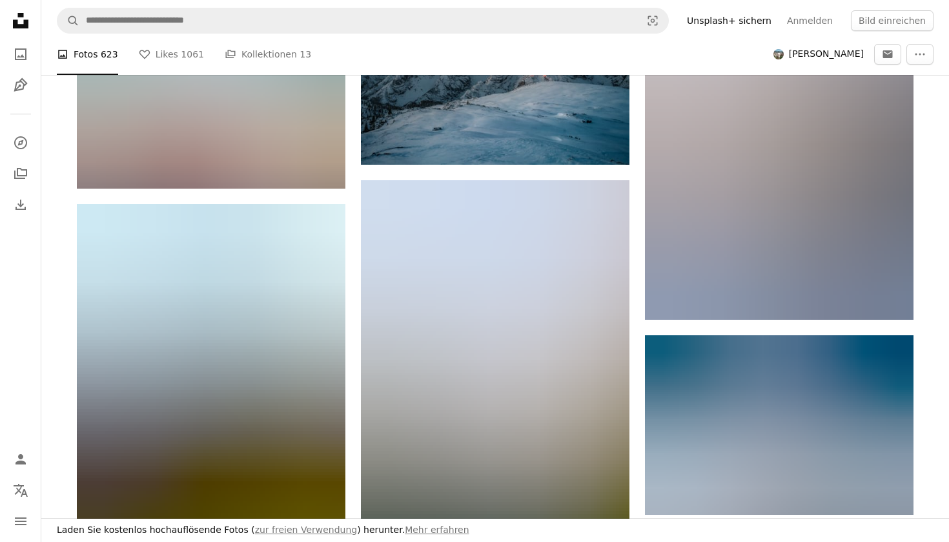
scroll to position [34082, 0]
